Goal: Task Accomplishment & Management: Use online tool/utility

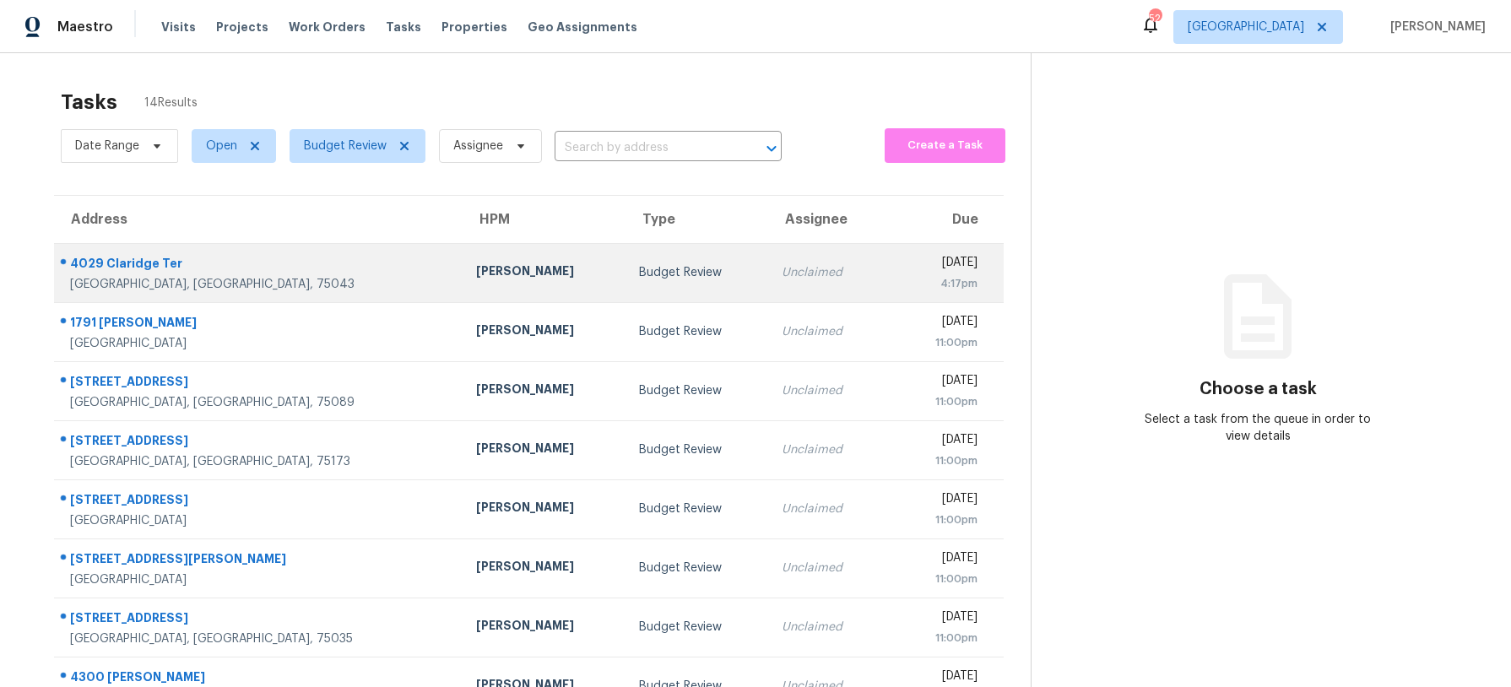
scroll to position [192, 0]
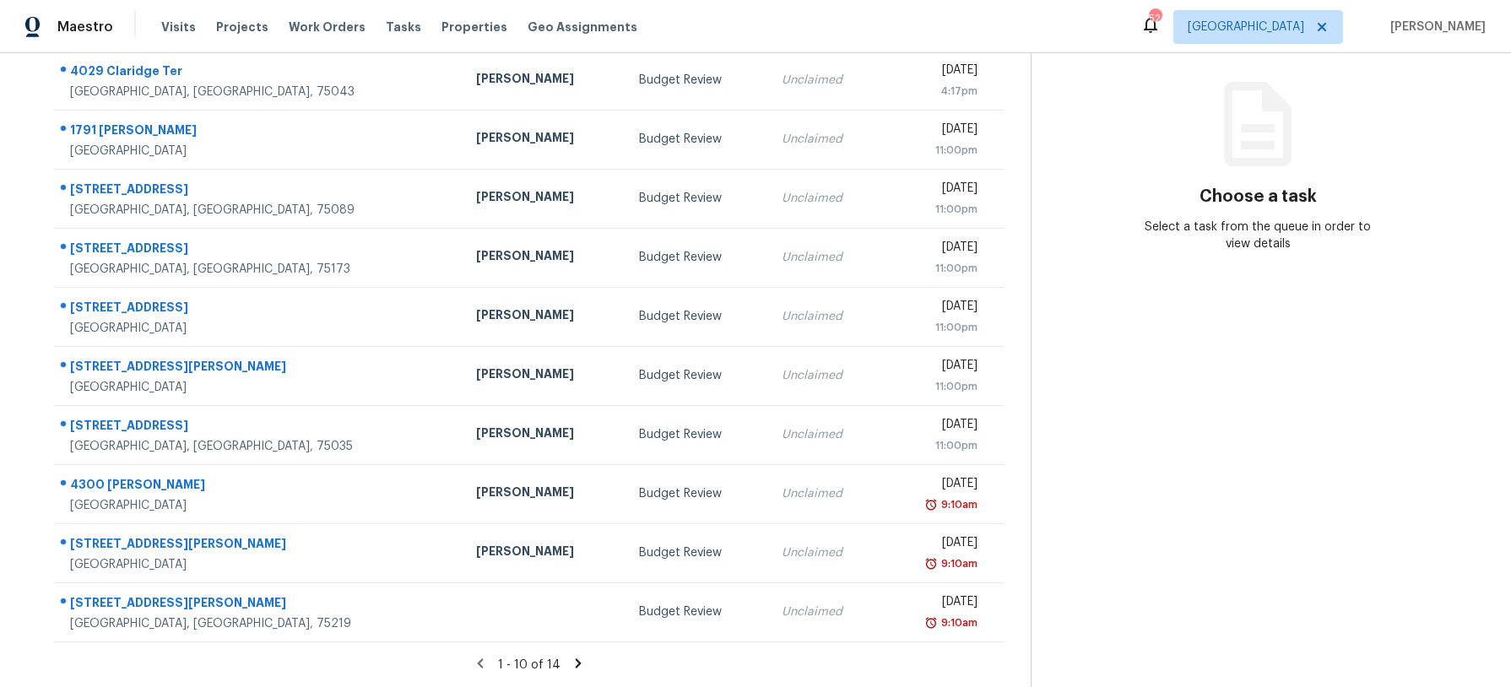
click at [571, 659] on icon at bounding box center [578, 663] width 15 height 15
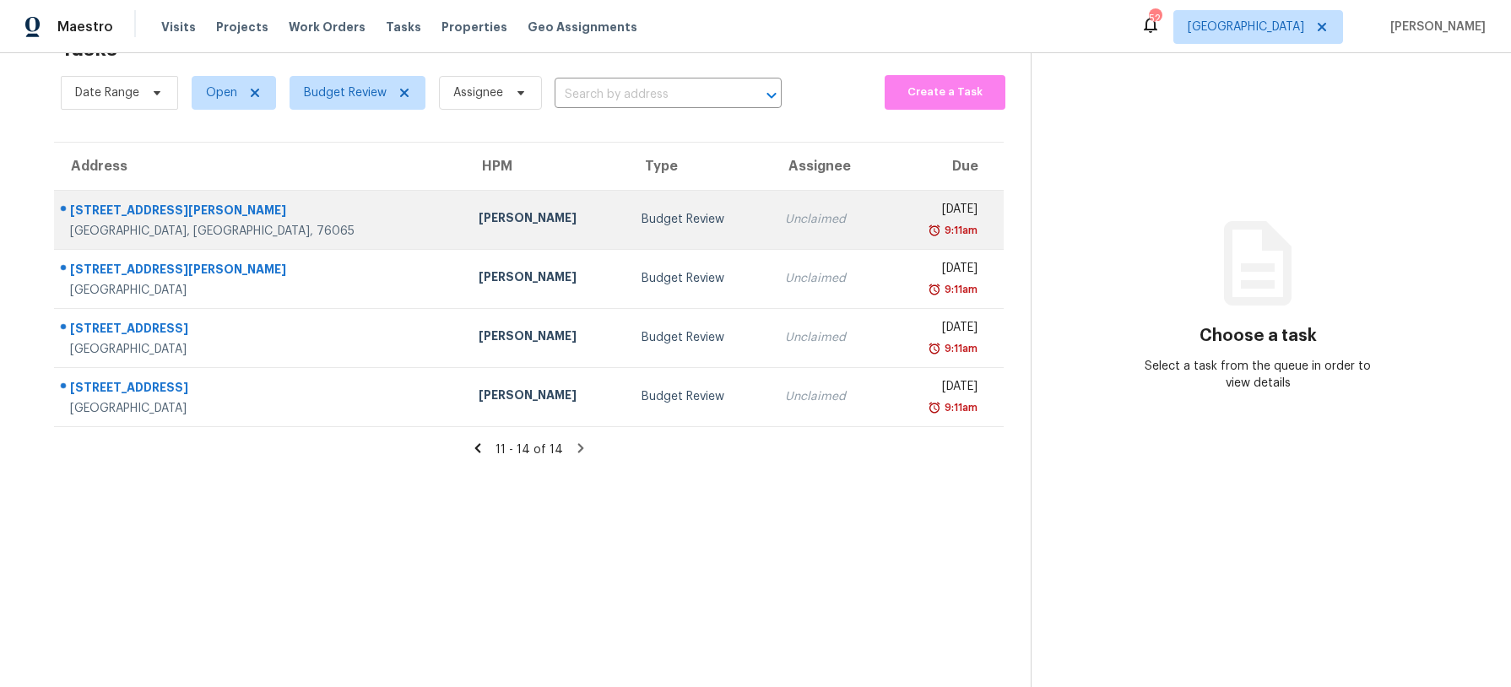
click at [479, 215] on div "Jason Fletcher" at bounding box center [547, 219] width 137 height 21
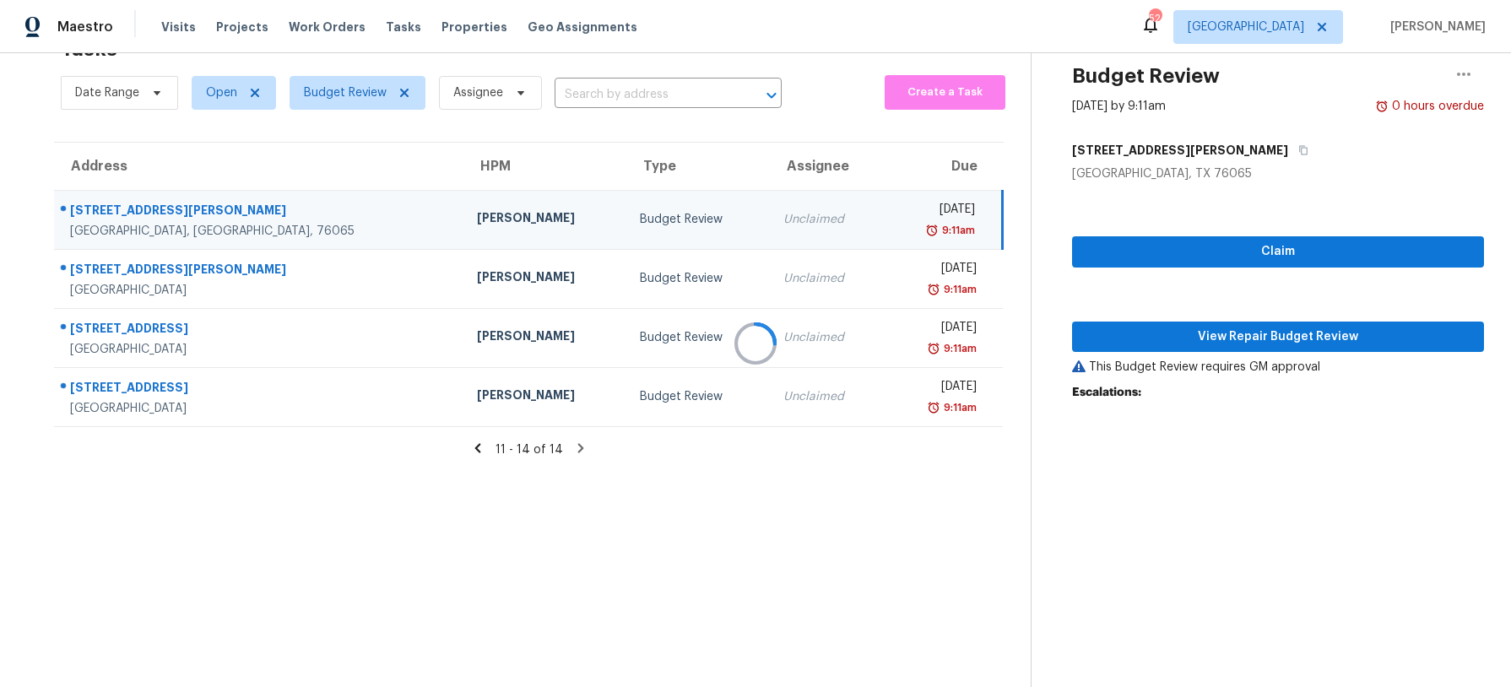
scroll to position [192, 0]
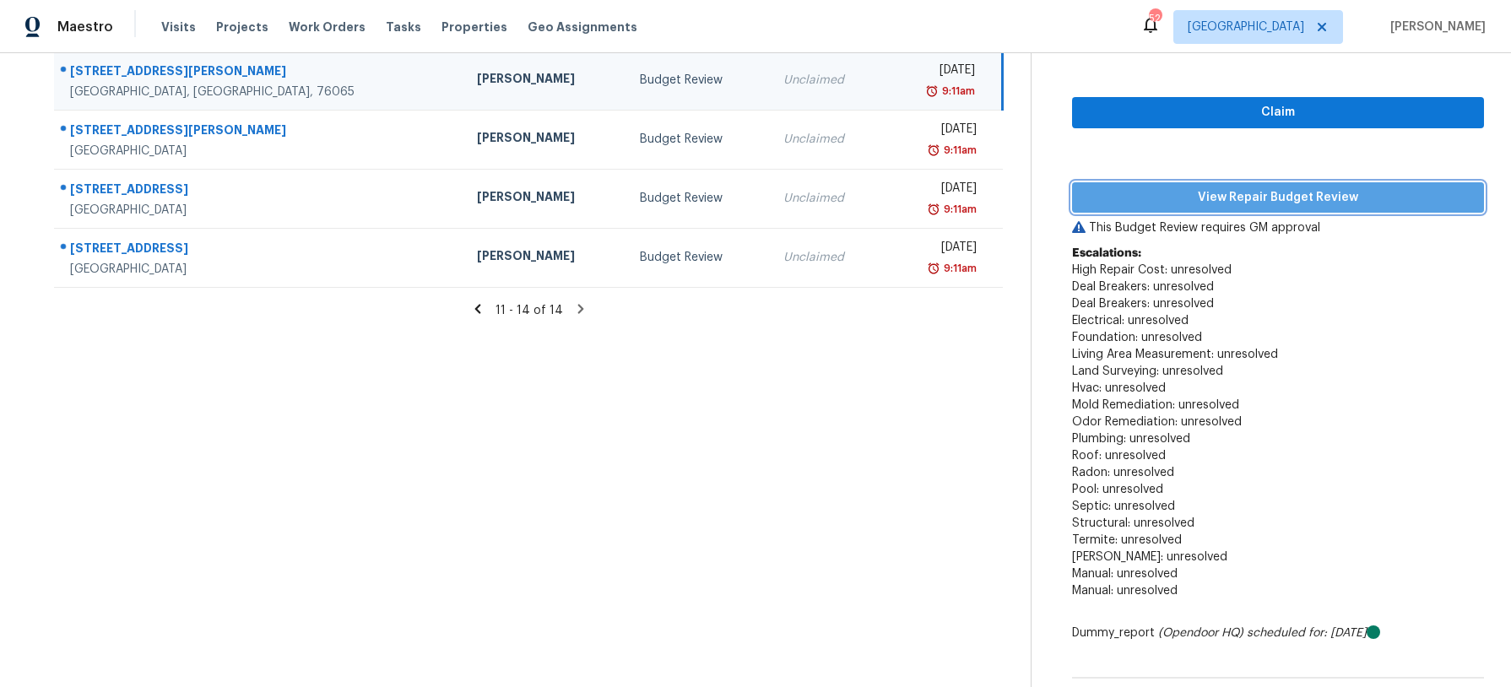
click at [1176, 206] on span "View Repair Budget Review" at bounding box center [1277, 197] width 385 height 21
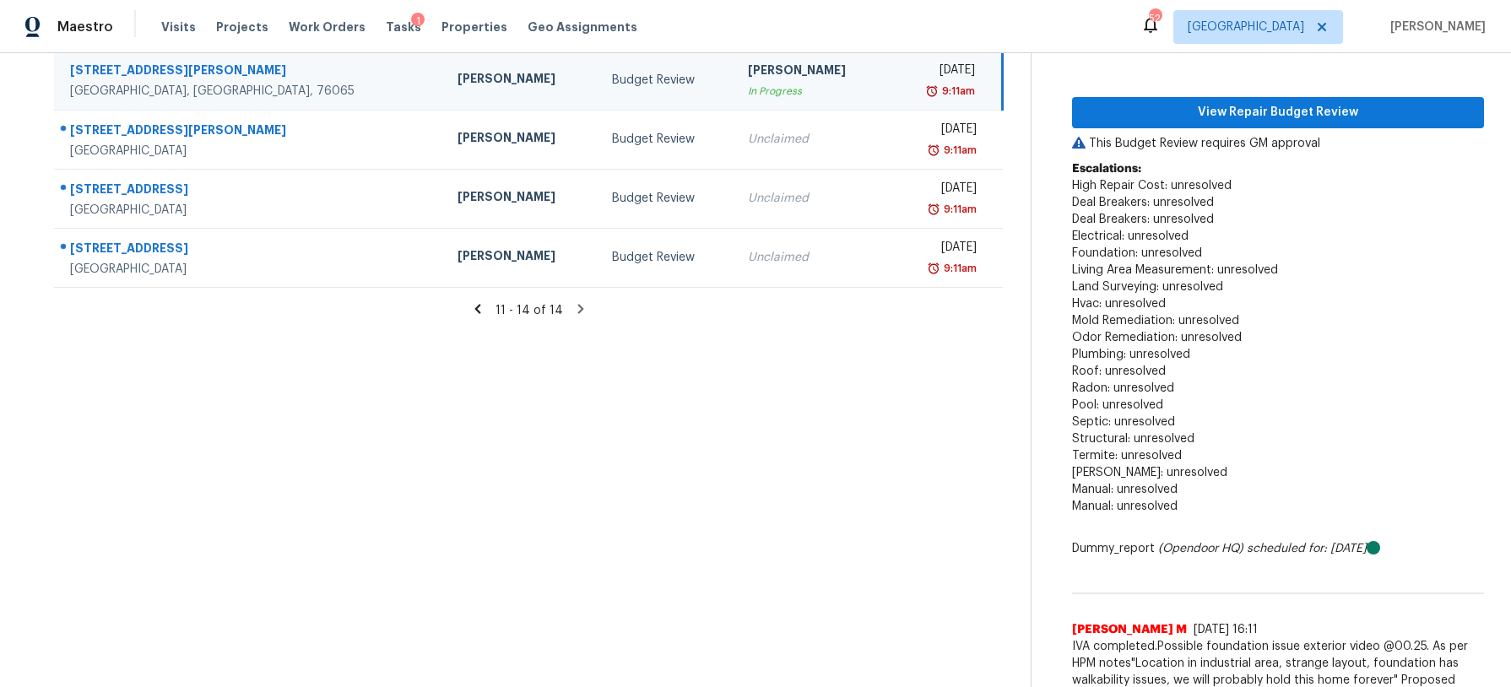
scroll to position [193, 0]
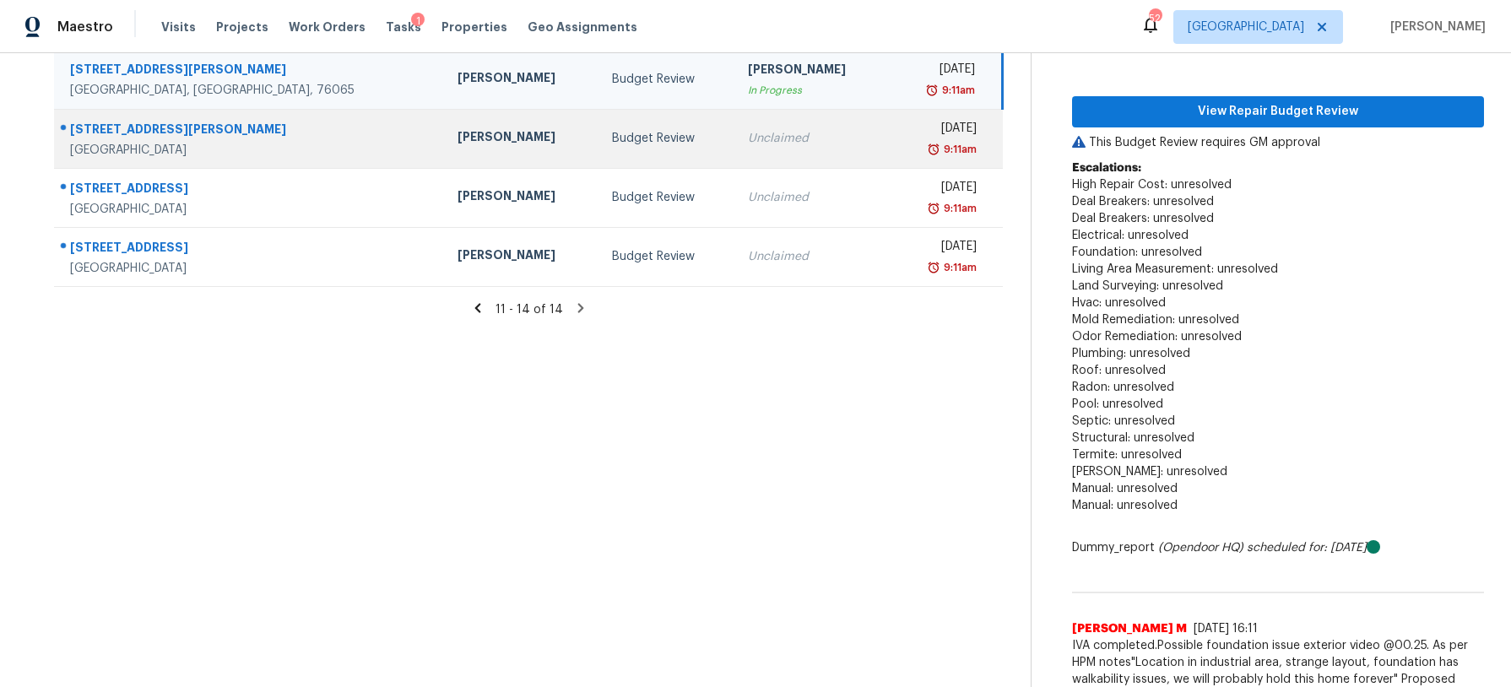
click at [748, 133] on div "Unclaimed" at bounding box center [812, 138] width 128 height 17
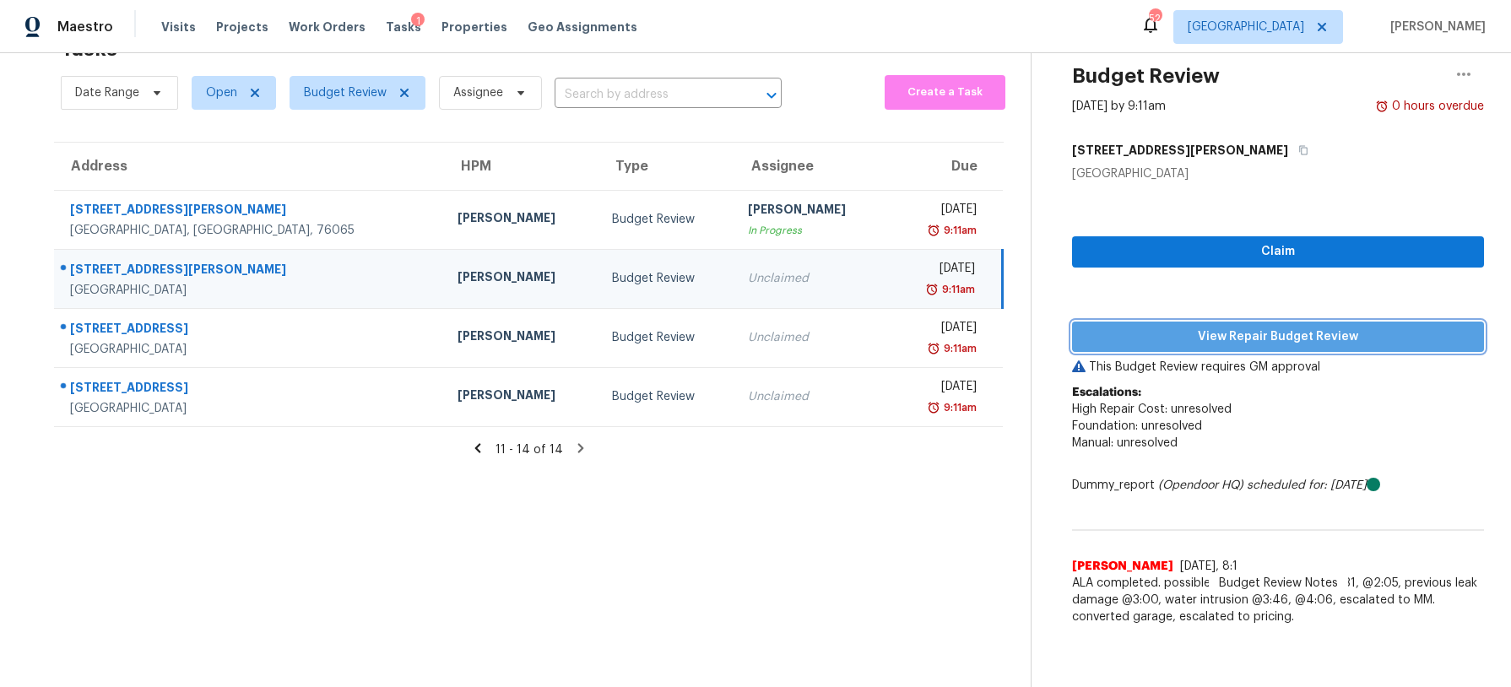
click at [1218, 343] on span "View Repair Budget Review" at bounding box center [1277, 337] width 385 height 21
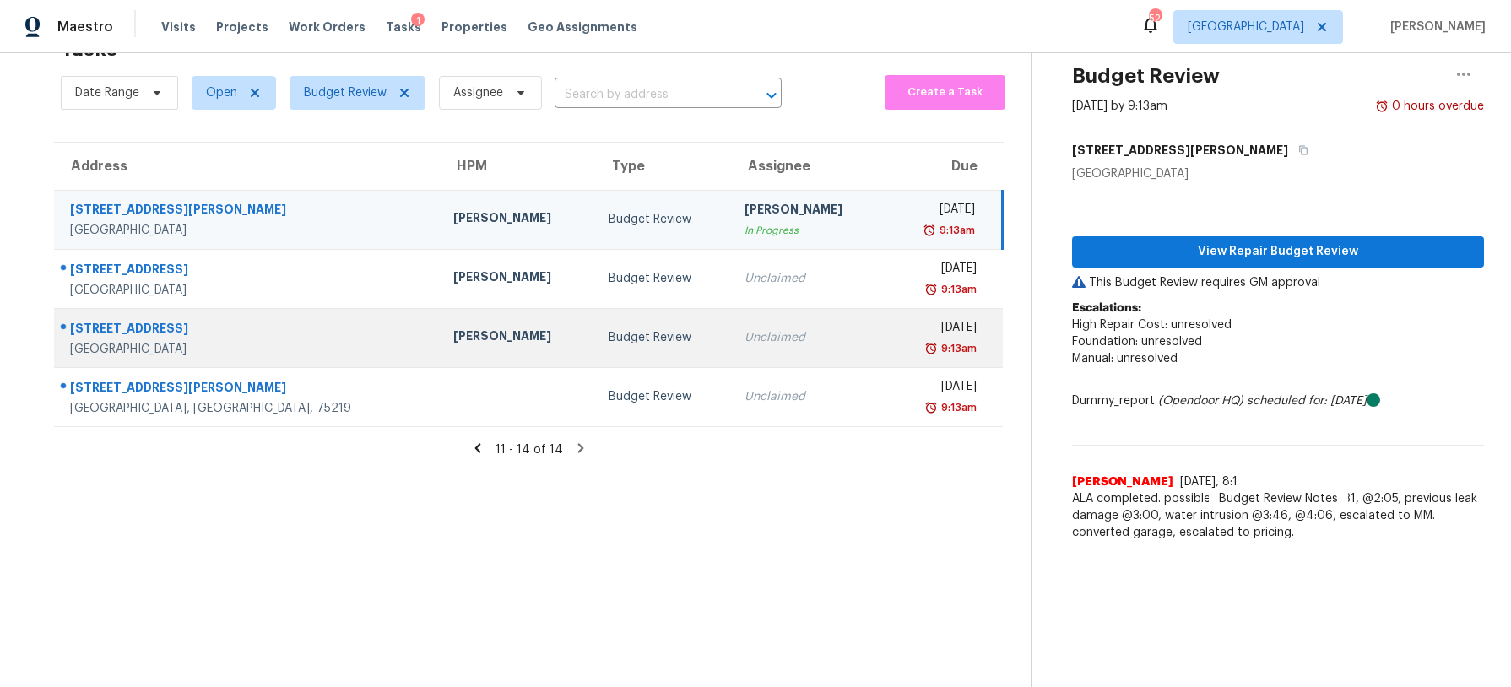
click at [632, 333] on div "Budget Review" at bounding box center [663, 337] width 109 height 17
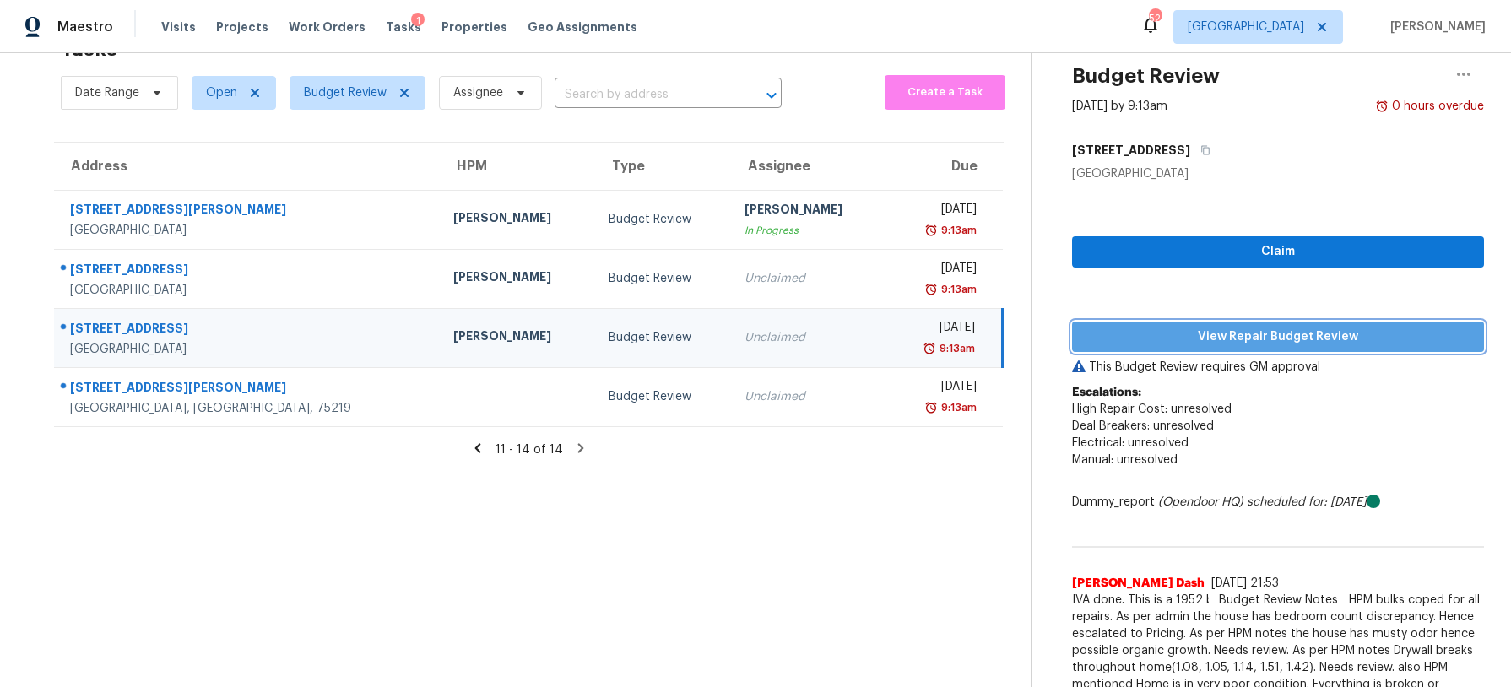
click at [1276, 349] on button "View Repair Budget Review" at bounding box center [1278, 337] width 412 height 31
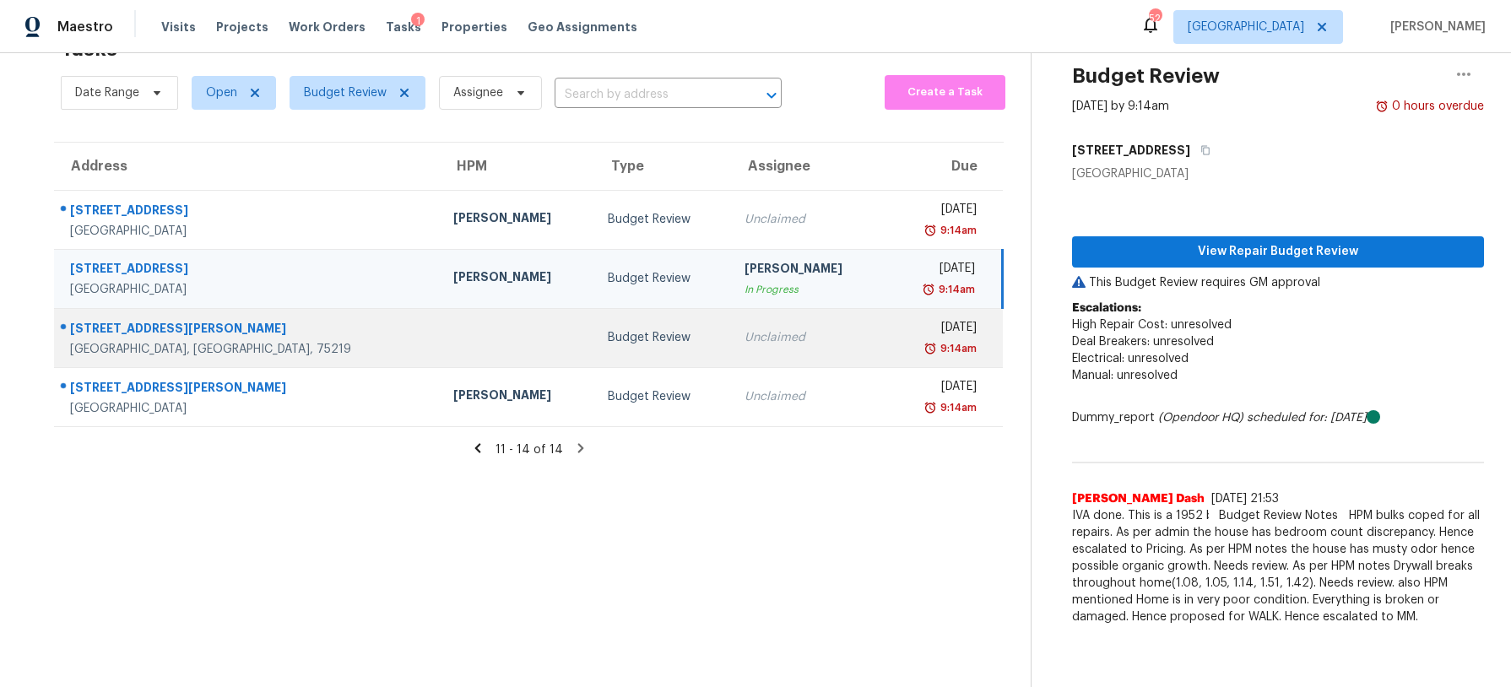
click at [594, 348] on td "Budget Review" at bounding box center [662, 337] width 136 height 59
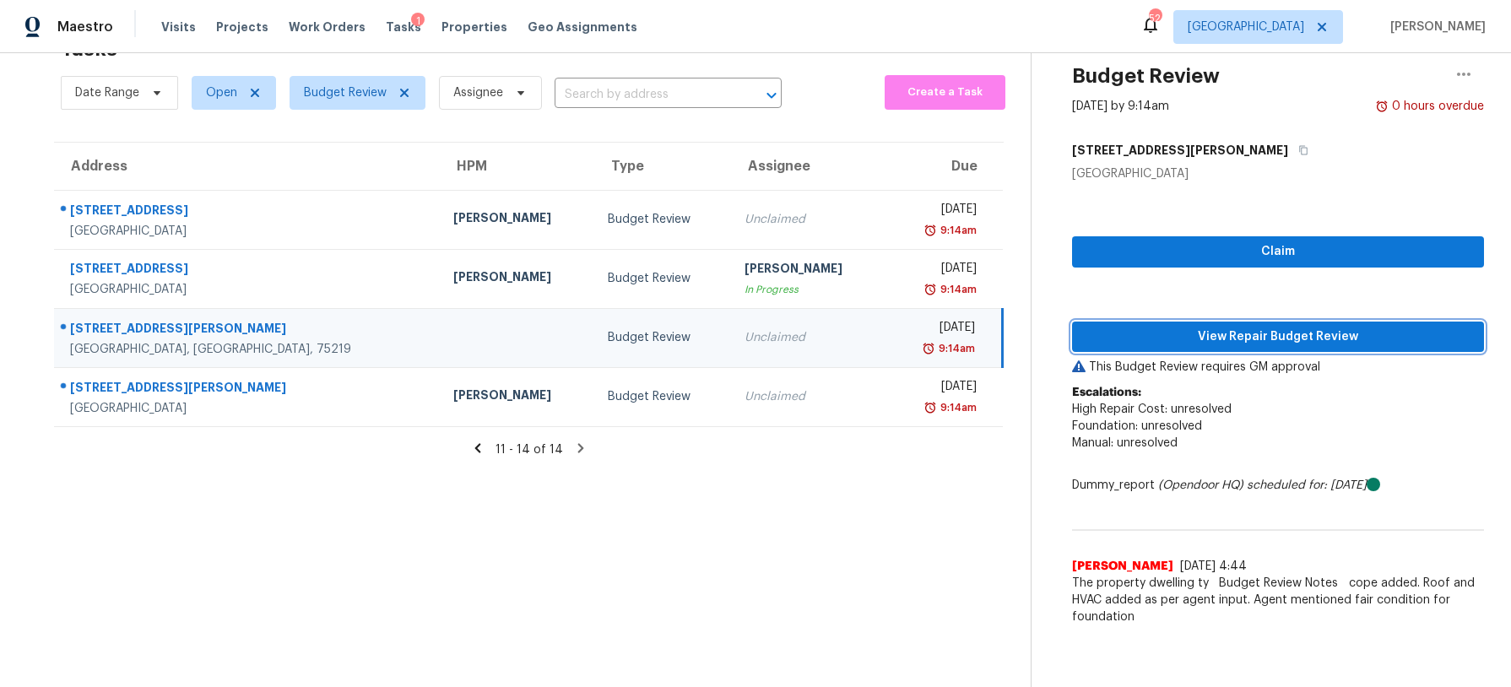
click at [1282, 346] on span "View Repair Budget Review" at bounding box center [1277, 337] width 385 height 21
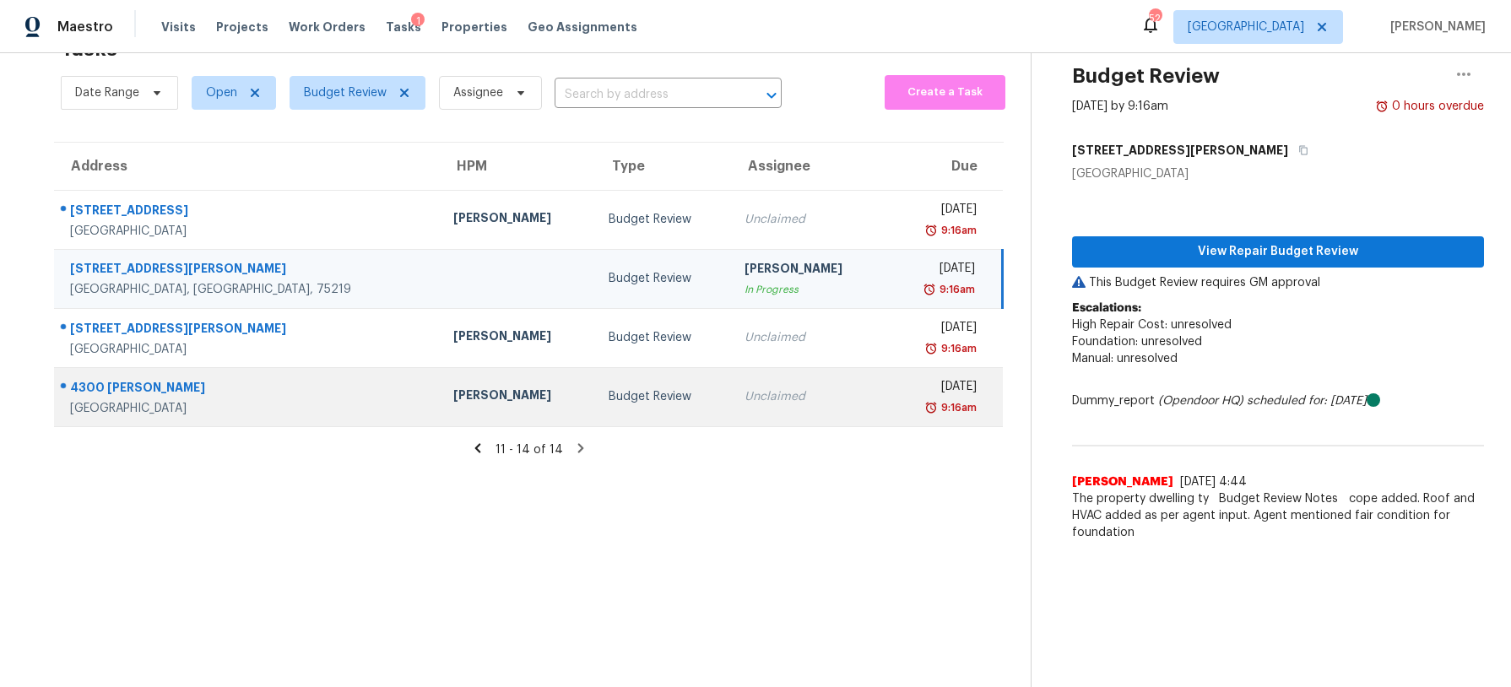
click at [650, 392] on div "Budget Review" at bounding box center [663, 396] width 109 height 17
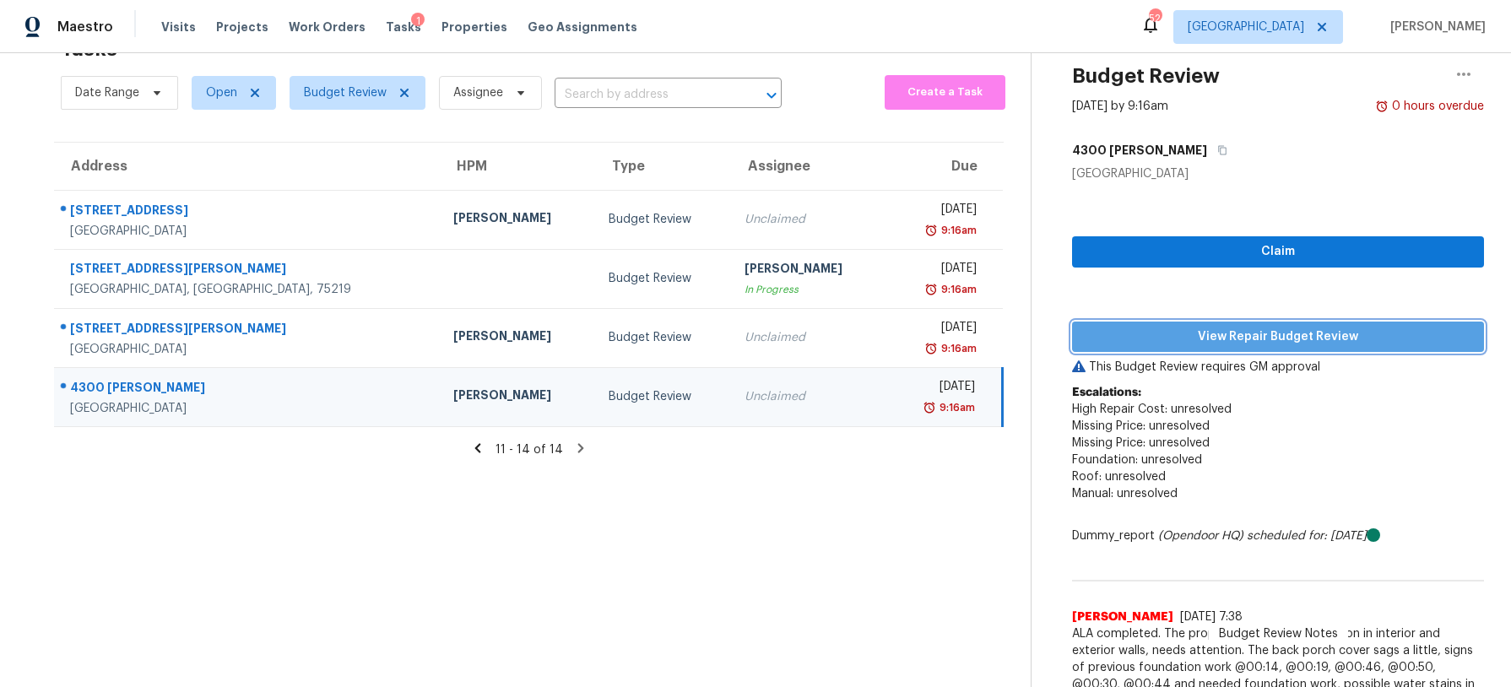
click at [1139, 342] on span "View Repair Budget Review" at bounding box center [1277, 337] width 385 height 21
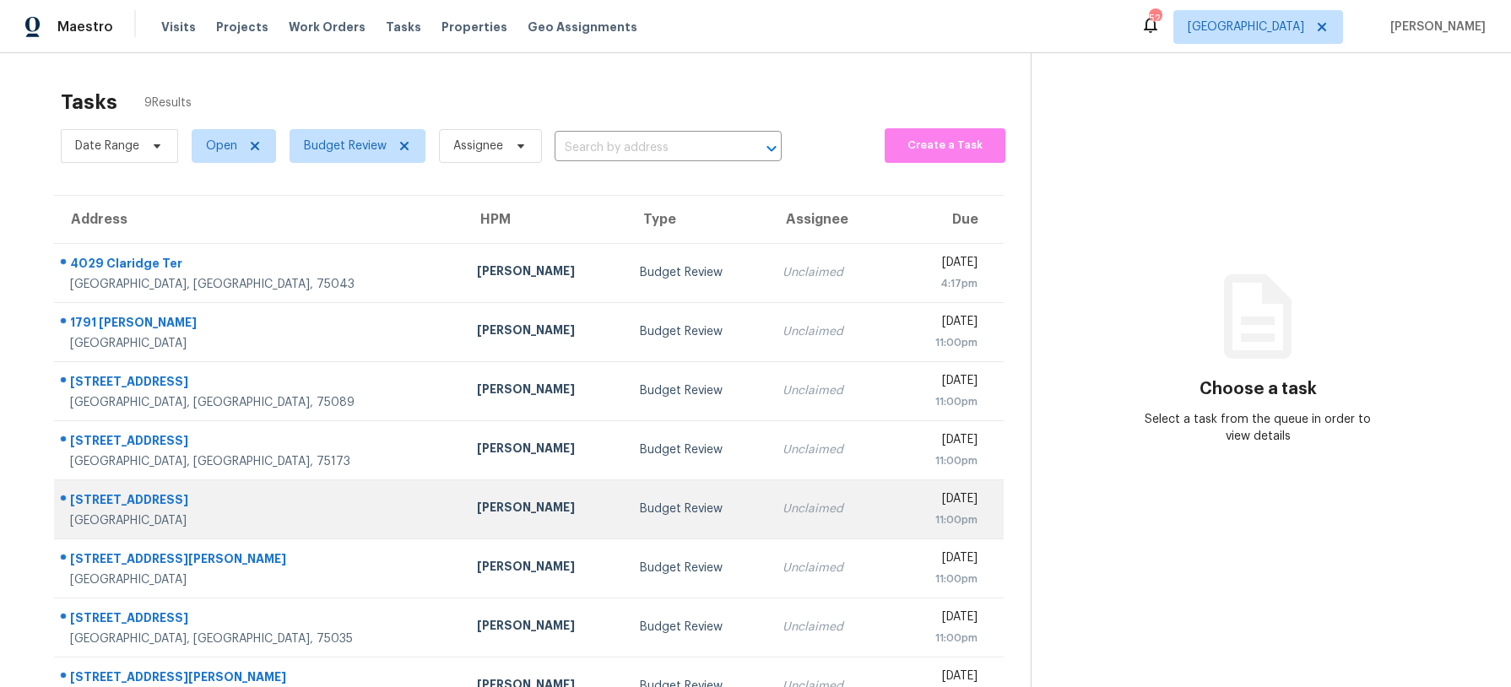
scroll to position [102, 0]
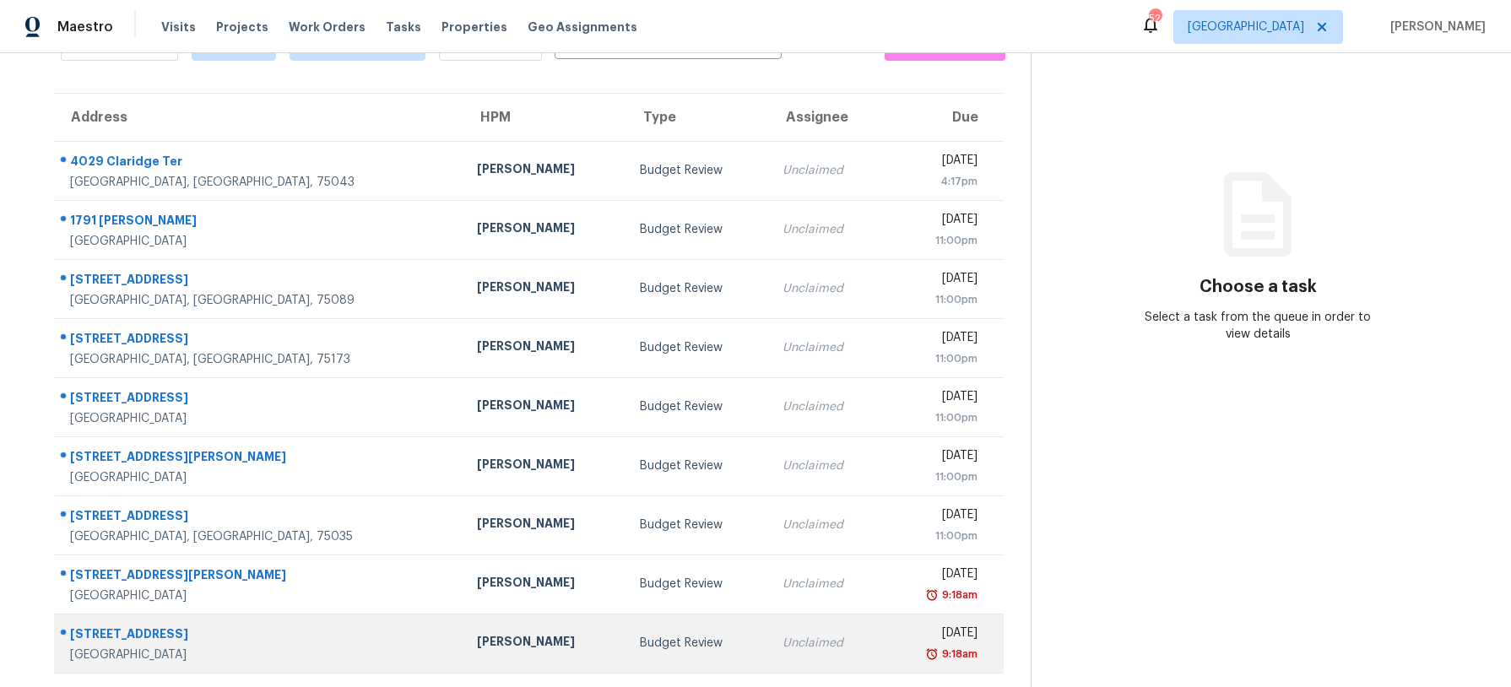
click at [640, 641] on div "Budget Review" at bounding box center [698, 643] width 116 height 17
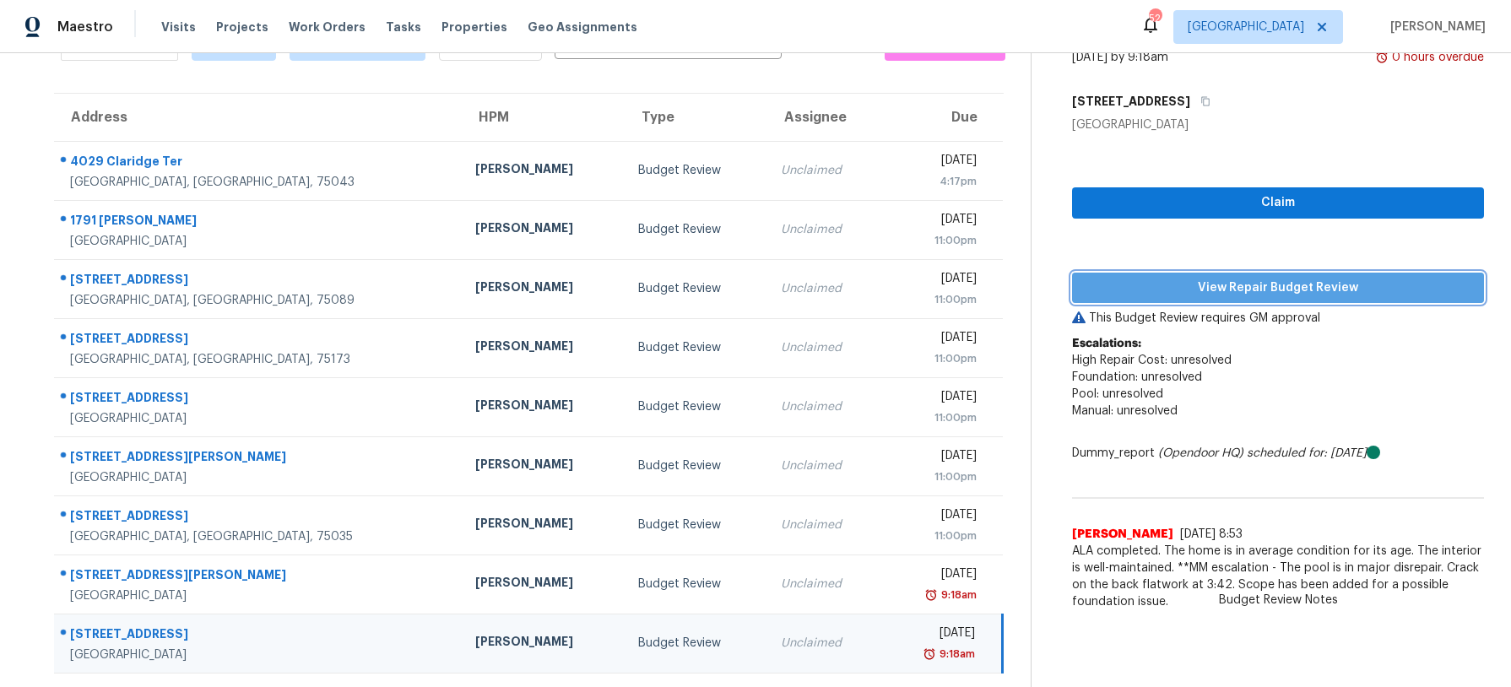
click at [1151, 291] on span "View Repair Budget Review" at bounding box center [1277, 288] width 385 height 21
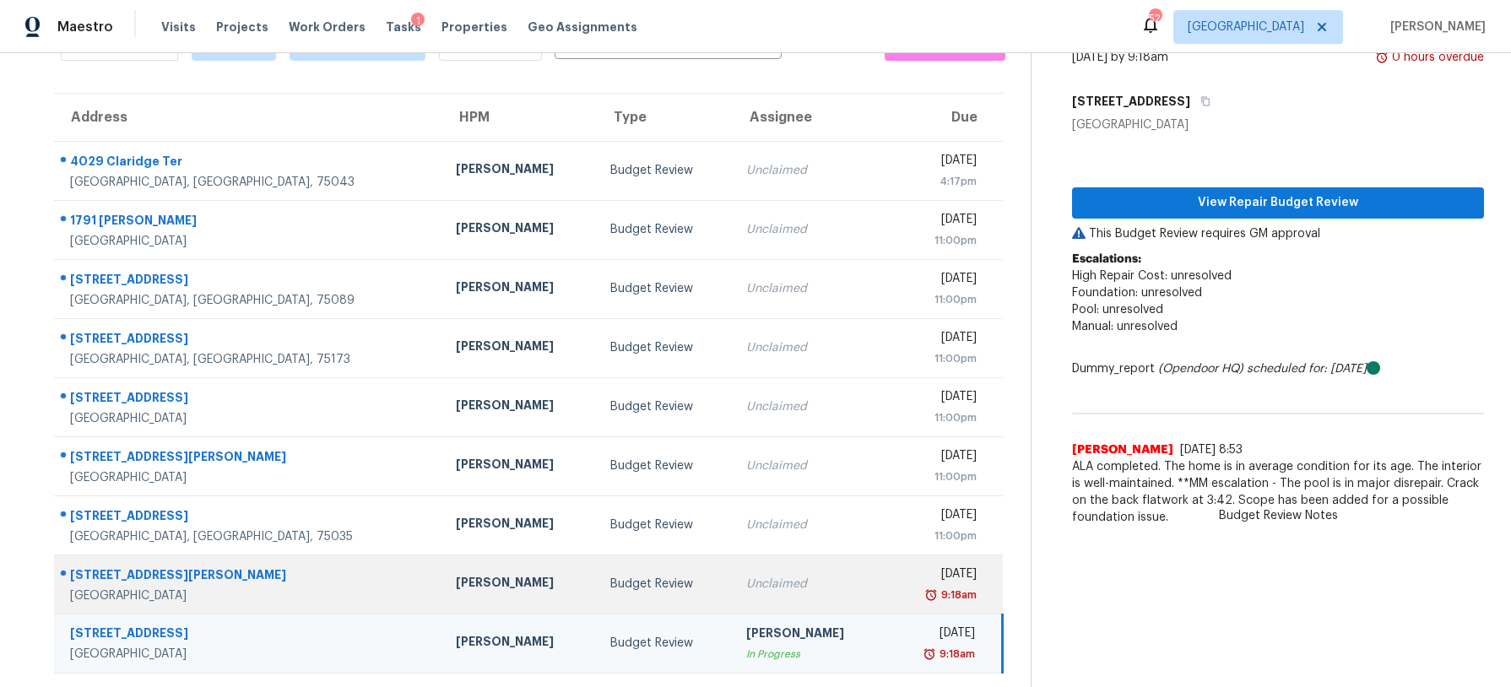
click at [442, 597] on td "Todd Jorgenson" at bounding box center [519, 583] width 154 height 59
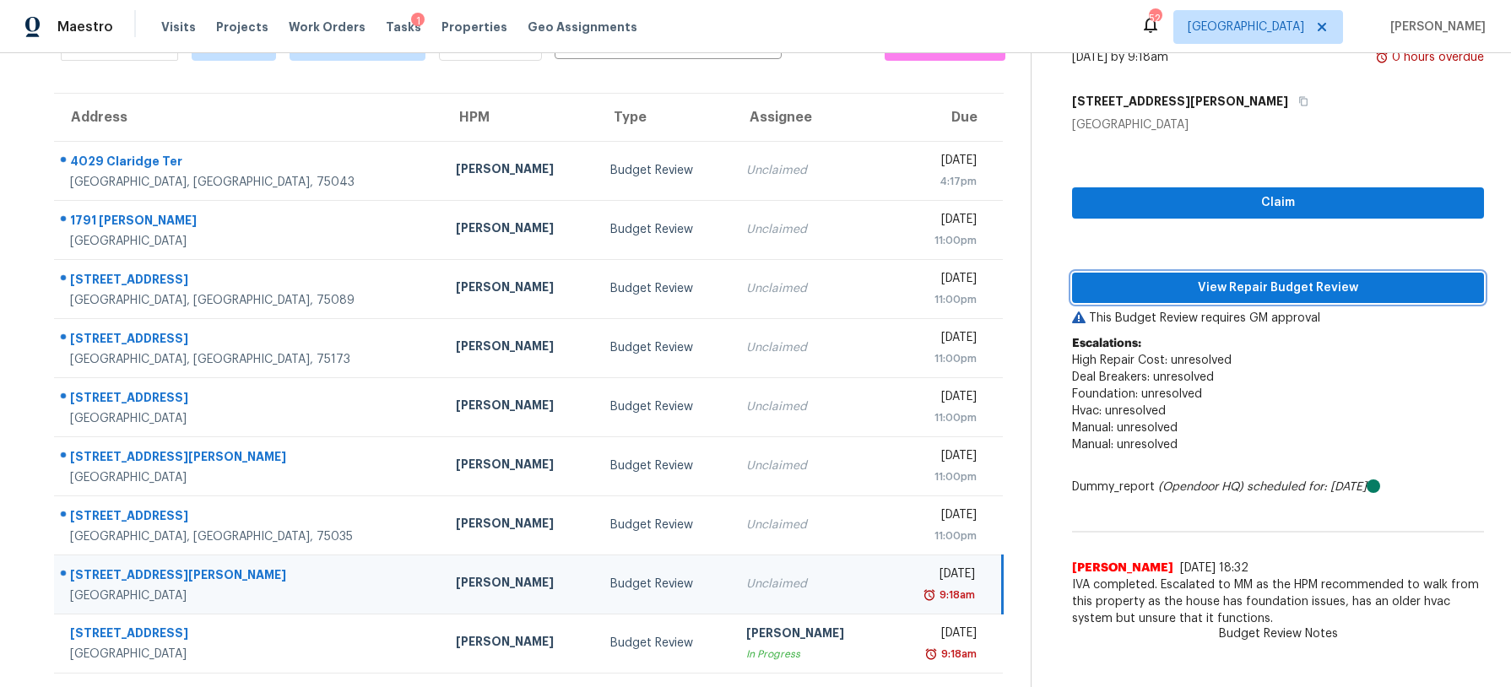
click at [1193, 281] on span "View Repair Budget Review" at bounding box center [1277, 288] width 385 height 21
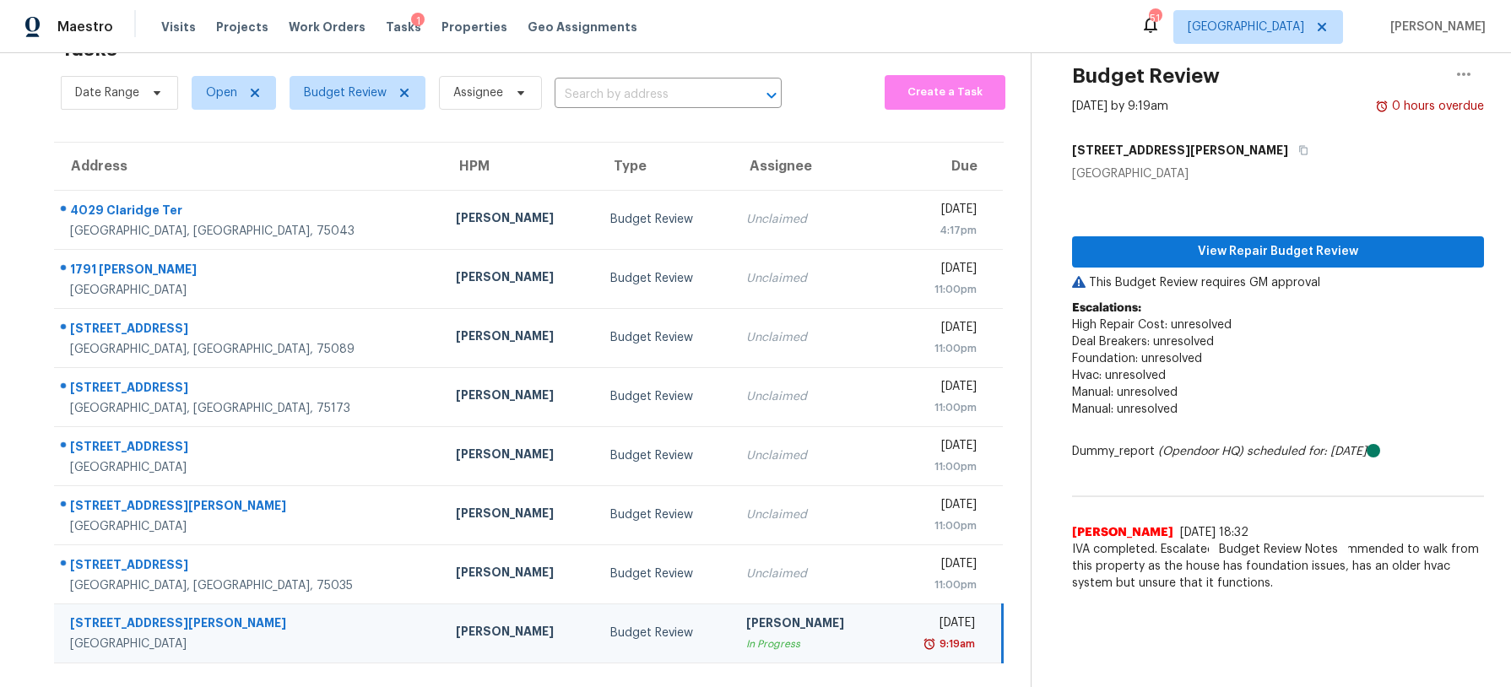
scroll to position [53, 0]
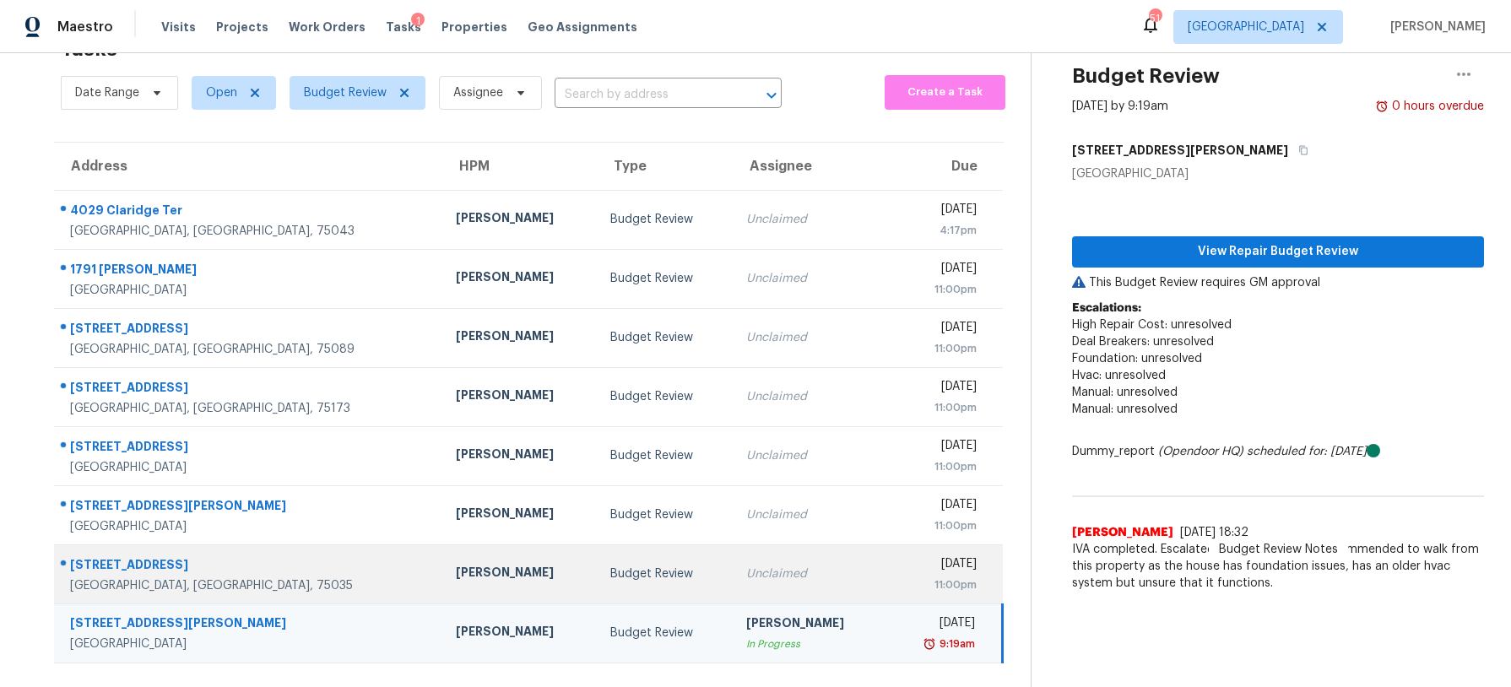
click at [456, 576] on div "RonDerrick Jackson" at bounding box center [519, 574] width 127 height 21
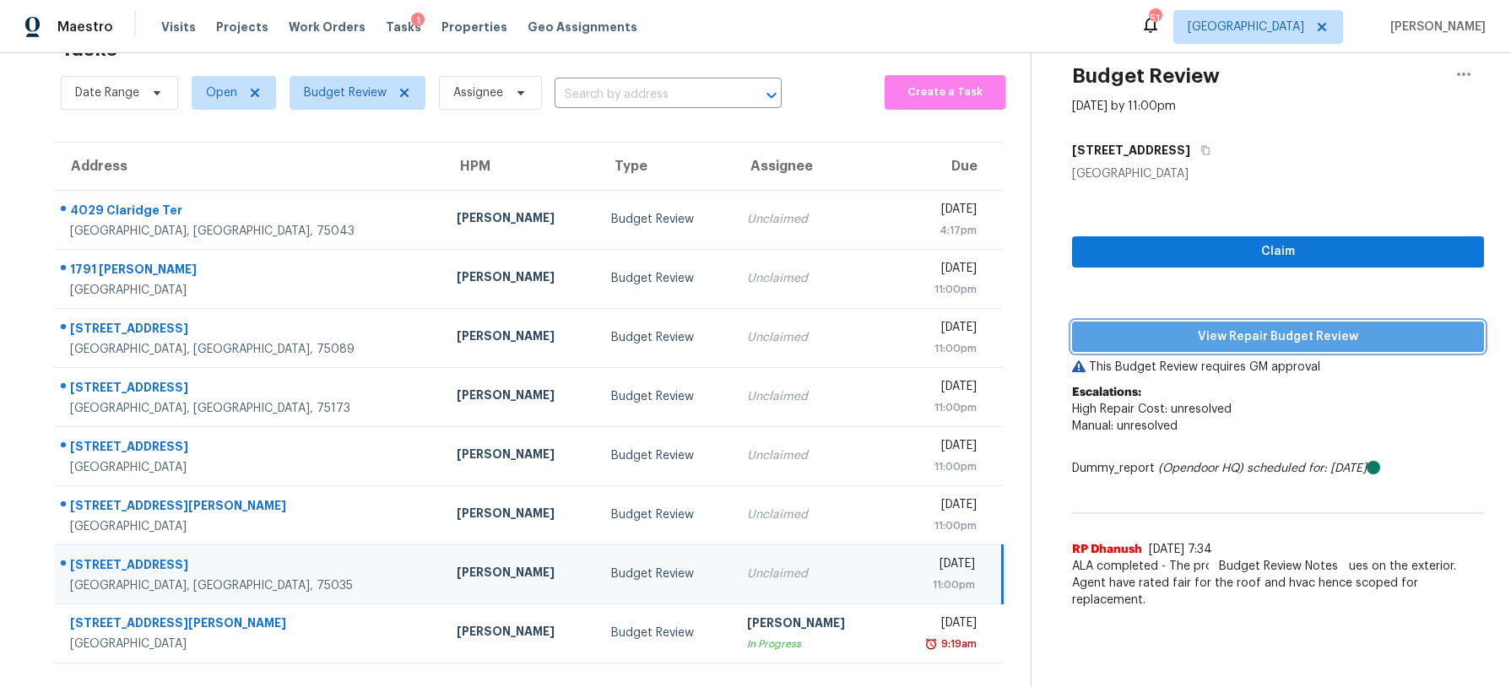
click at [1131, 334] on span "View Repair Budget Review" at bounding box center [1277, 337] width 385 height 21
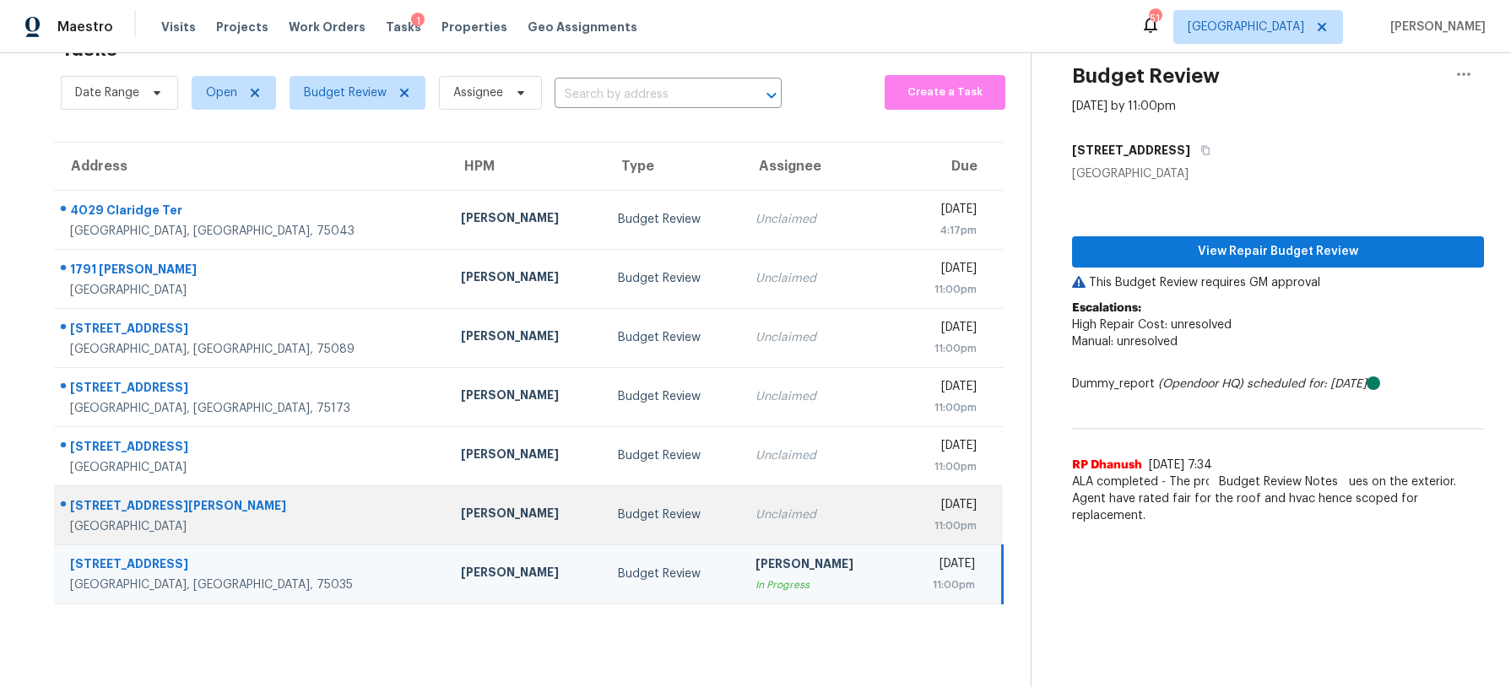
click at [480, 505] on div "Francisco Balcazar Serrato" at bounding box center [525, 515] width 129 height 21
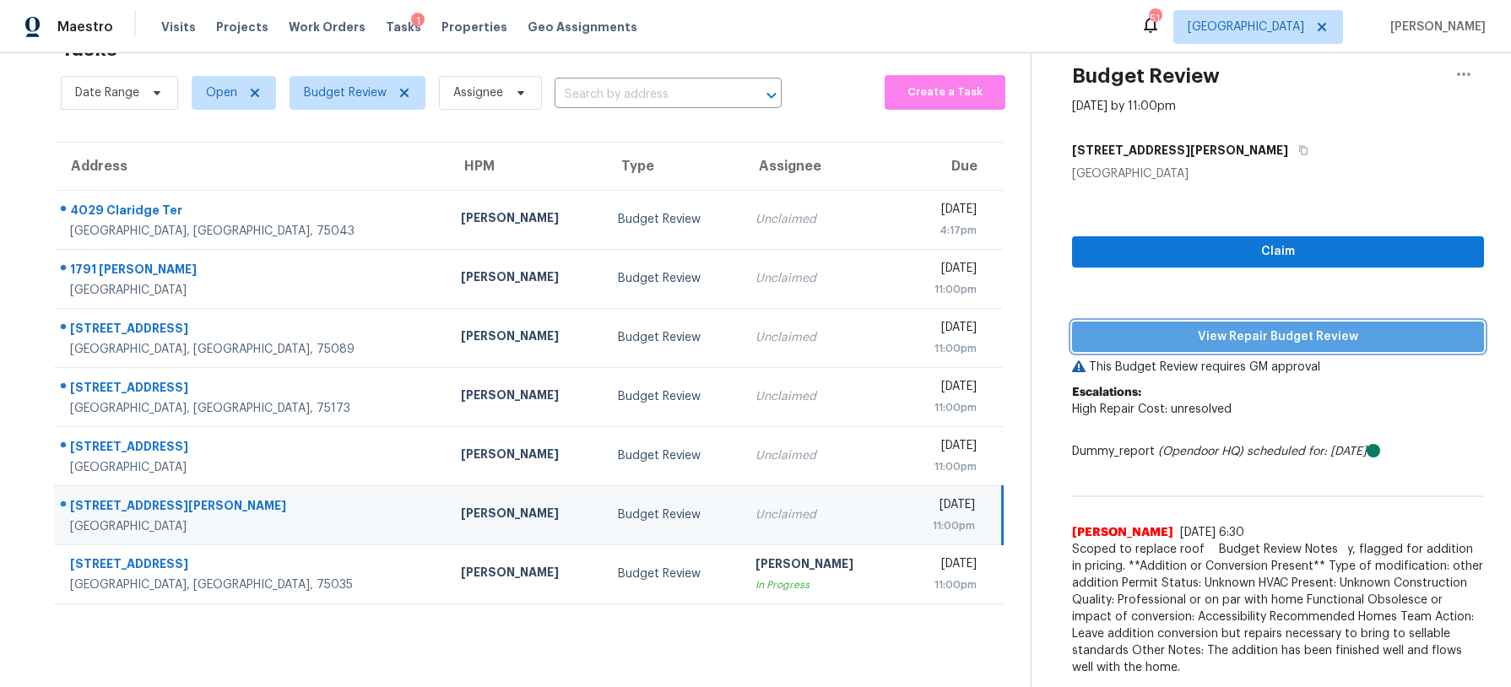
click at [1235, 336] on span "View Repair Budget Review" at bounding box center [1277, 337] width 385 height 21
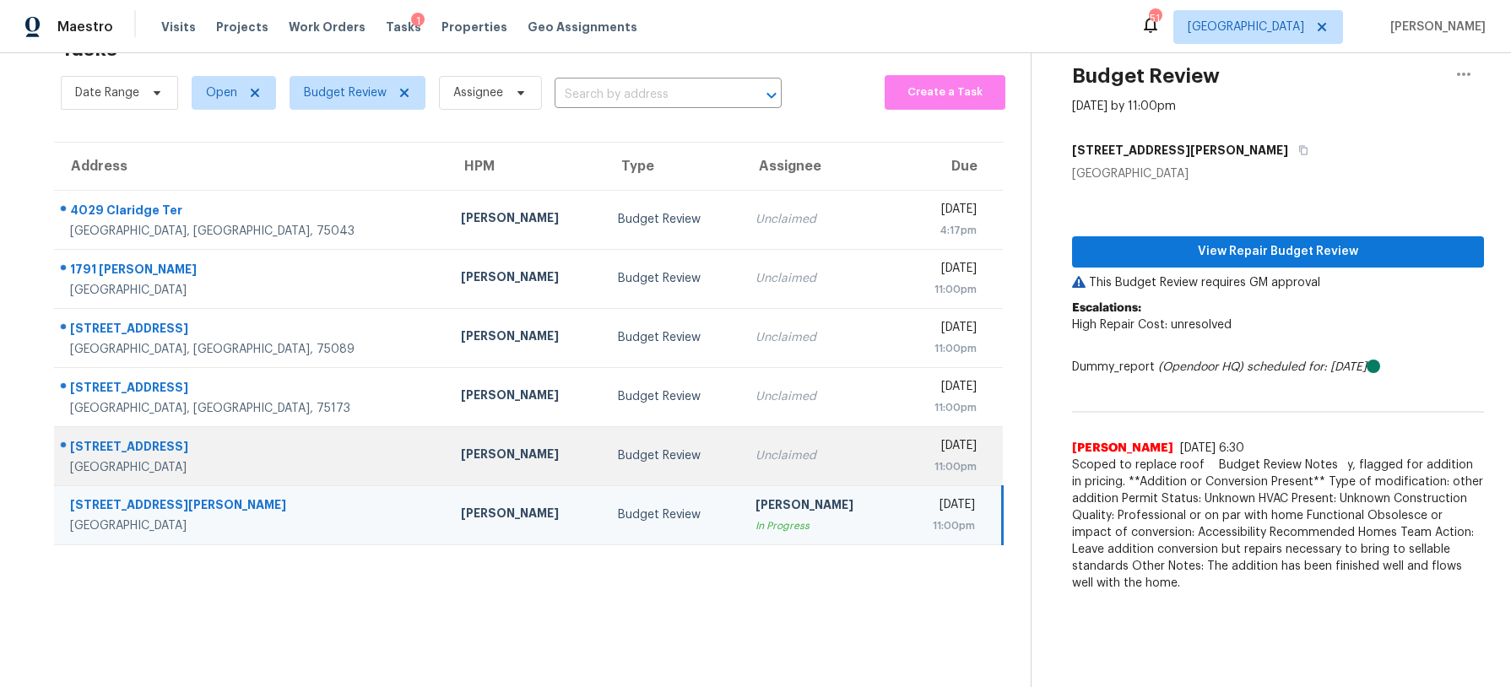
click at [618, 460] on div "Budget Review" at bounding box center [673, 455] width 111 height 17
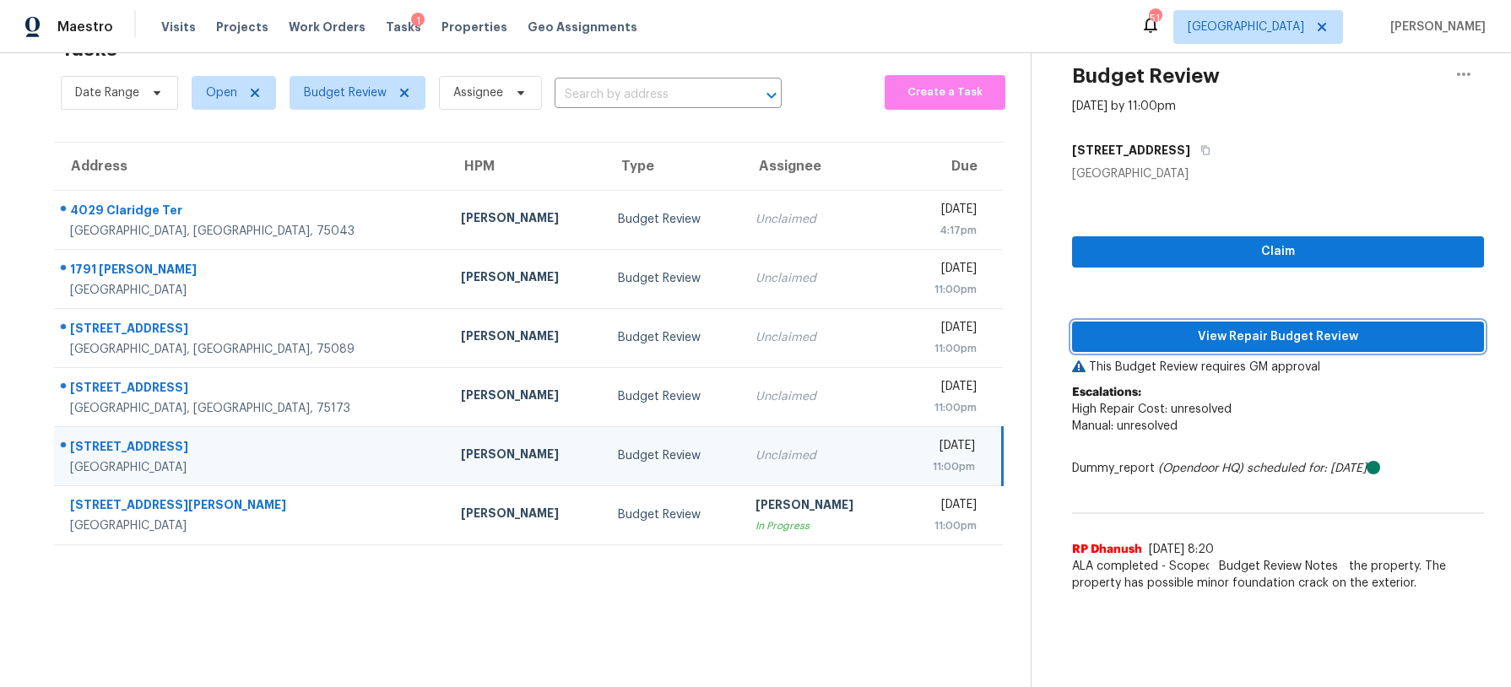
click at [1112, 333] on span "View Repair Budget Review" at bounding box center [1277, 337] width 385 height 21
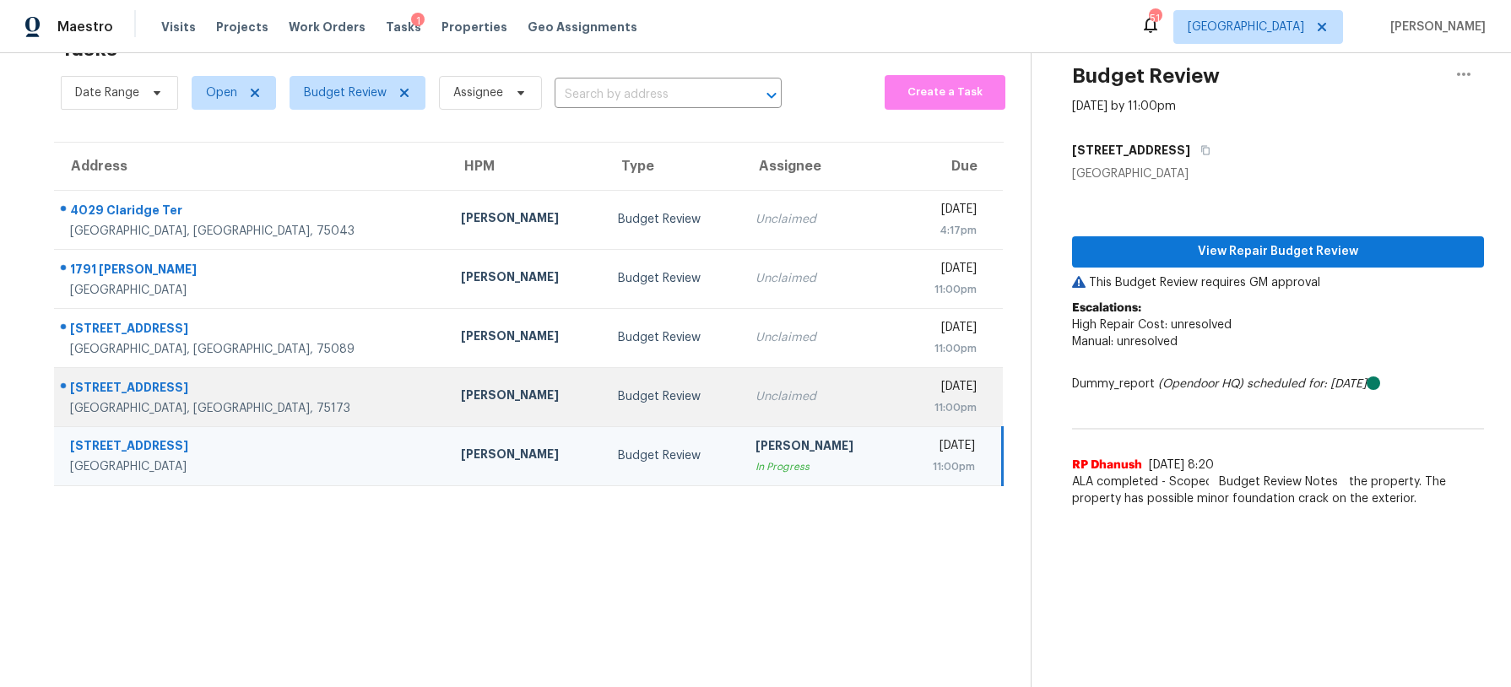
click at [618, 402] on div "Budget Review" at bounding box center [673, 396] width 111 height 17
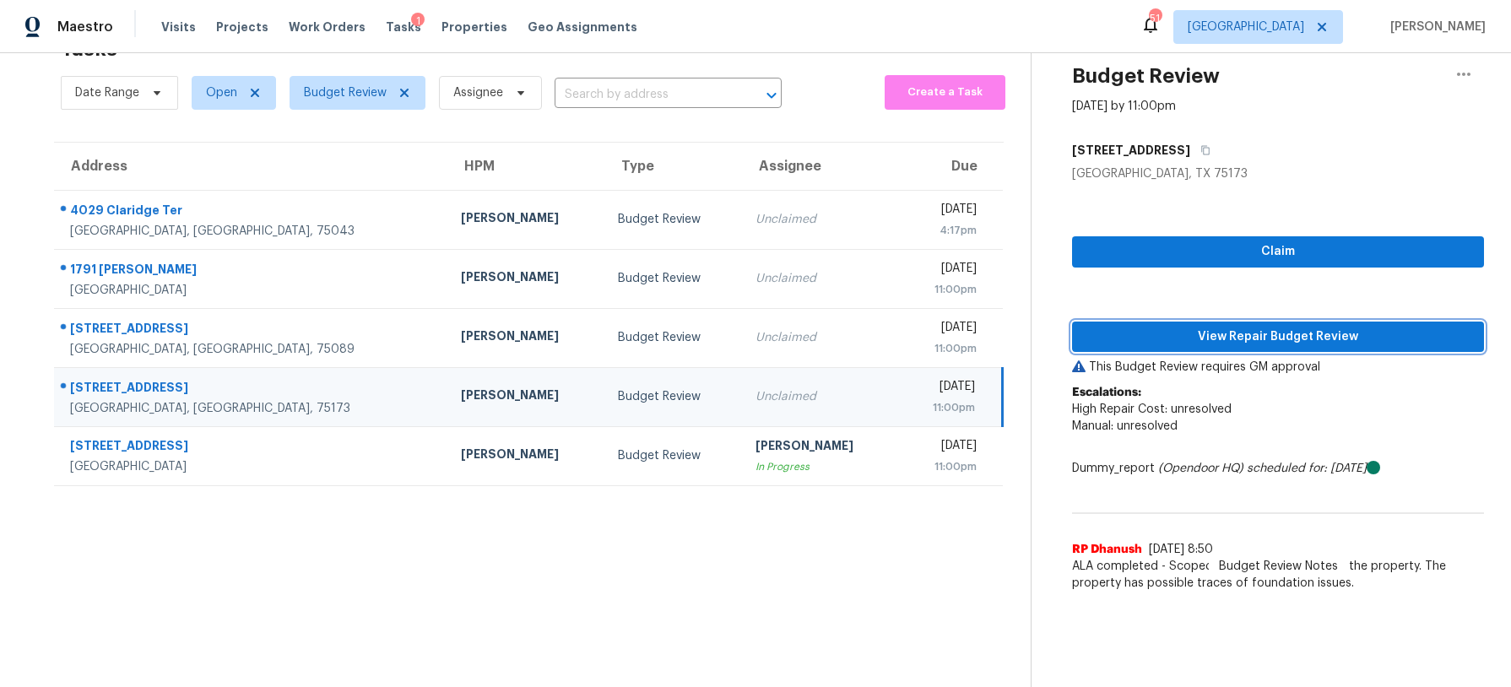
click at [1232, 327] on span "View Repair Budget Review" at bounding box center [1277, 337] width 385 height 21
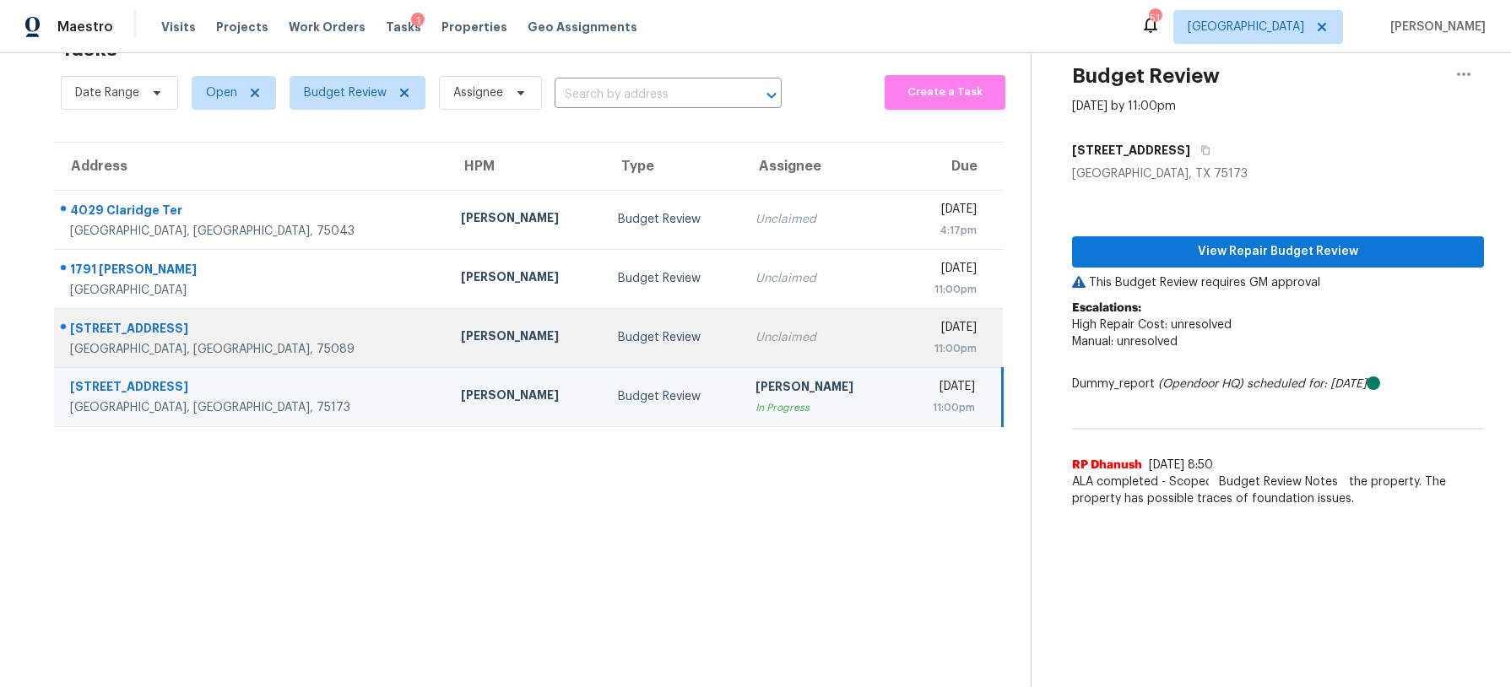
click at [604, 354] on td "Budget Review" at bounding box center [673, 337] width 138 height 59
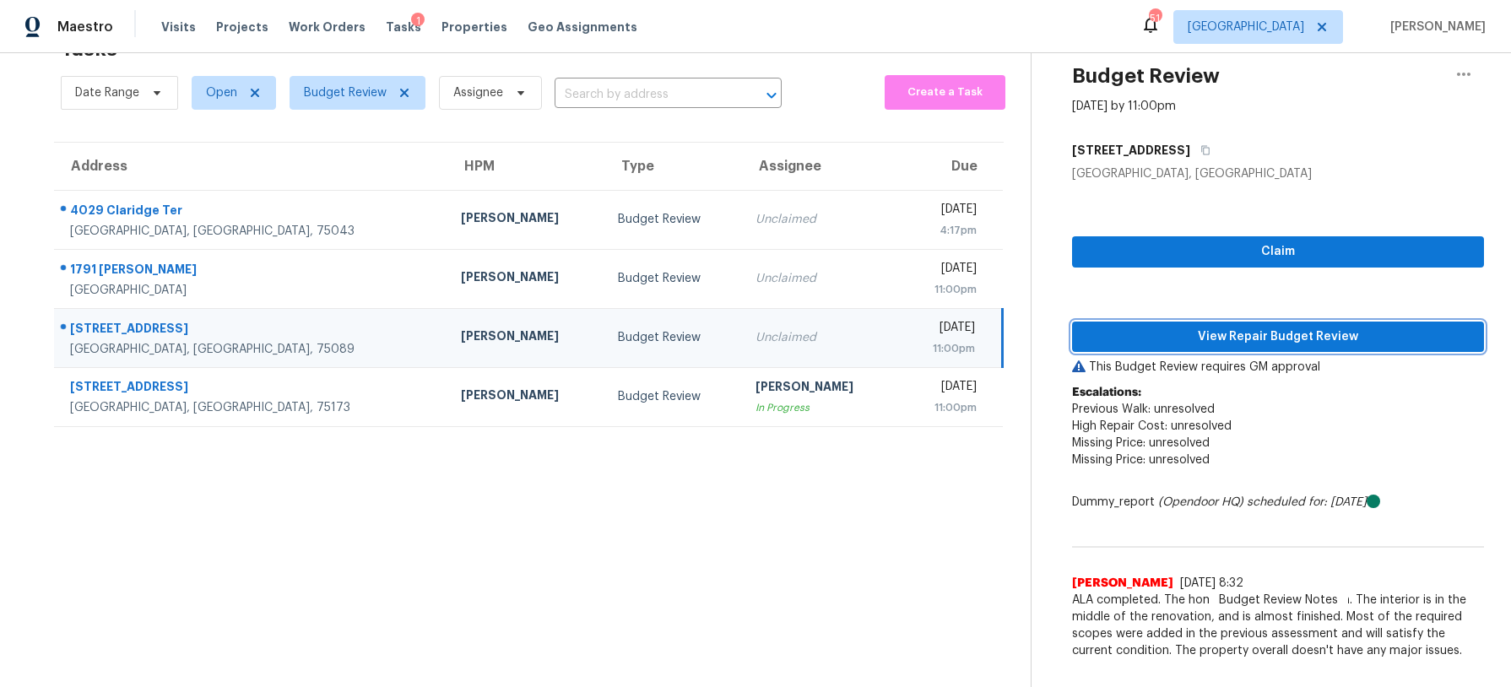
click at [1126, 341] on span "View Repair Budget Review" at bounding box center [1277, 337] width 385 height 21
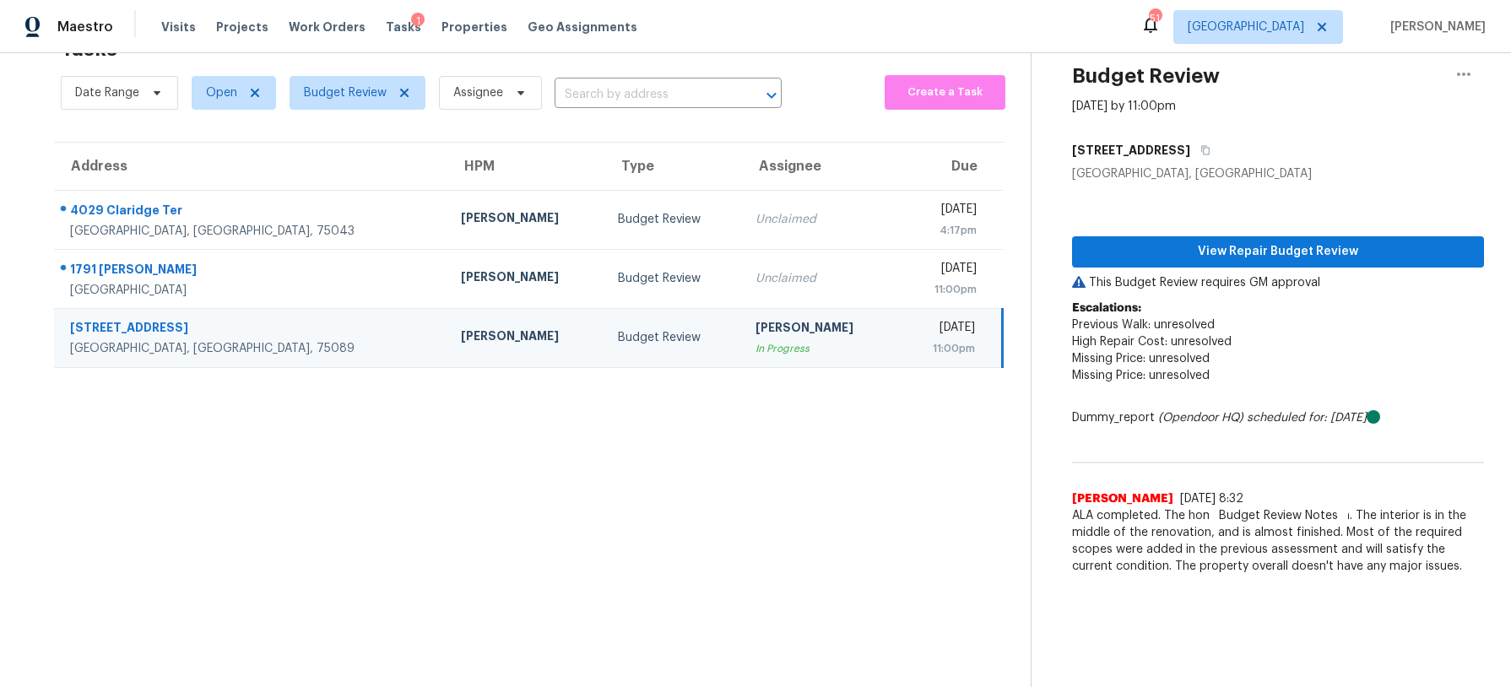
click at [604, 324] on td "Budget Review" at bounding box center [673, 337] width 138 height 59
click at [1237, 252] on span "View Repair Budget Review" at bounding box center [1277, 251] width 385 height 21
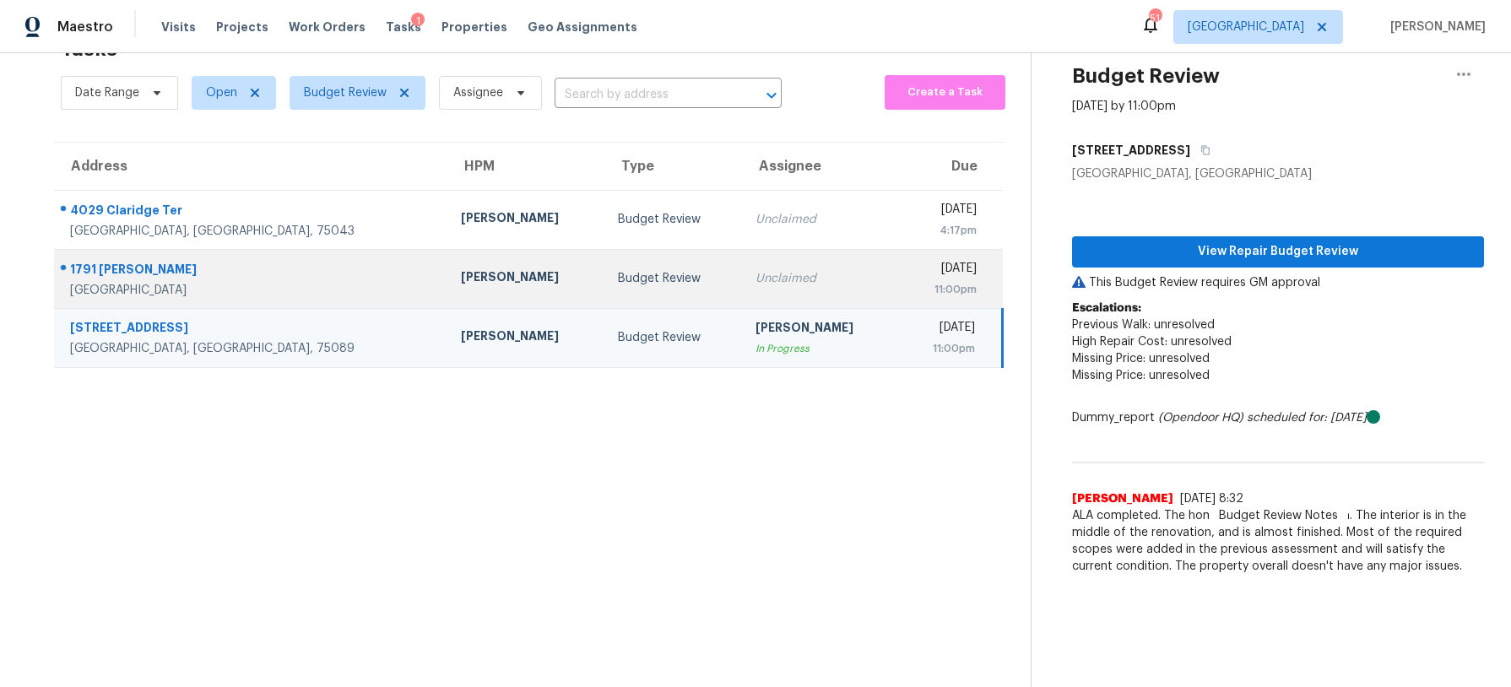
click at [755, 285] on div "Unclaimed" at bounding box center [819, 278] width 129 height 17
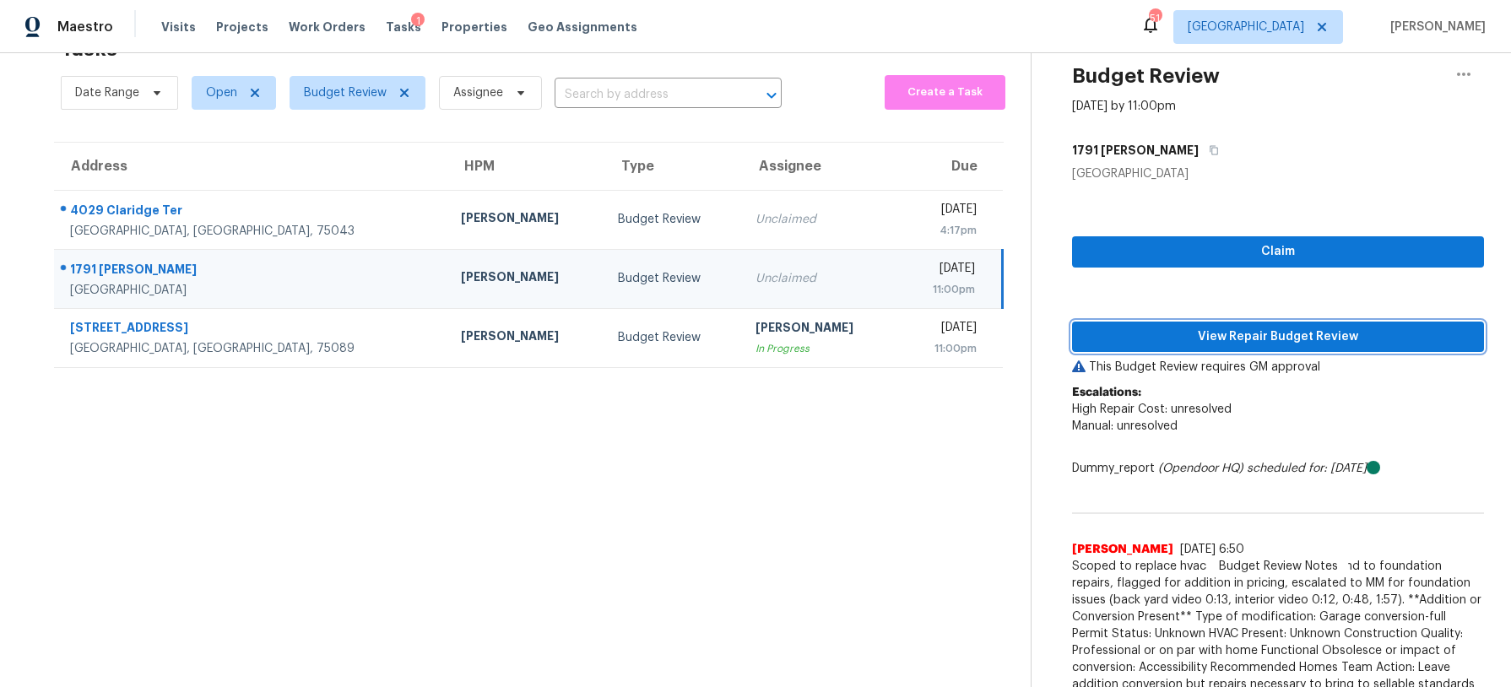
click at [1176, 337] on span "View Repair Budget Review" at bounding box center [1277, 337] width 385 height 21
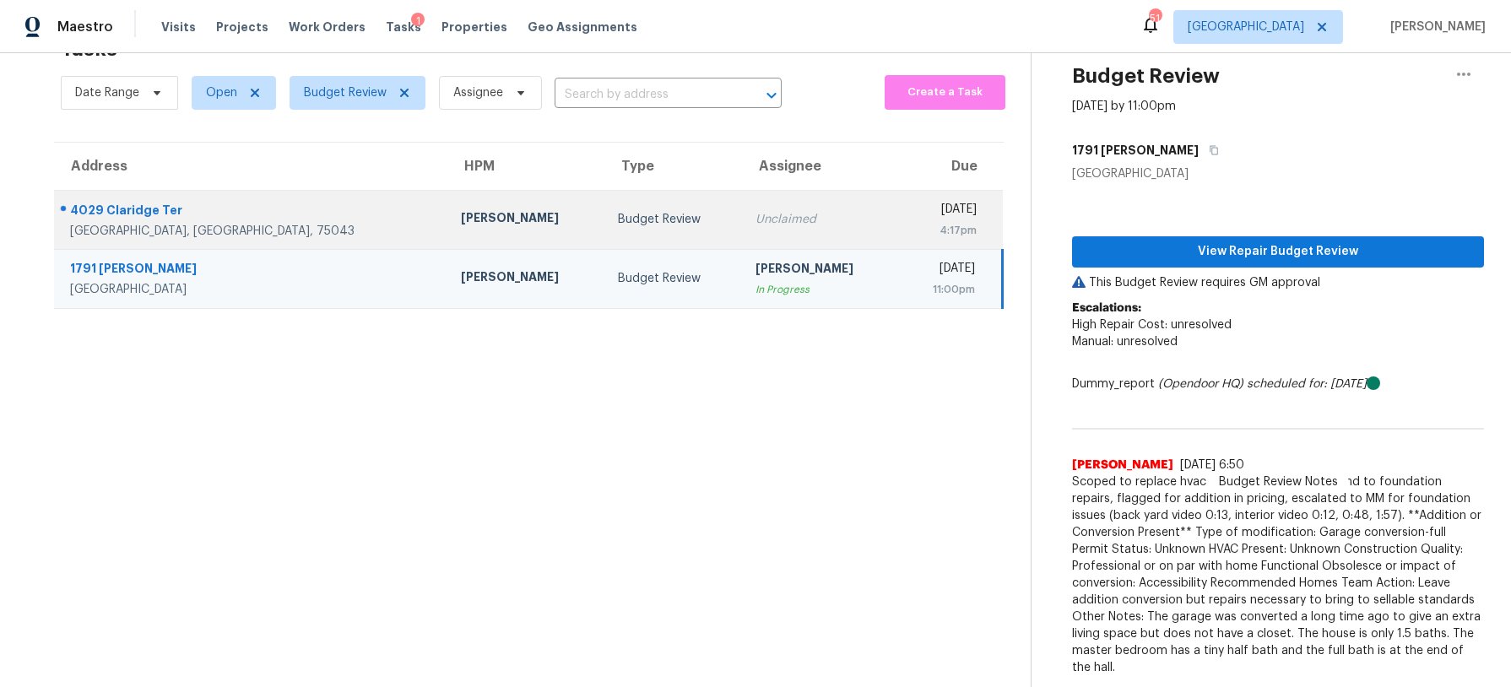
click at [755, 212] on div "Unclaimed" at bounding box center [819, 219] width 129 height 17
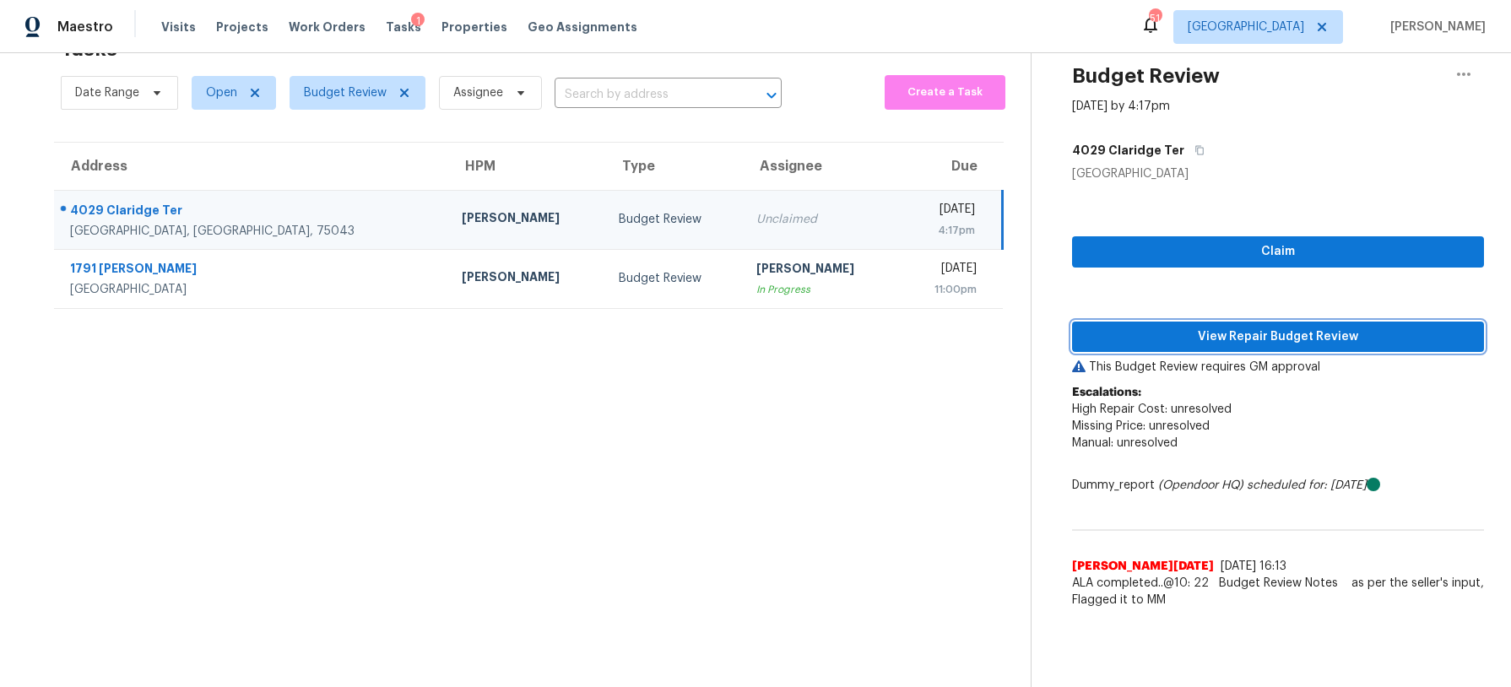
click at [1184, 333] on span "View Repair Budget Review" at bounding box center [1277, 337] width 385 height 21
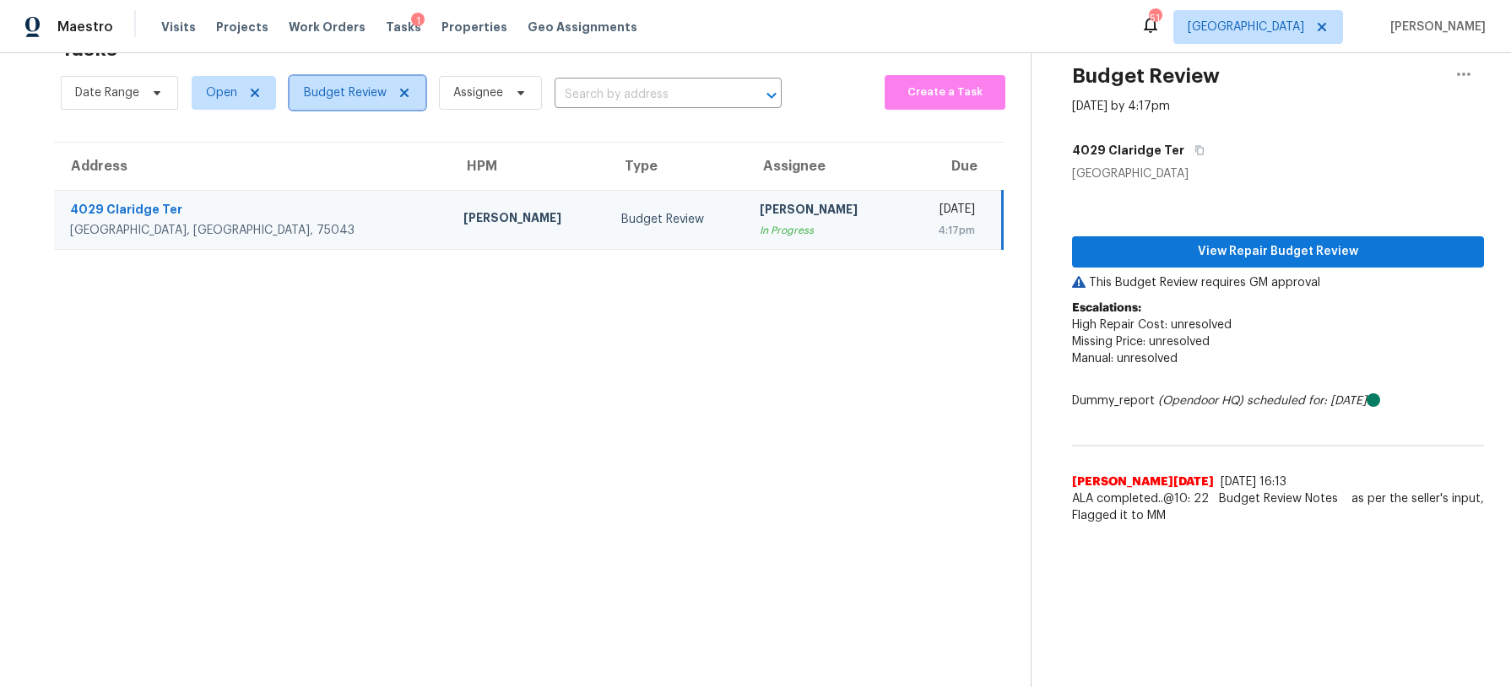
click at [324, 89] on span "Budget Review" at bounding box center [345, 92] width 83 height 17
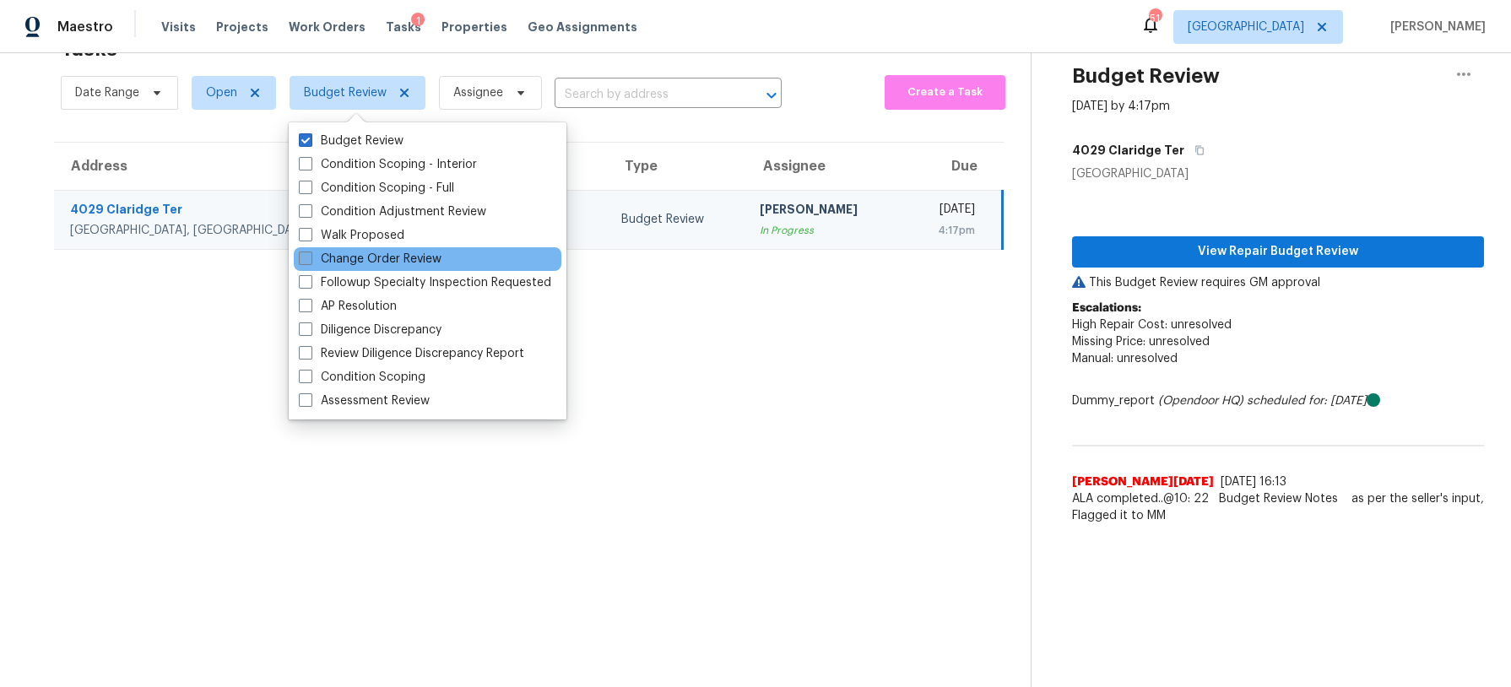
click at [339, 255] on label "Change Order Review" at bounding box center [370, 259] width 143 height 17
click at [310, 255] on input "Change Order Review" at bounding box center [304, 256] width 11 height 11
checkbox input "true"
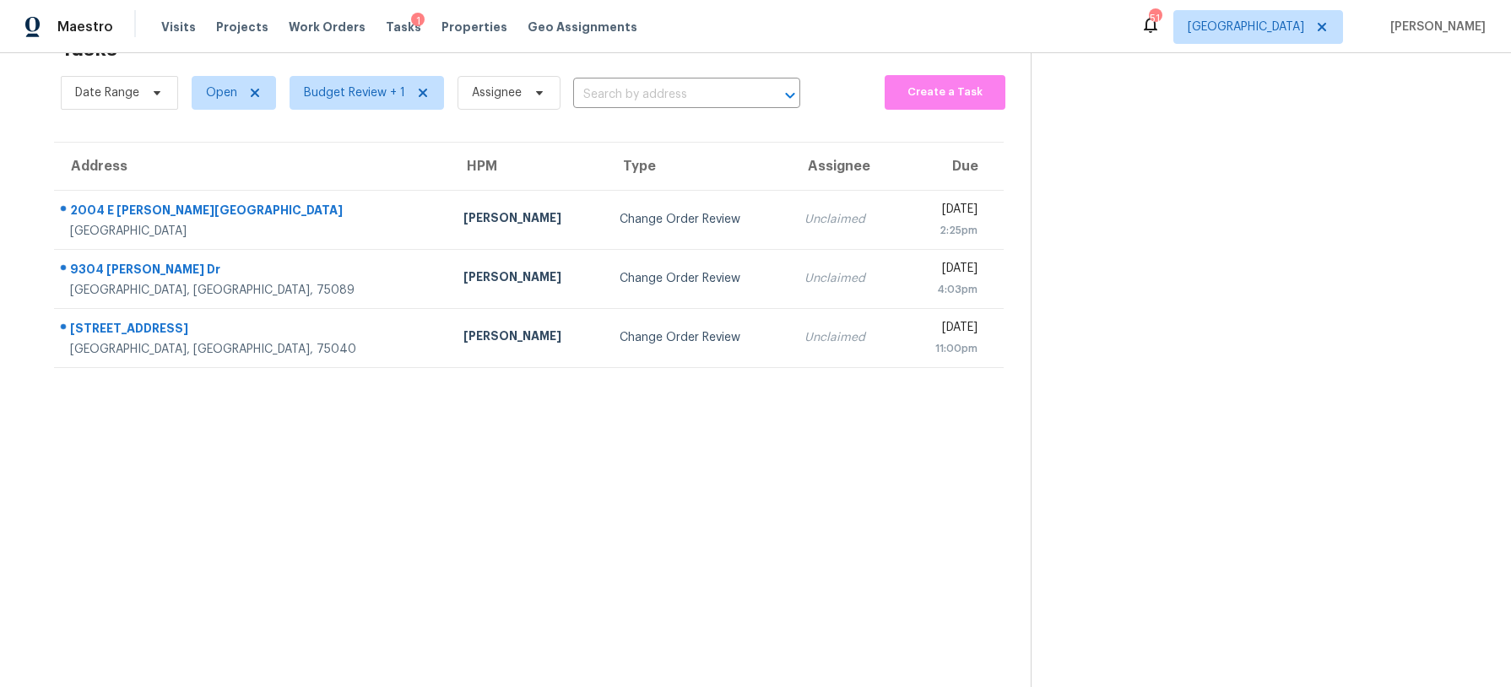
click at [127, 416] on section "Tasks 3 Results Date Range Open Budget Review + 1 Assignee ​ Create a Task Addr…" at bounding box center [528, 357] width 1003 height 660
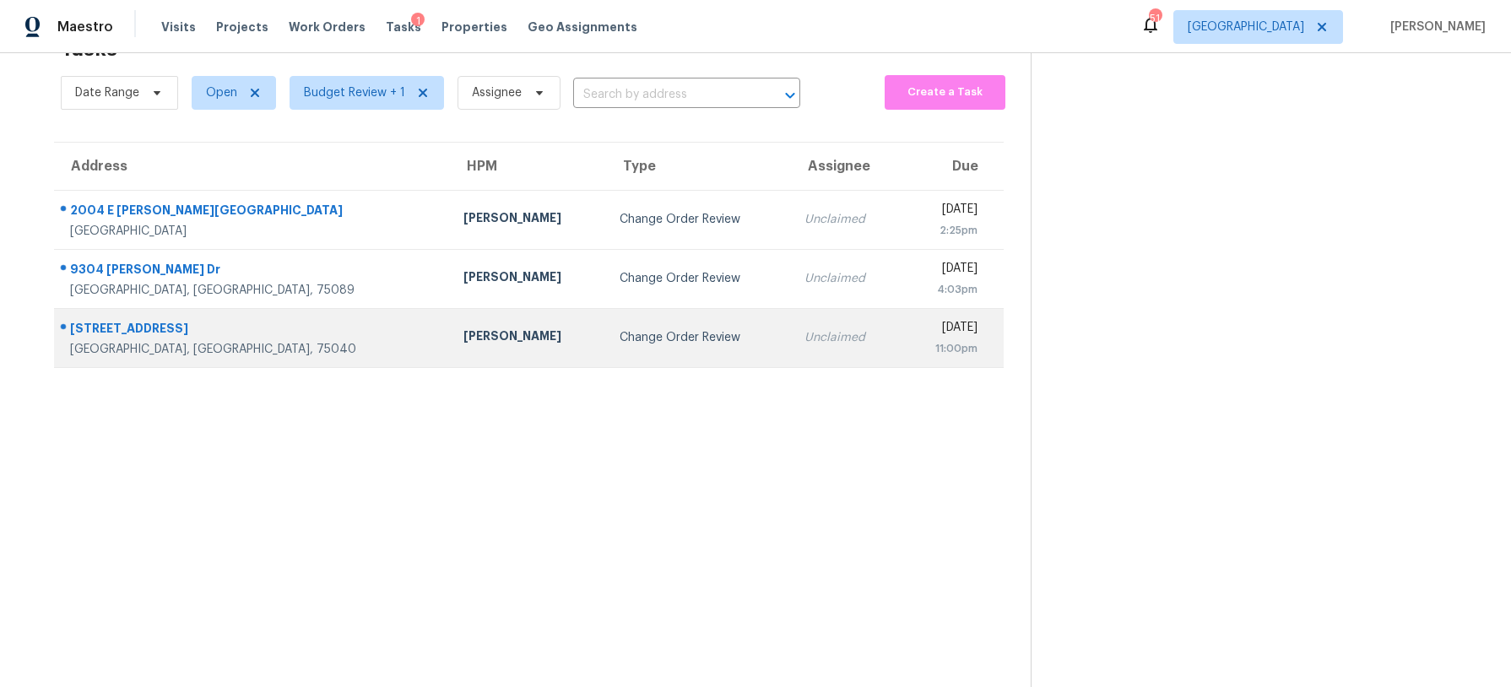
click at [210, 344] on div "Garland, TX, 75040" at bounding box center [253, 349] width 366 height 17
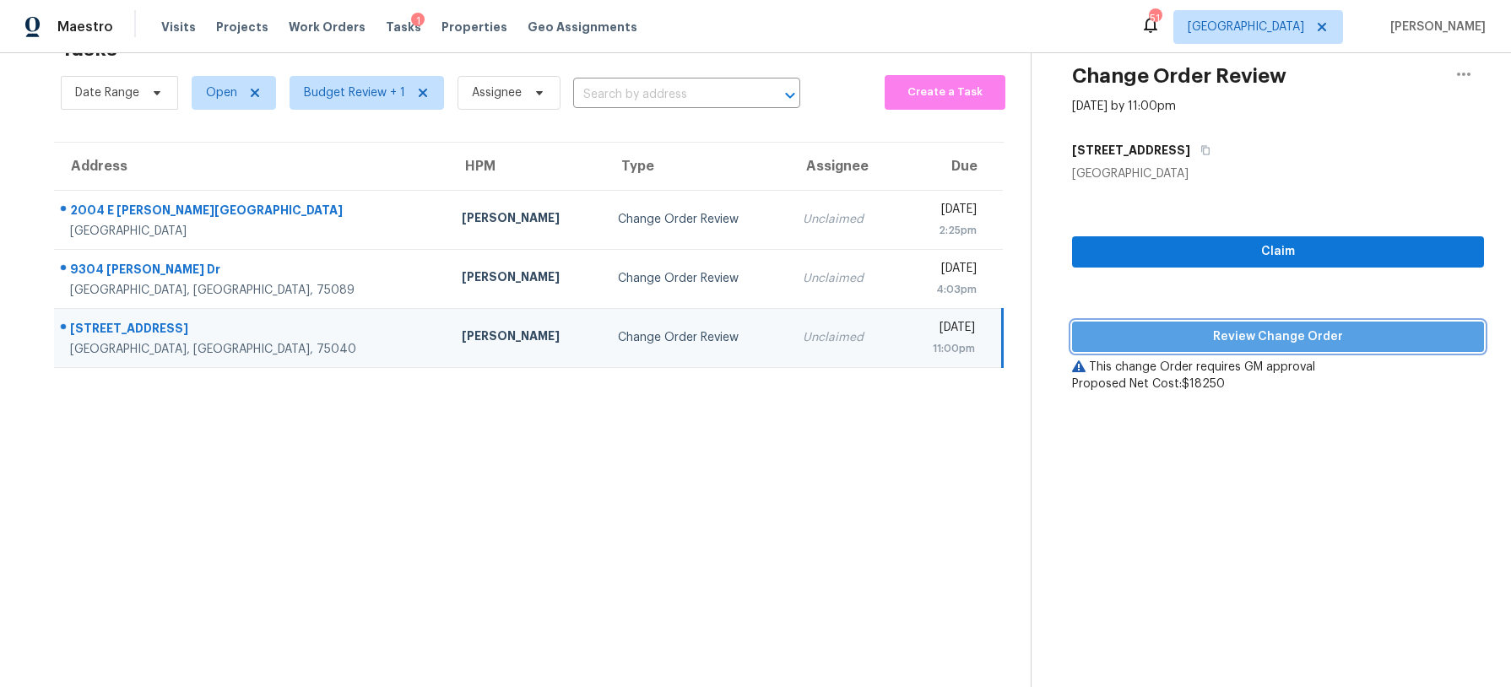
click at [1266, 343] on span "Review Change Order" at bounding box center [1277, 337] width 385 height 21
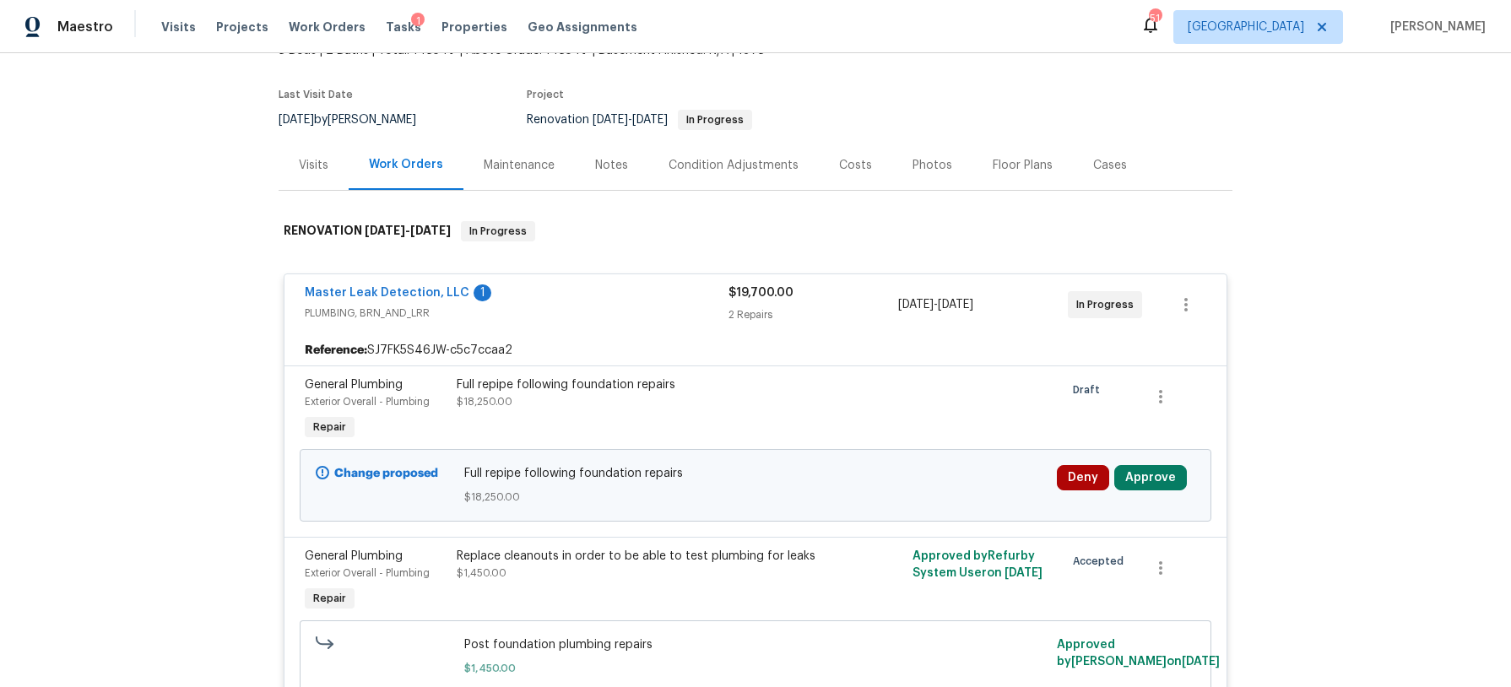
scroll to position [121, 0]
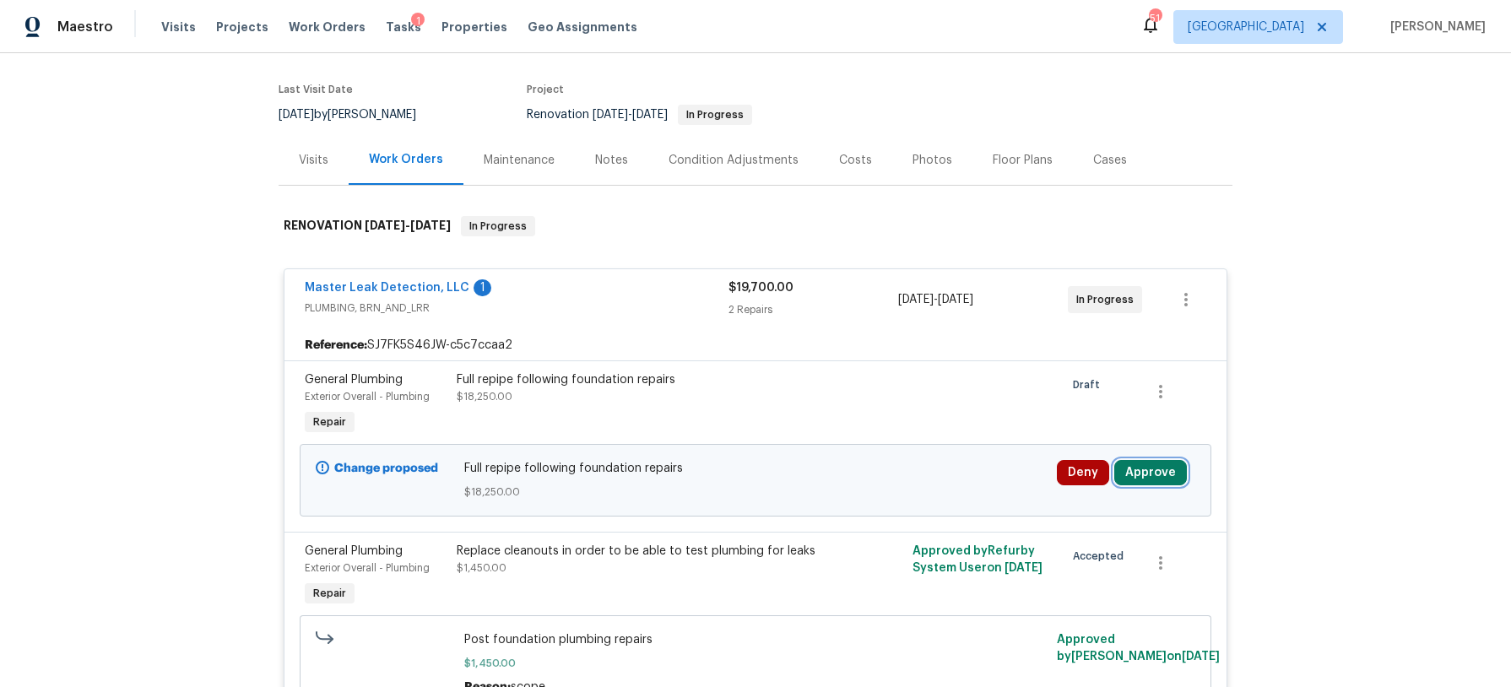
click at [1144, 474] on button "Approve" at bounding box center [1150, 472] width 73 height 25
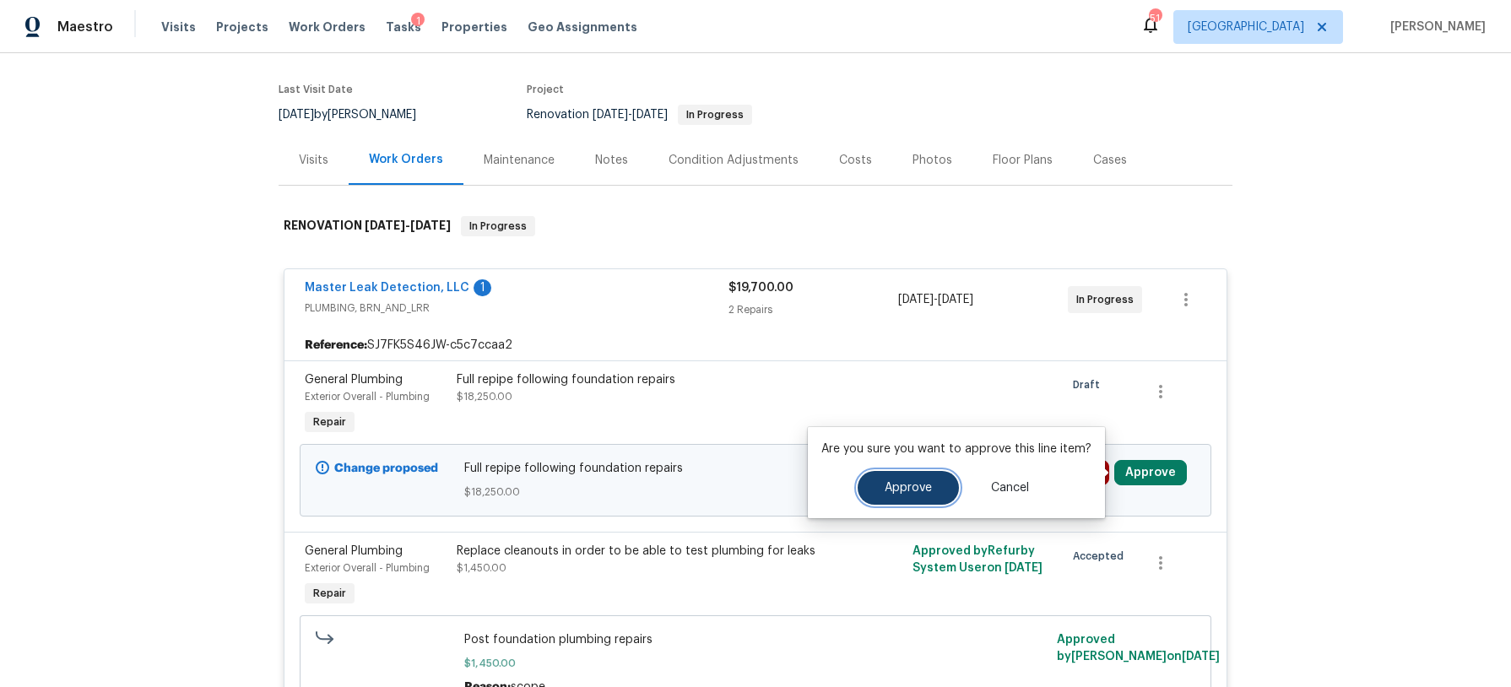
click at [938, 484] on button "Approve" at bounding box center [907, 488] width 101 height 34
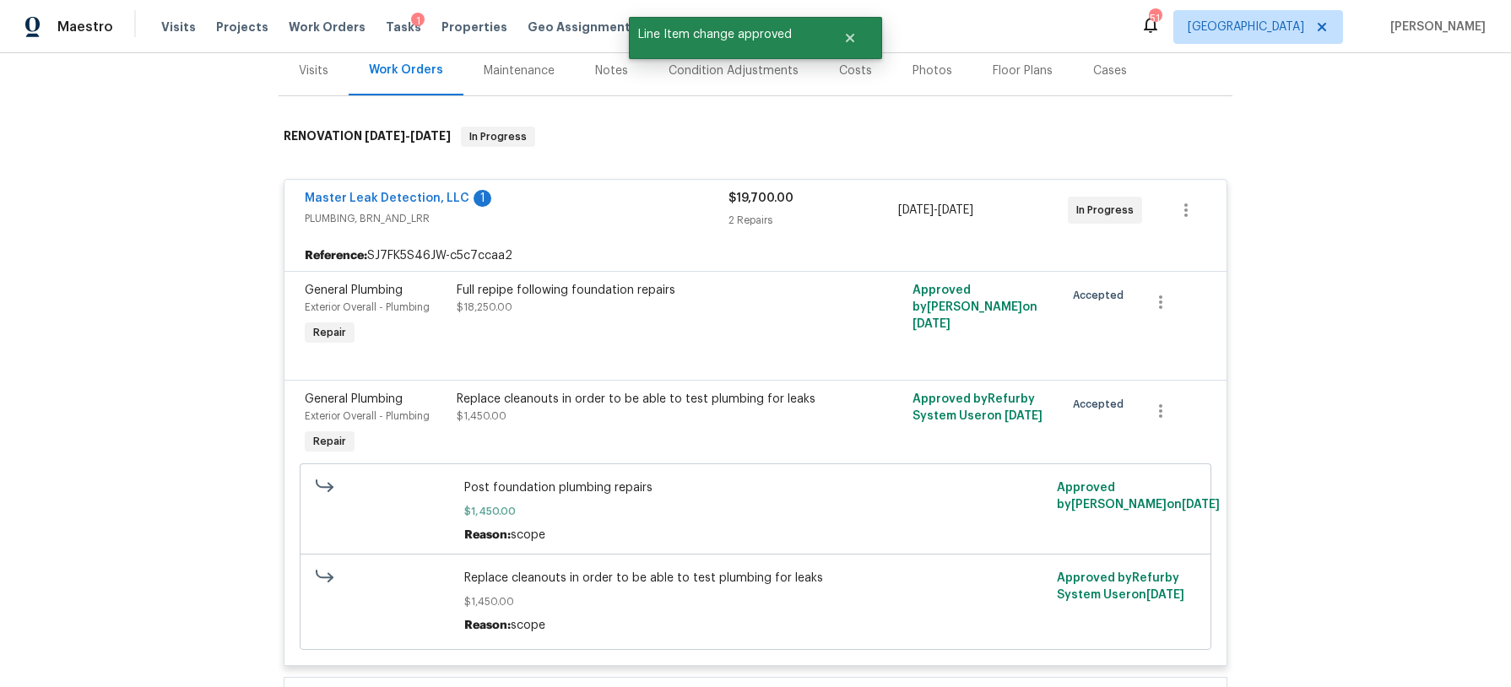
scroll to position [0, 0]
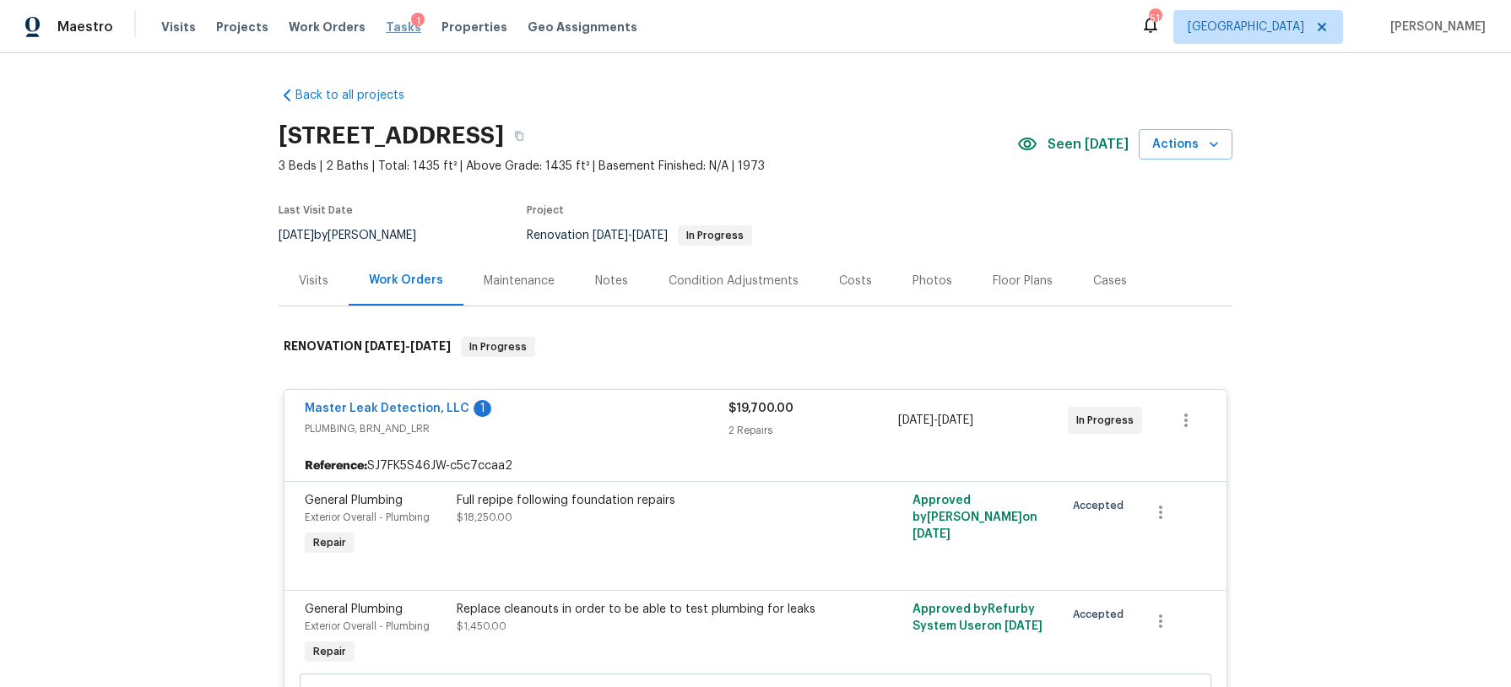
click at [392, 25] on span "Tasks" at bounding box center [403, 27] width 35 height 12
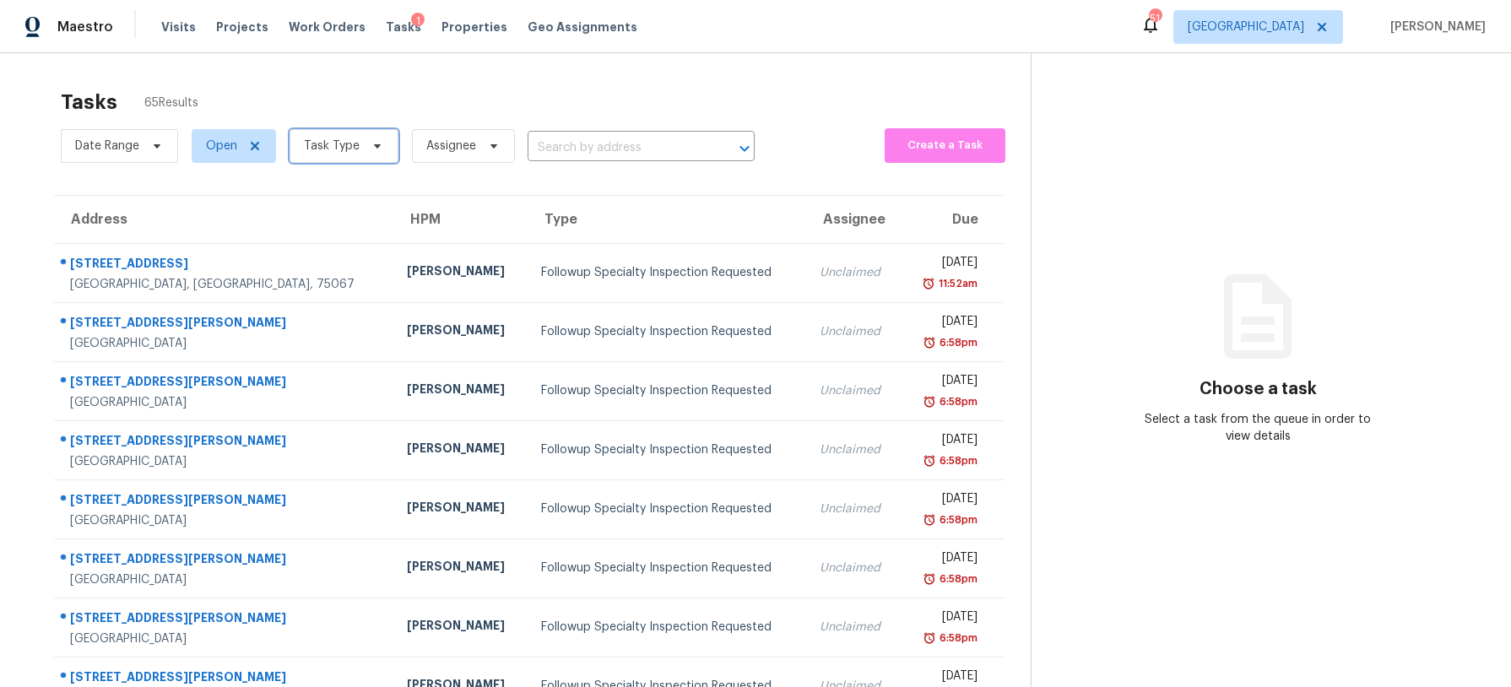
click at [381, 154] on span "Task Type" at bounding box center [343, 146] width 109 height 34
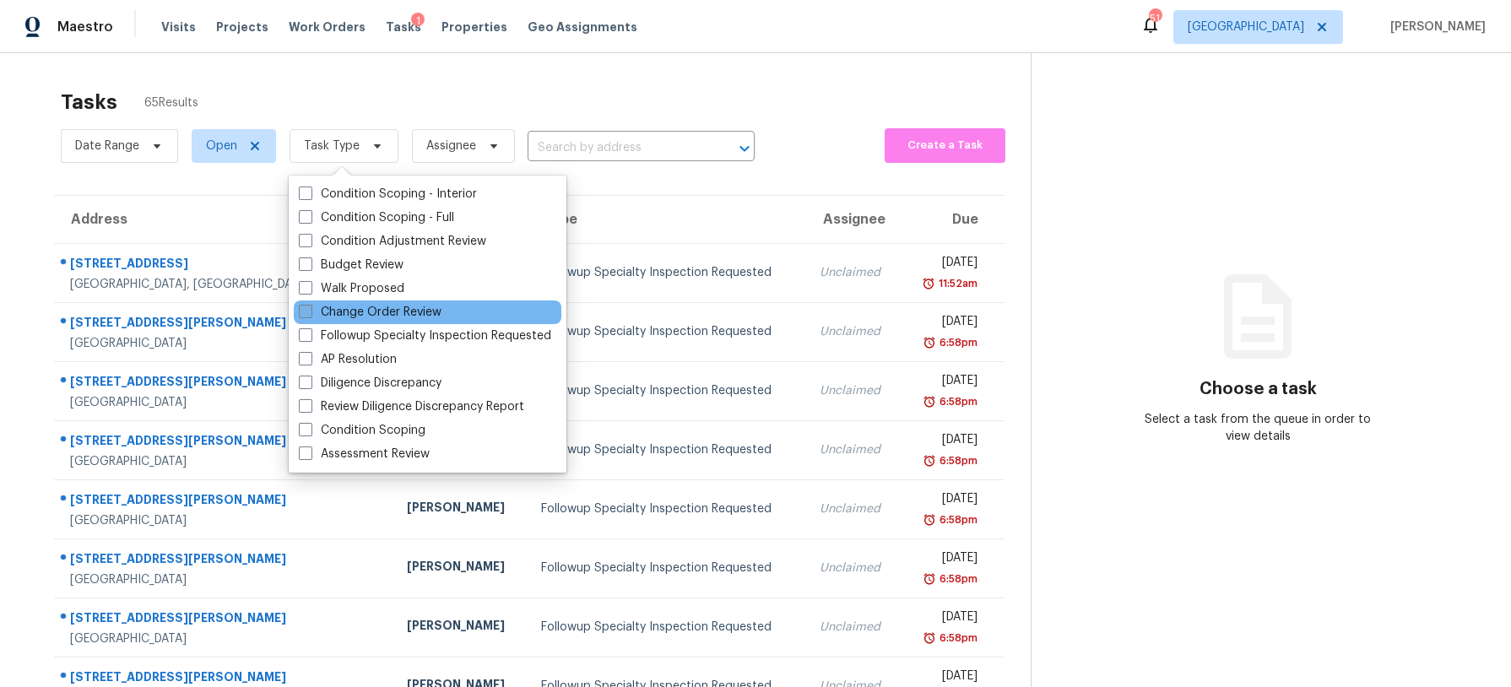
click at [373, 309] on label "Change Order Review" at bounding box center [370, 312] width 143 height 17
click at [310, 309] on input "Change Order Review" at bounding box center [304, 309] width 11 height 11
checkbox input "true"
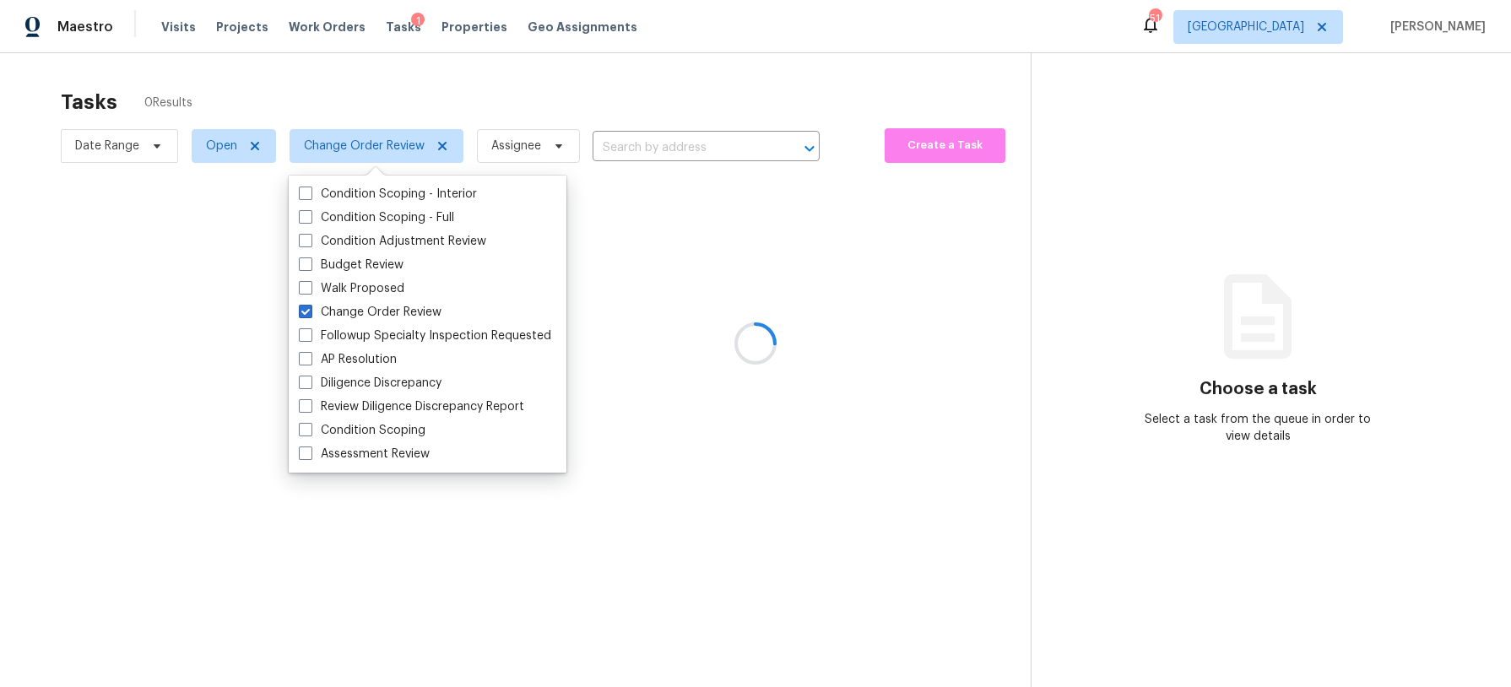
click at [490, 96] on div at bounding box center [755, 343] width 1511 height 687
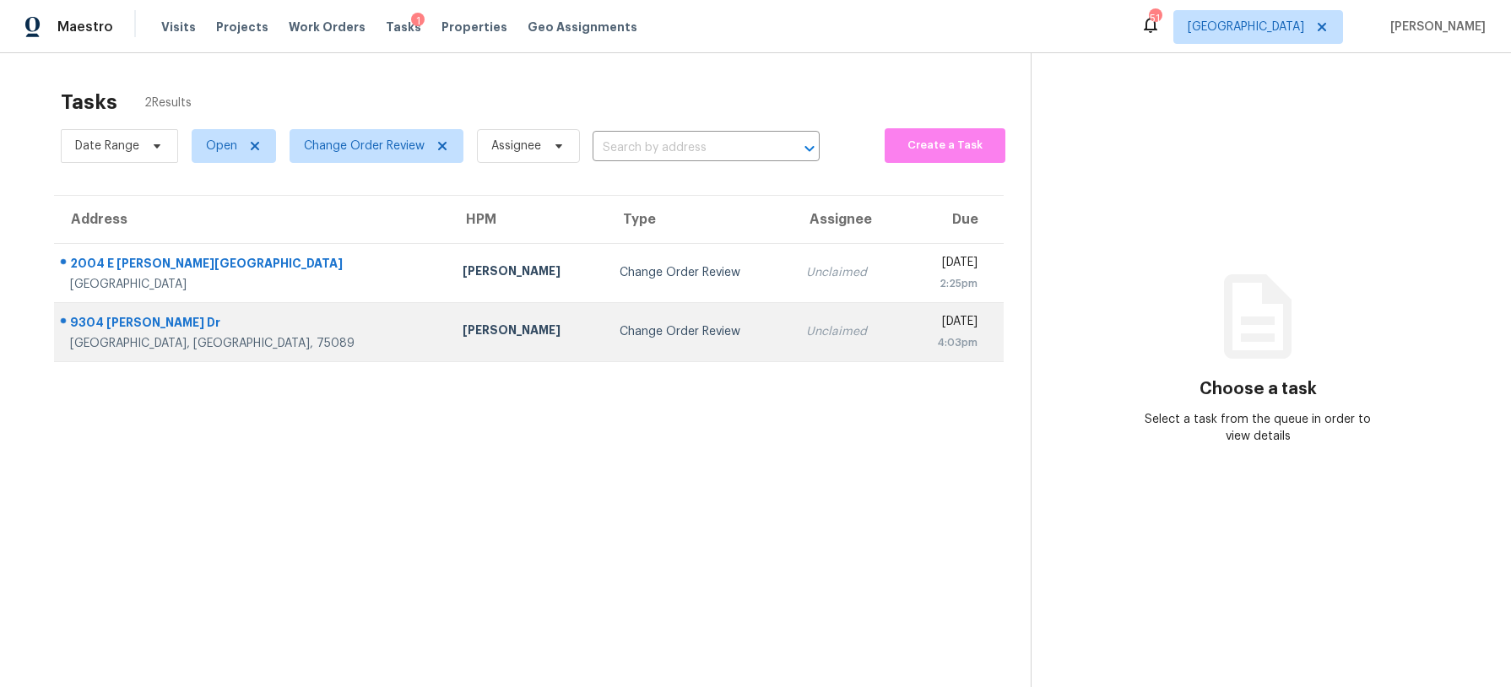
click at [482, 333] on td "Brad Limes" at bounding box center [527, 331] width 157 height 59
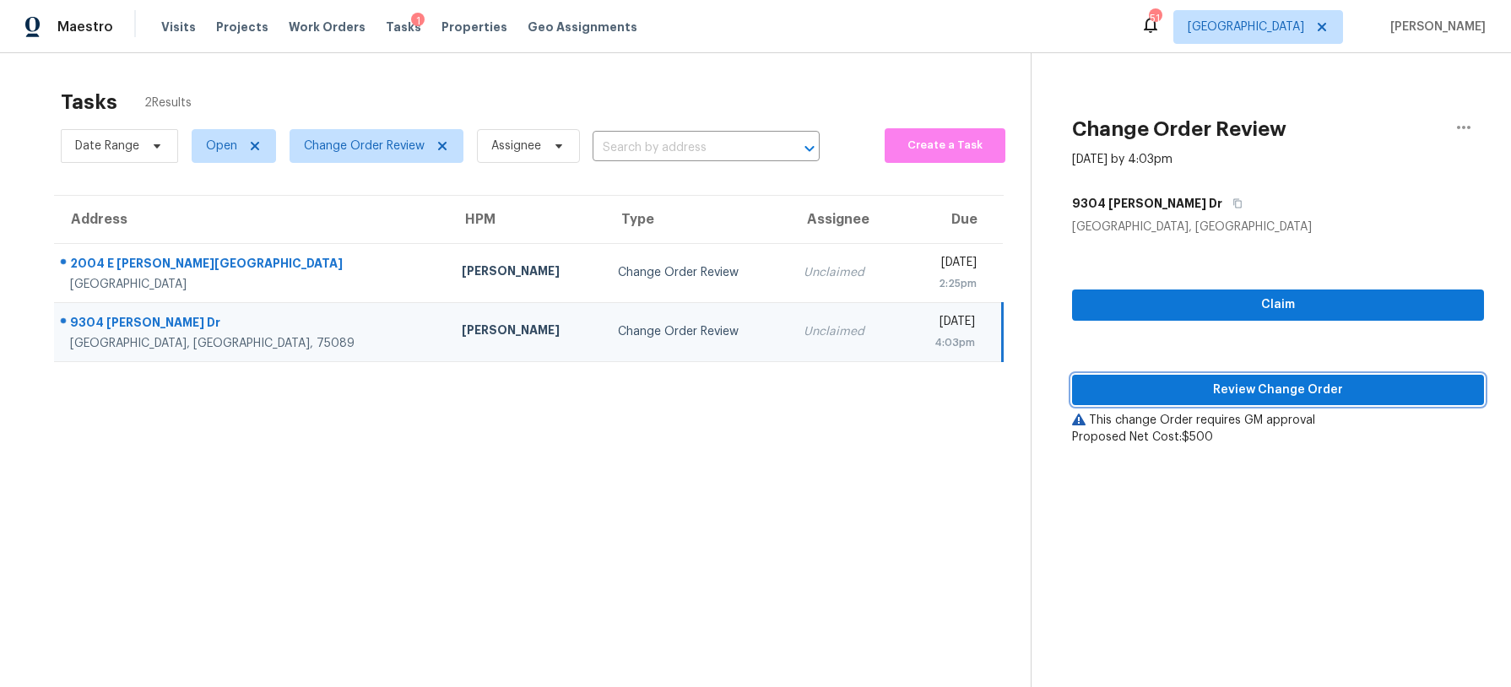
click at [1209, 397] on span "Review Change Order" at bounding box center [1277, 390] width 385 height 21
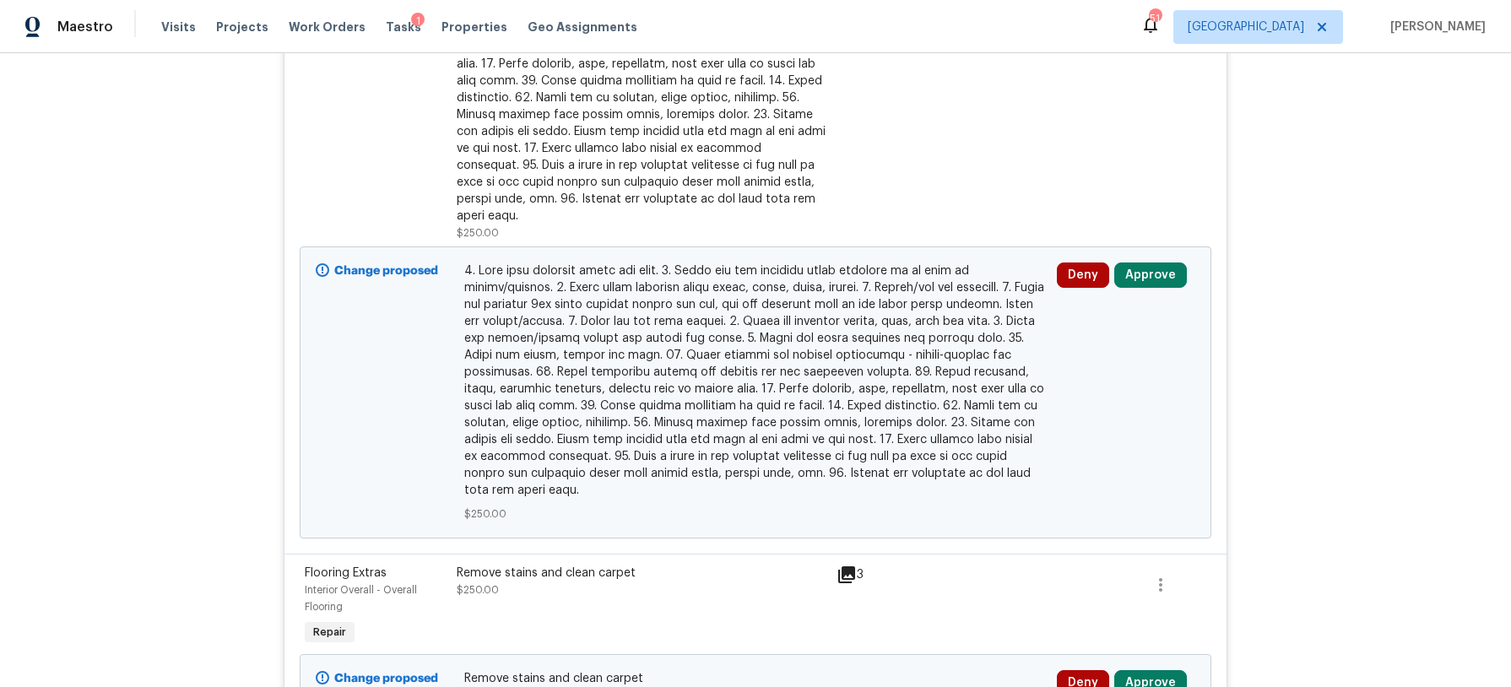
scroll to position [640, 0]
click at [1141, 262] on button "Approve" at bounding box center [1150, 274] width 73 height 25
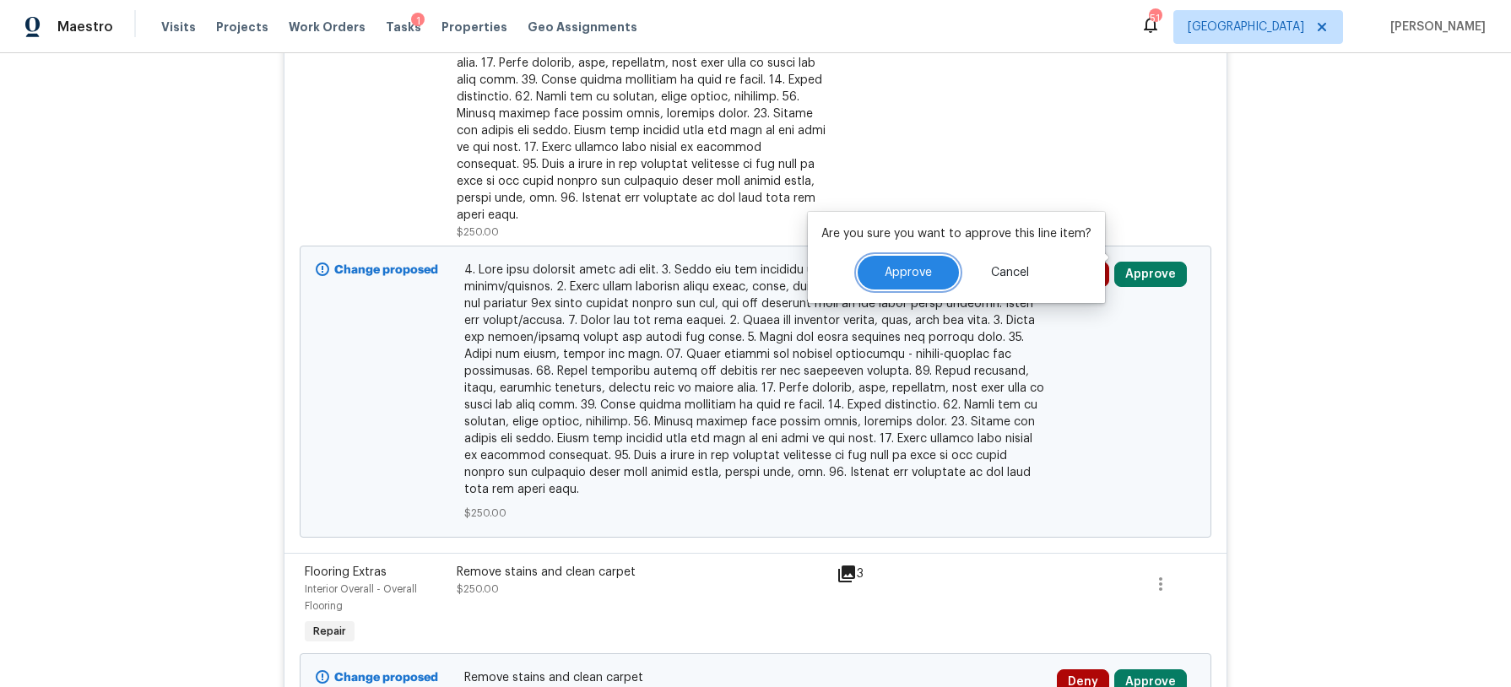
click at [880, 272] on button "Approve" at bounding box center [907, 273] width 101 height 34
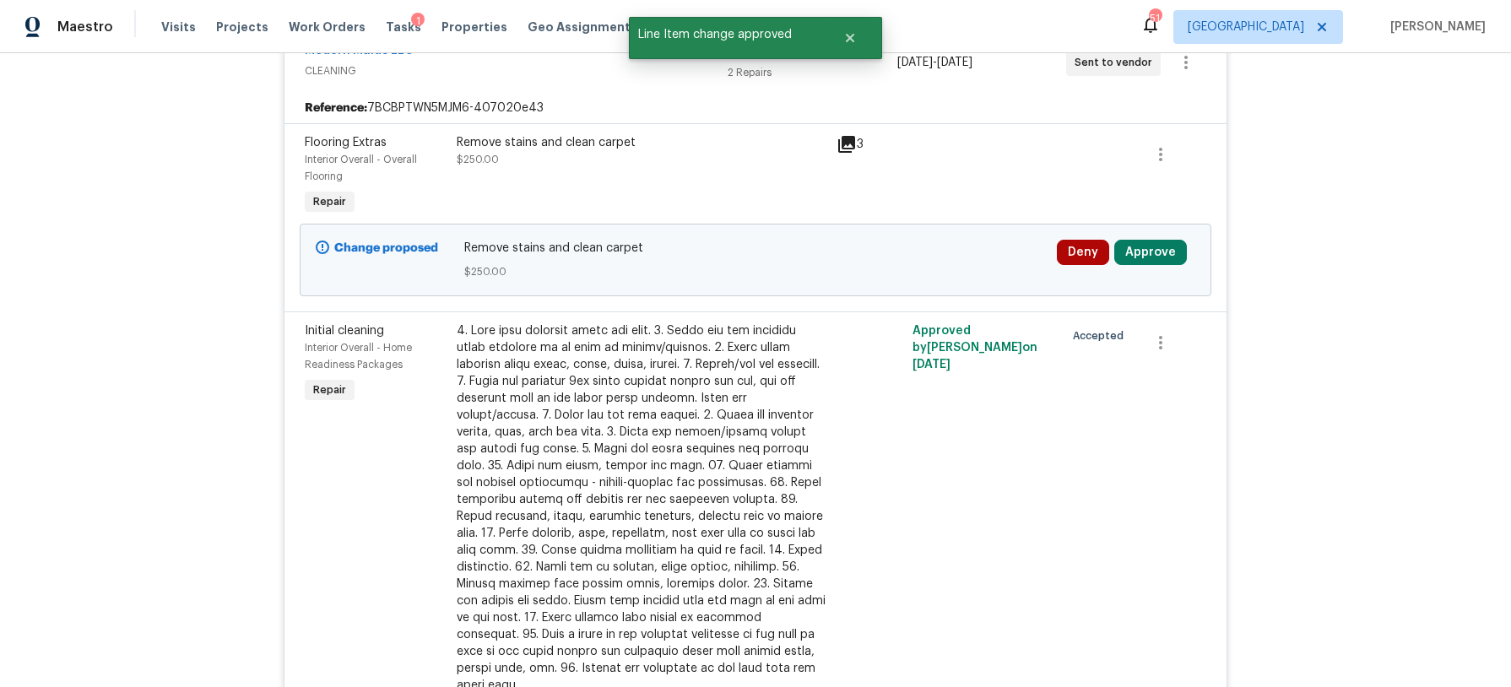
scroll to position [341, 0]
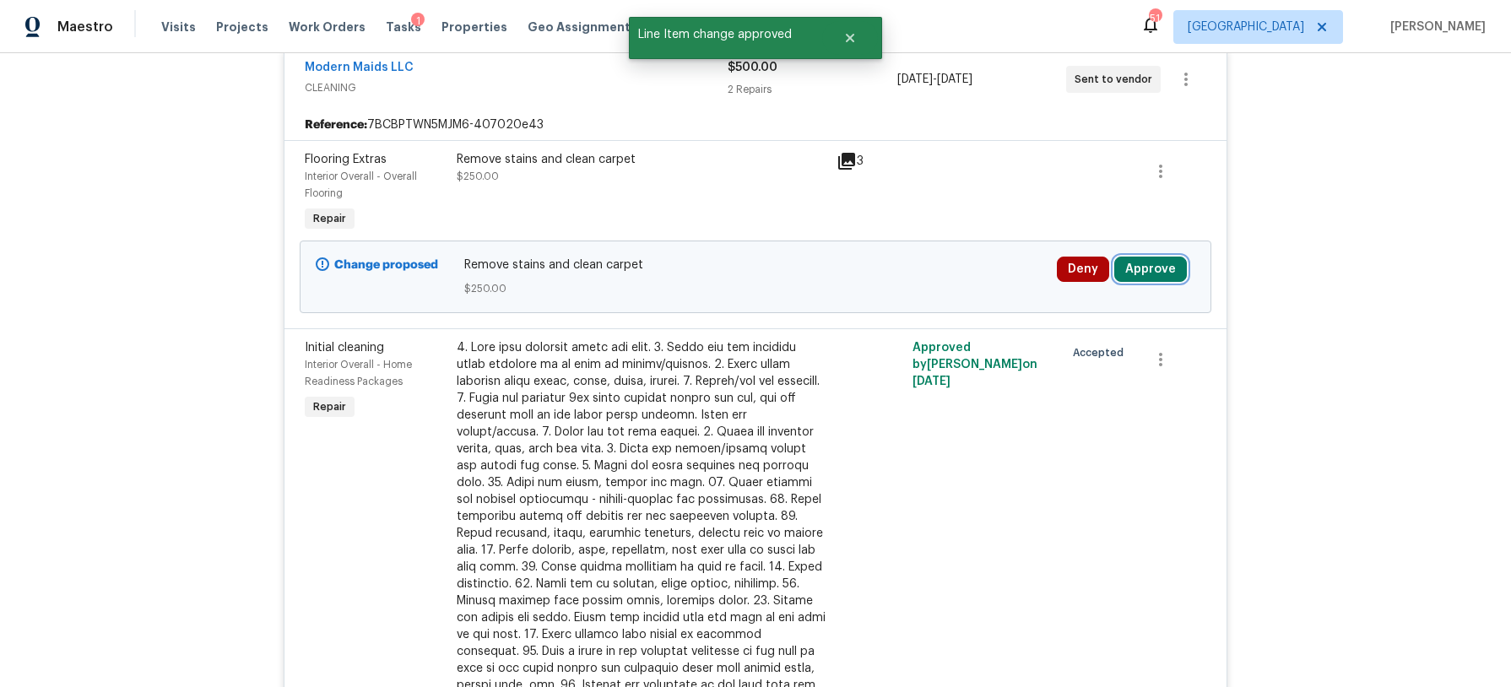
click at [1150, 268] on button "Approve" at bounding box center [1150, 269] width 73 height 25
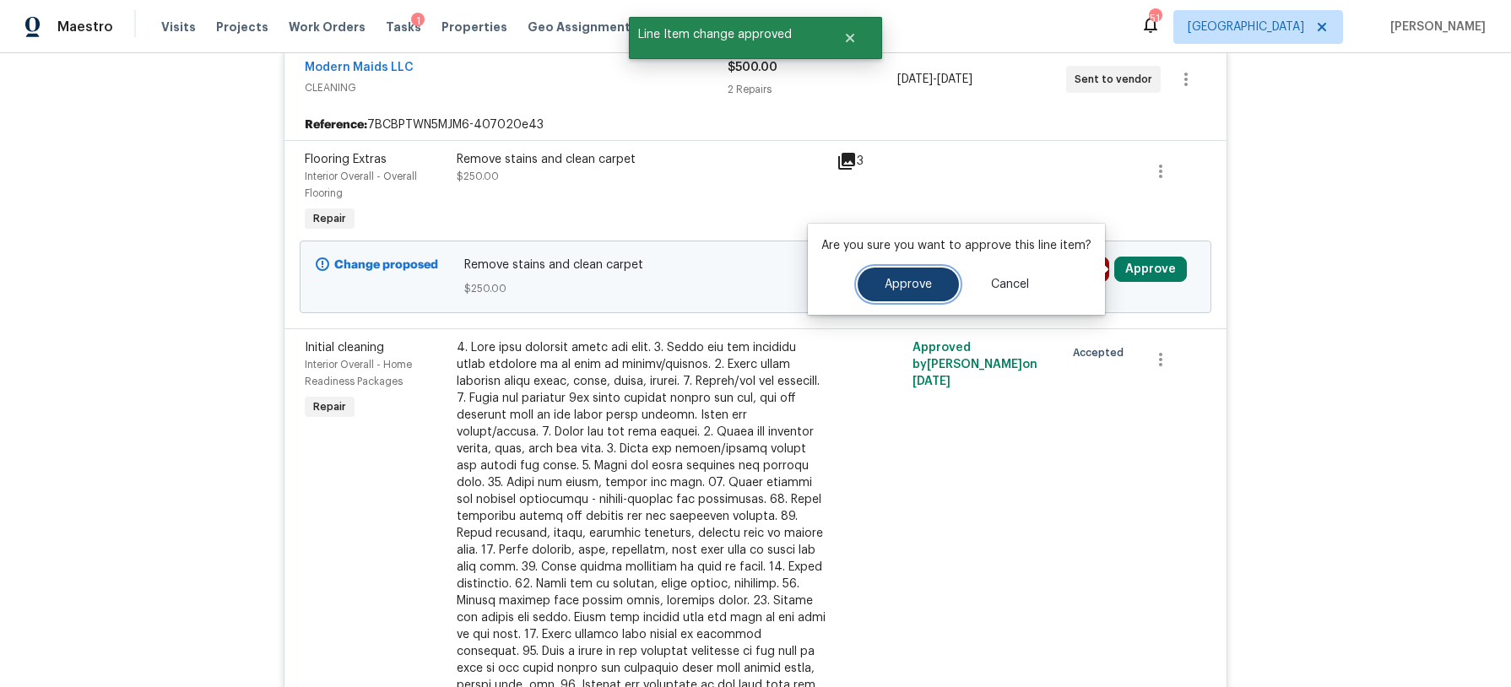
click at [927, 277] on button "Approve" at bounding box center [907, 285] width 101 height 34
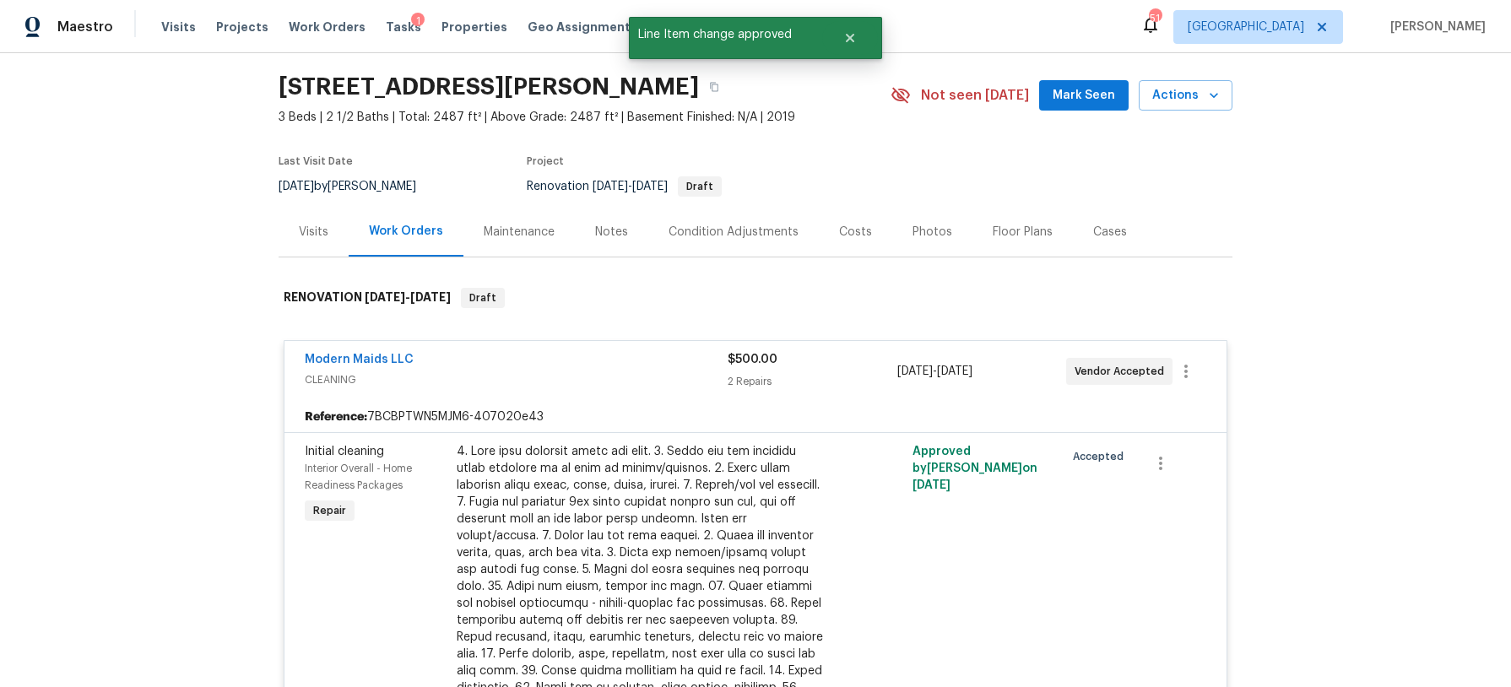
scroll to position [0, 0]
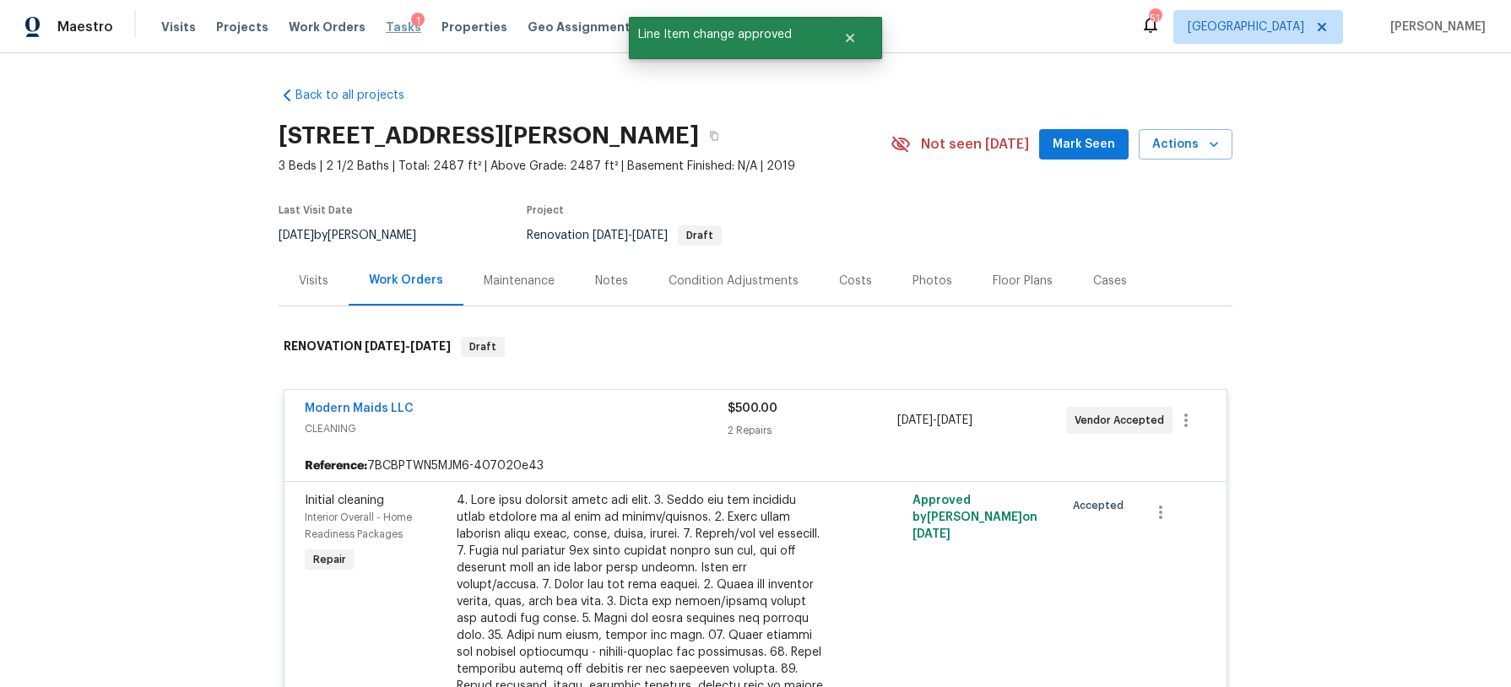
click at [386, 22] on span "Tasks" at bounding box center [403, 27] width 35 height 12
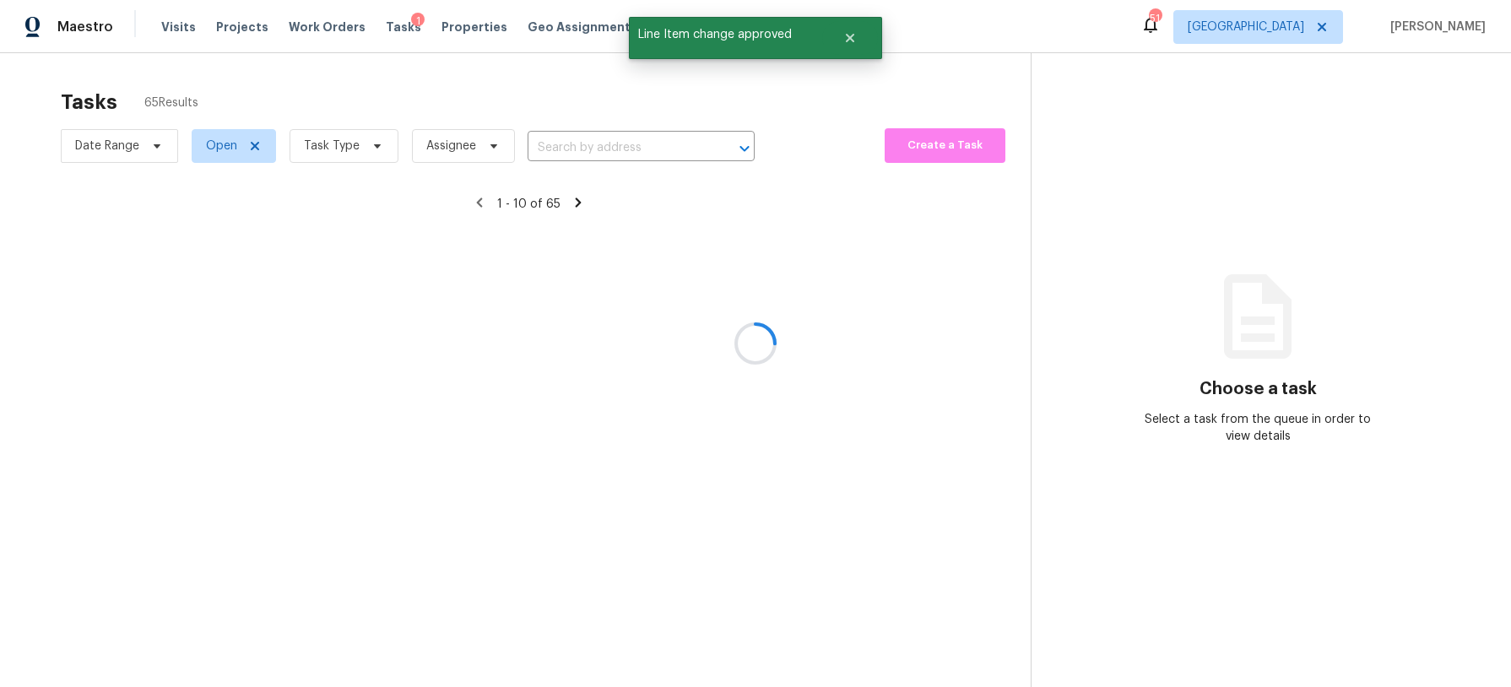
click at [362, 137] on div at bounding box center [755, 343] width 1511 height 687
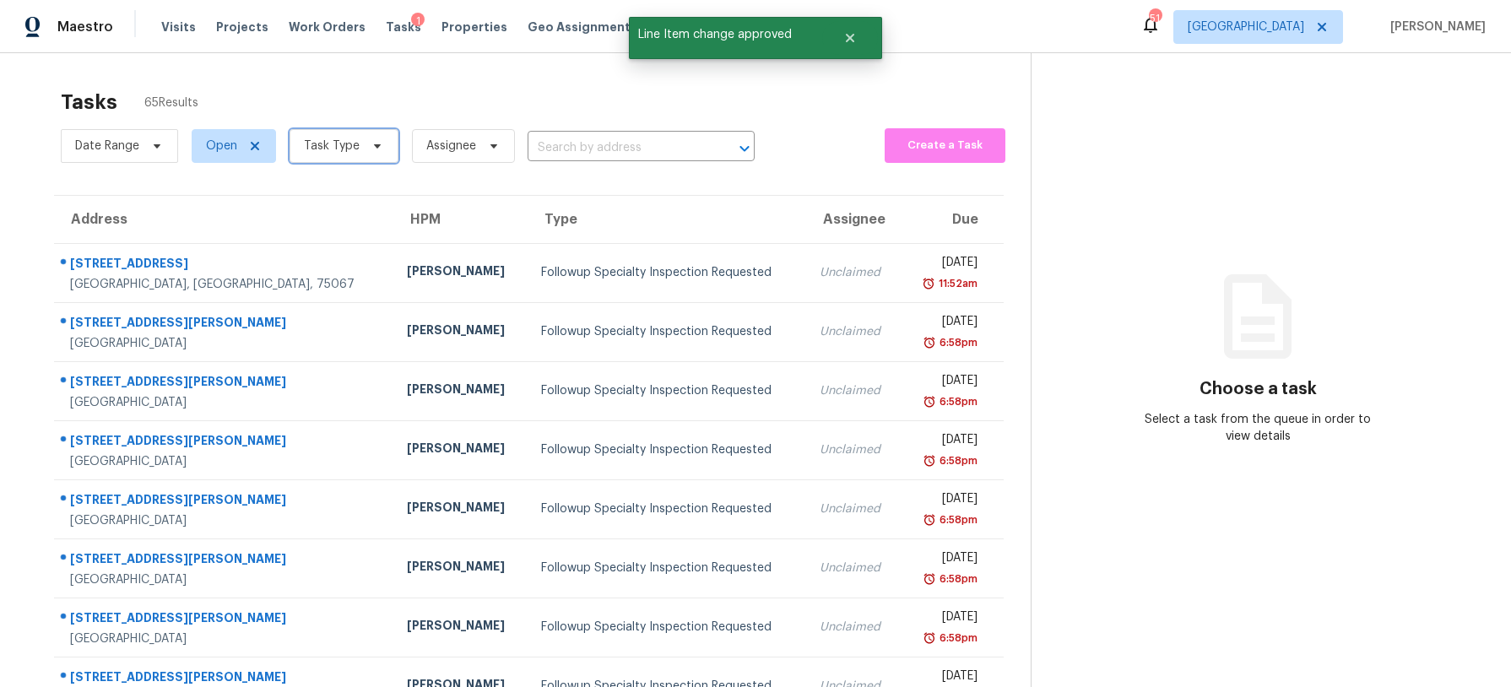
click at [365, 143] on span at bounding box center [374, 146] width 19 height 14
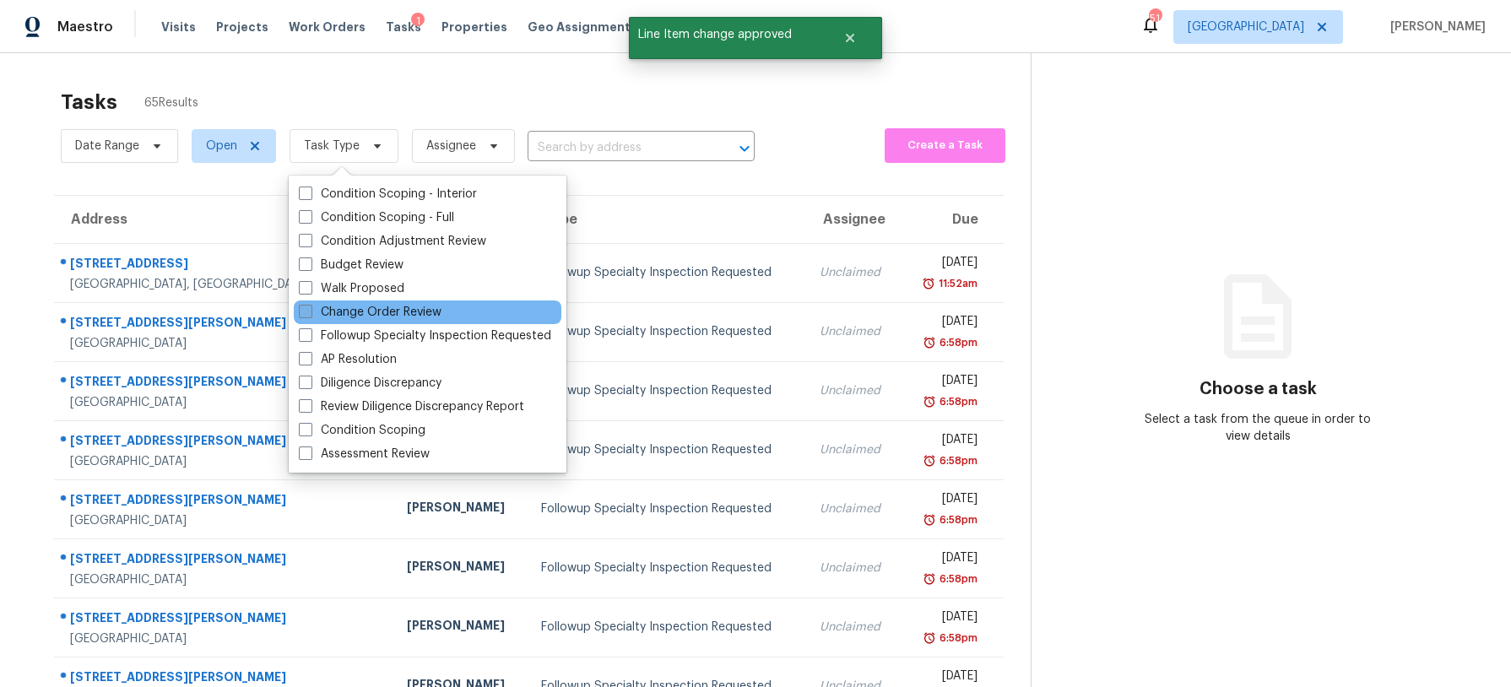
click at [372, 309] on label "Change Order Review" at bounding box center [370, 312] width 143 height 17
click at [310, 309] on input "Change Order Review" at bounding box center [304, 309] width 11 height 11
checkbox input "true"
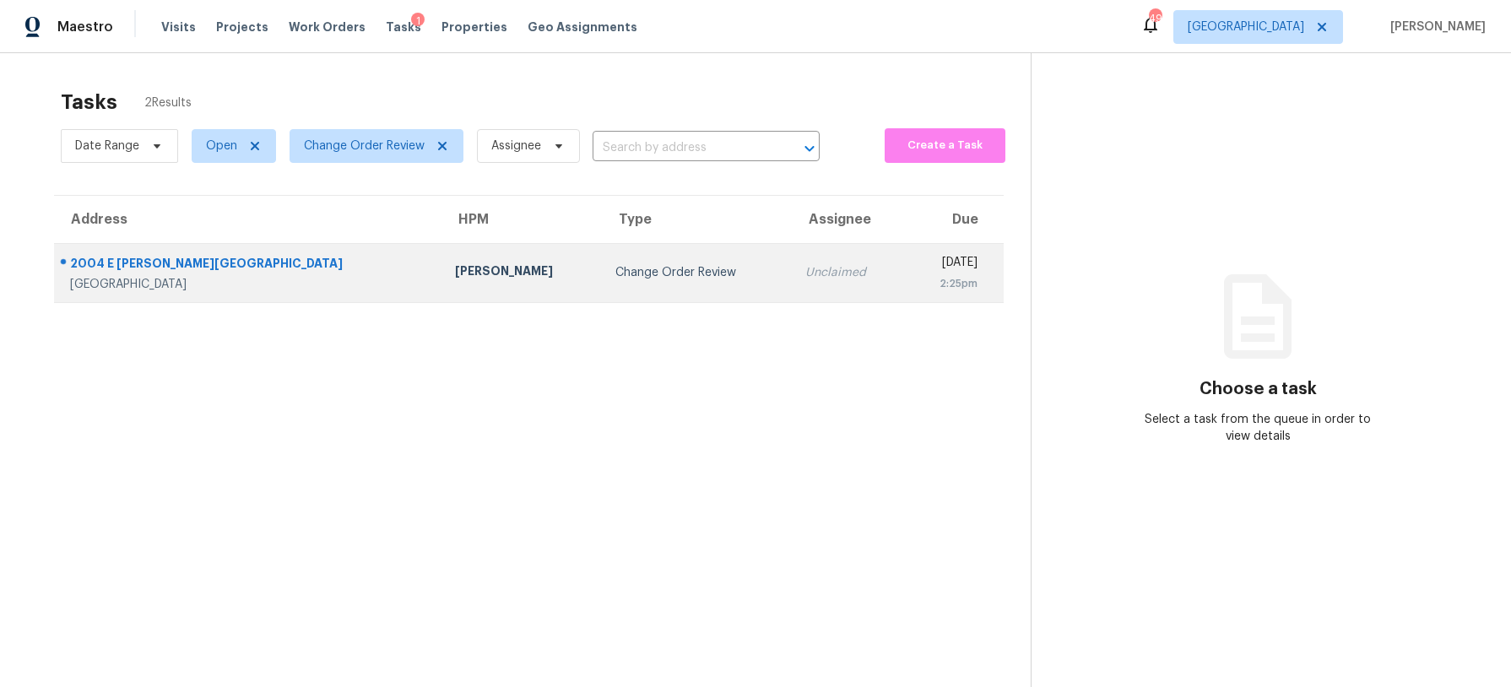
click at [236, 268] on div "2004 E Peters Colony Rd" at bounding box center [249, 265] width 358 height 21
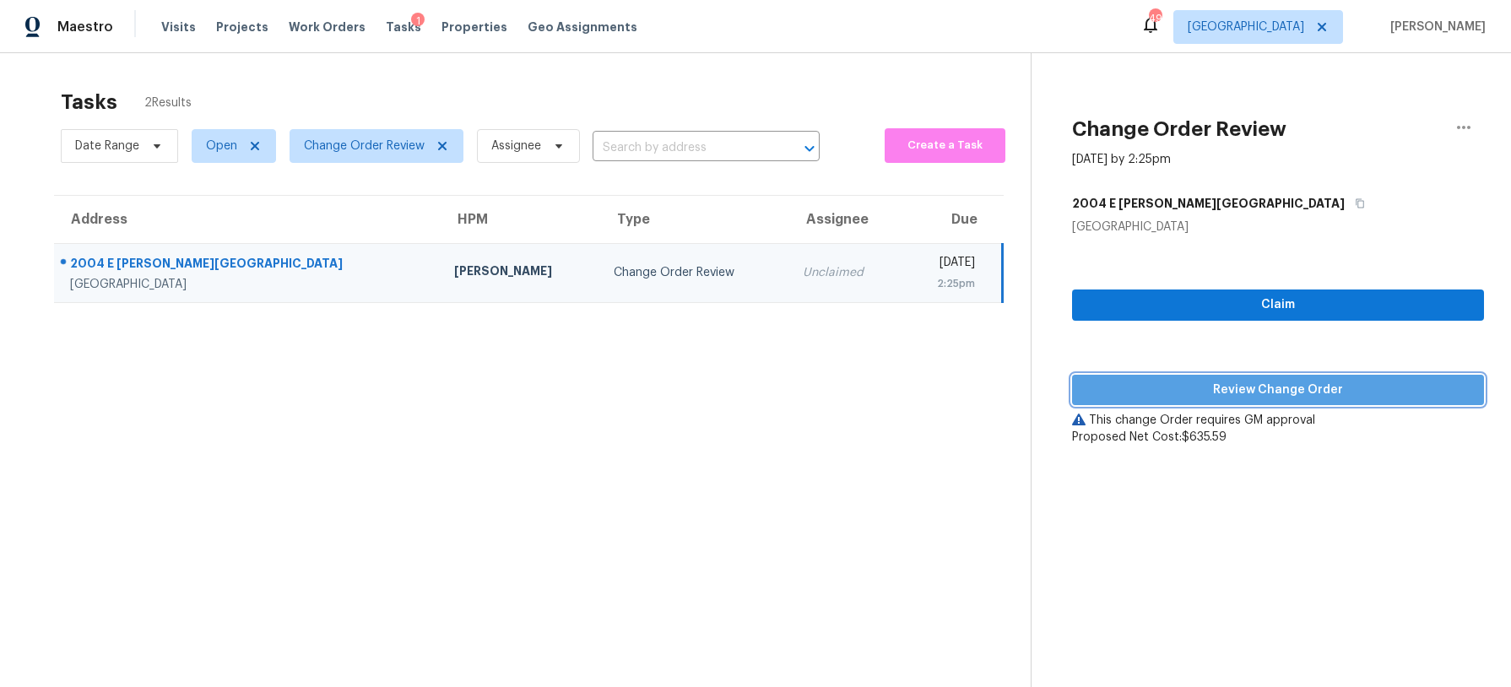
click at [1166, 392] on span "Review Change Order" at bounding box center [1277, 390] width 385 height 21
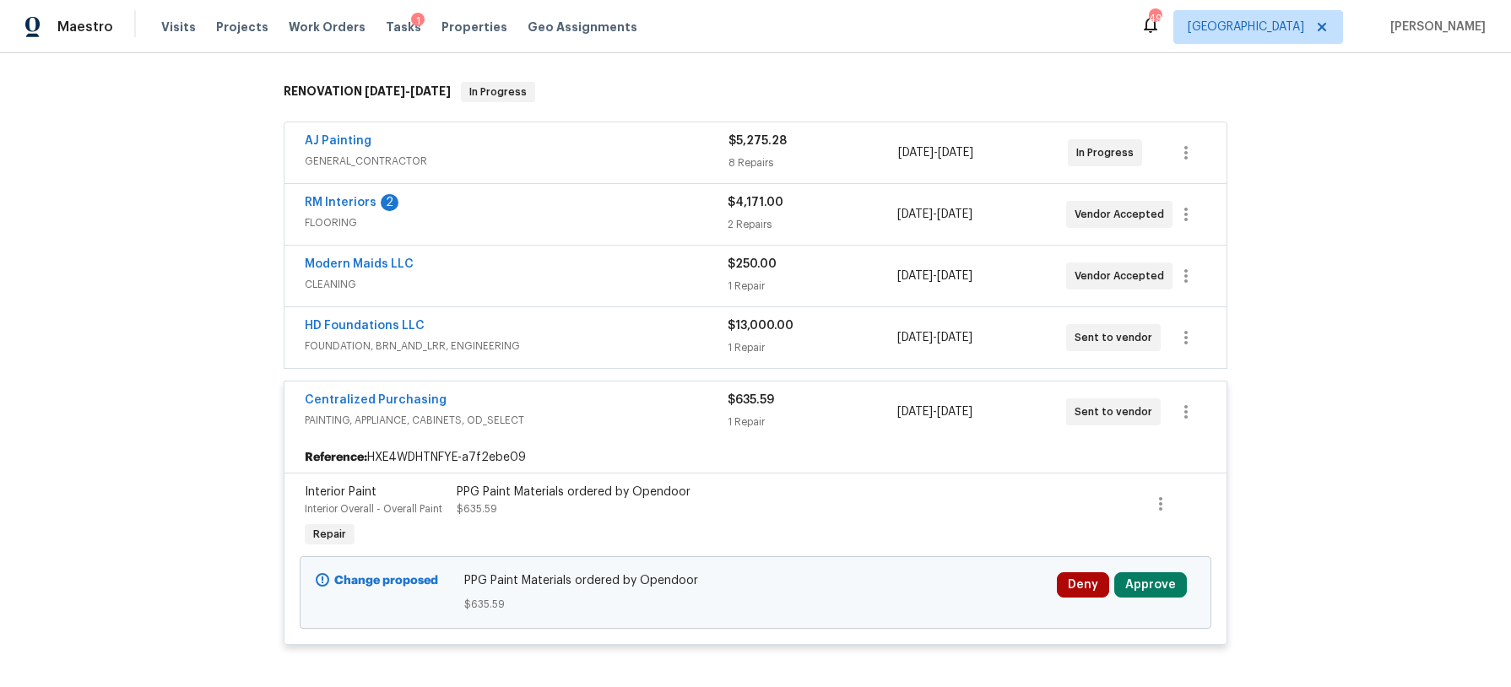
scroll to position [488, 0]
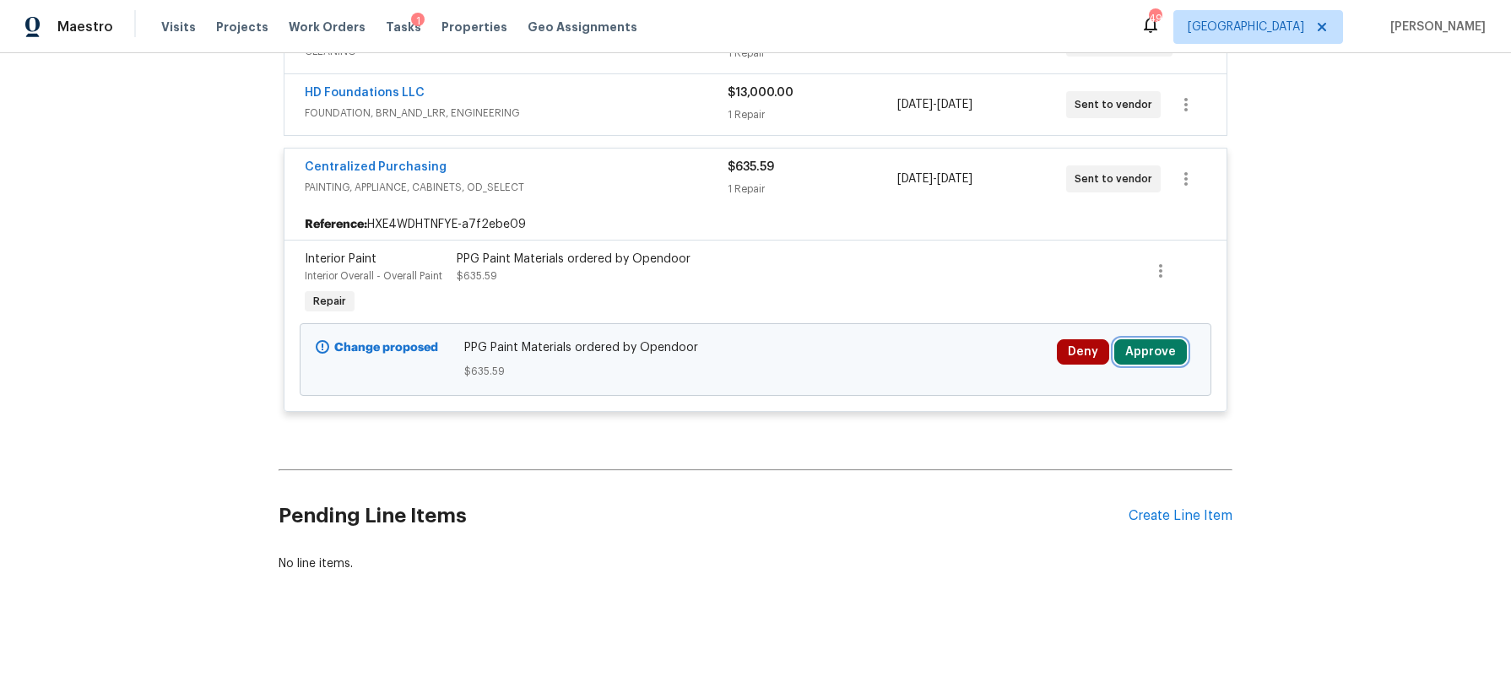
click at [1171, 339] on button "Approve" at bounding box center [1150, 351] width 73 height 25
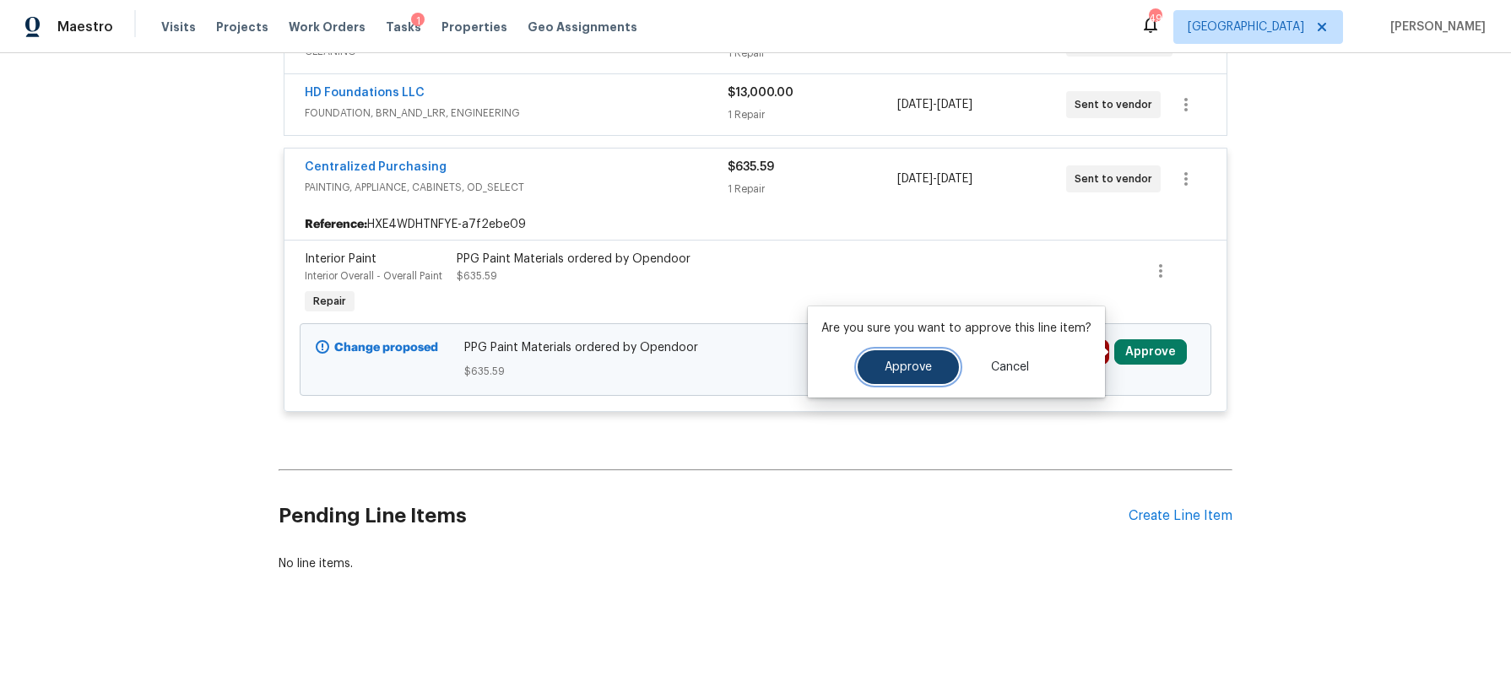
click at [879, 361] on button "Approve" at bounding box center [907, 367] width 101 height 34
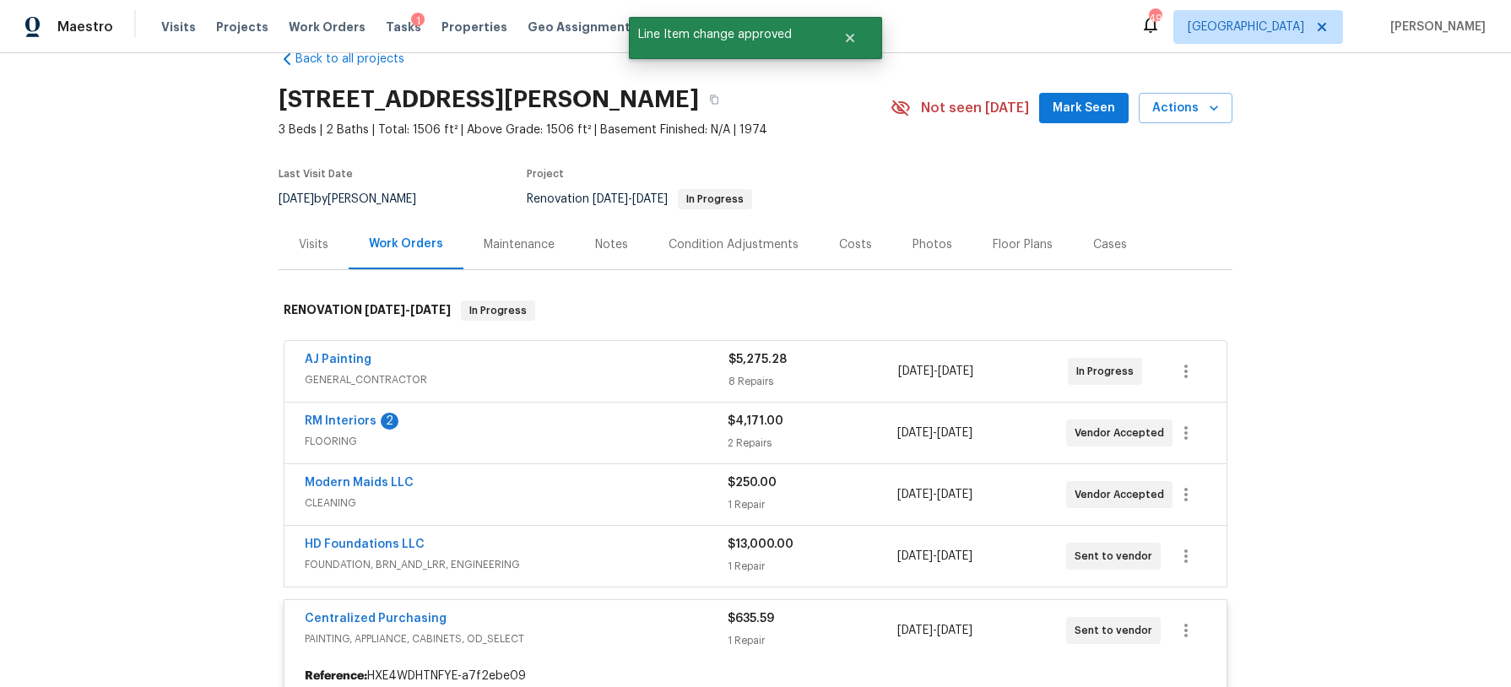
scroll to position [0, 0]
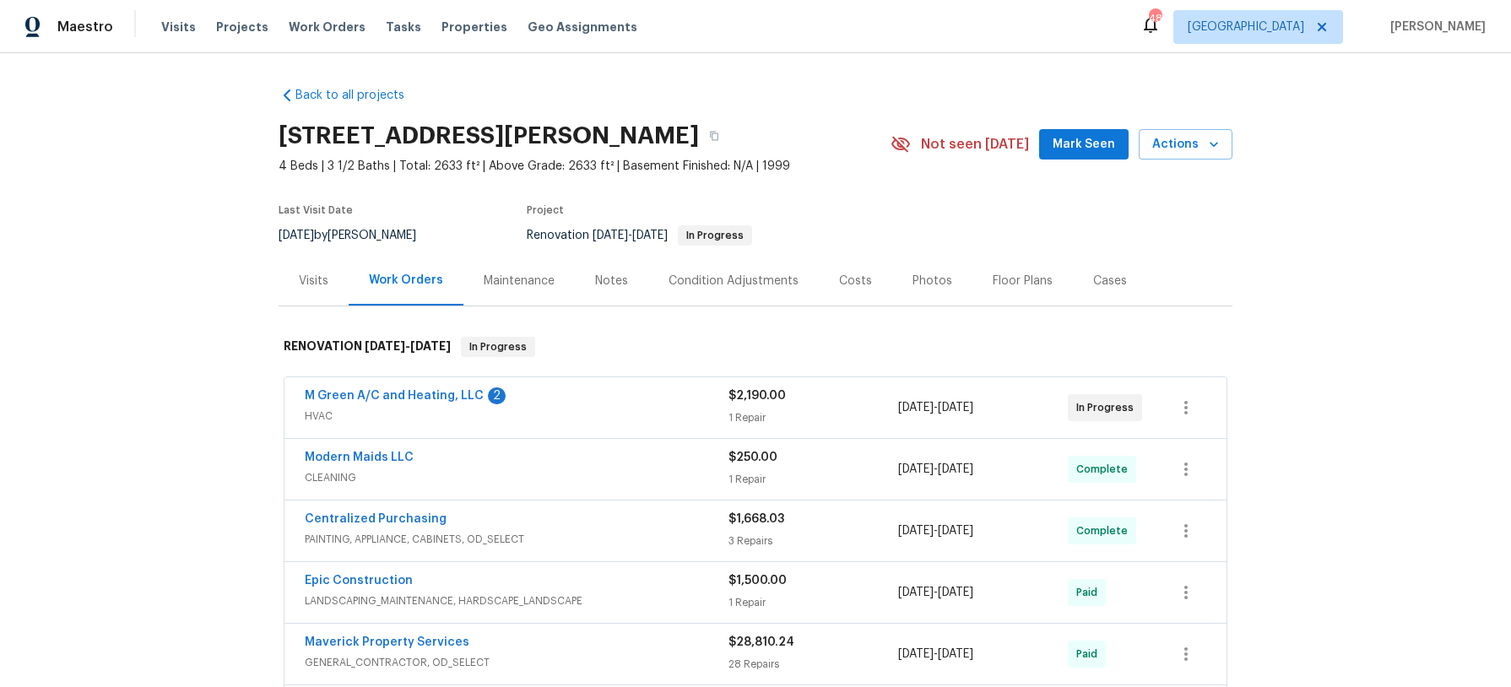
click at [625, 279] on div "Notes" at bounding box center [611, 281] width 73 height 50
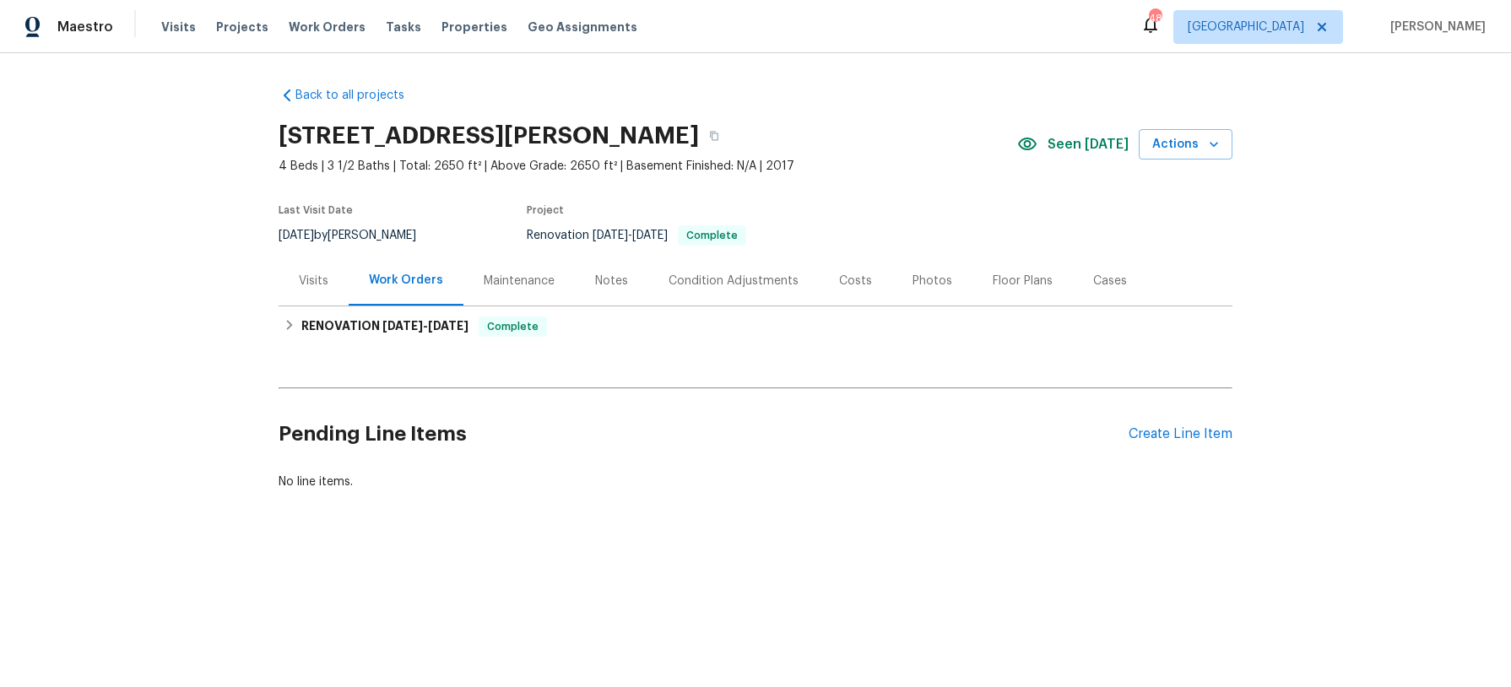
click at [604, 289] on div "Notes" at bounding box center [611, 281] width 73 height 50
